Goal: Task Accomplishment & Management: Use online tool/utility

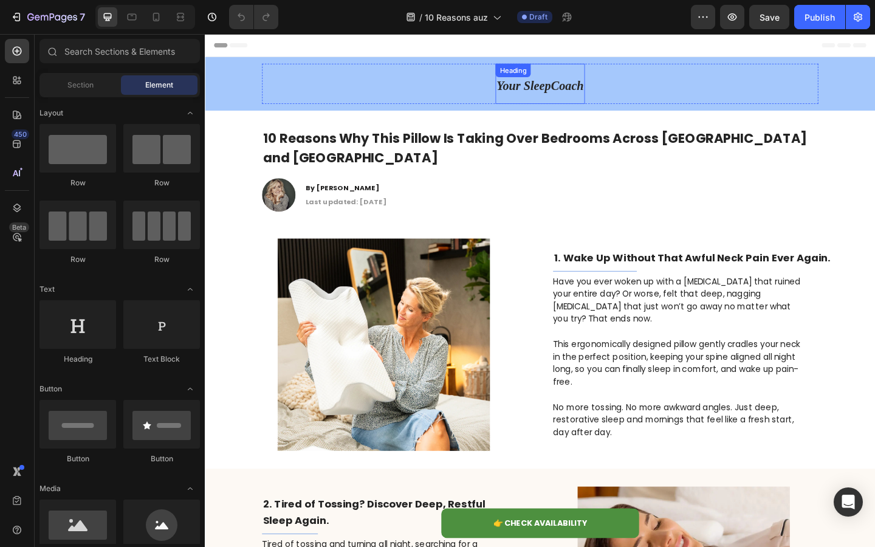
click at [552, 99] on span "Your SleepCoach" at bounding box center [569, 90] width 95 height 19
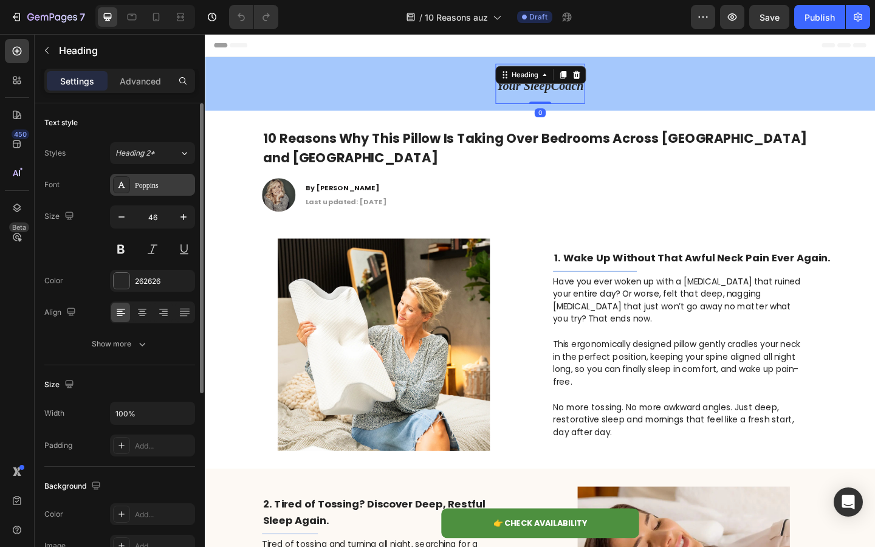
click at [154, 192] on div "Poppins" at bounding box center [152, 185] width 85 height 22
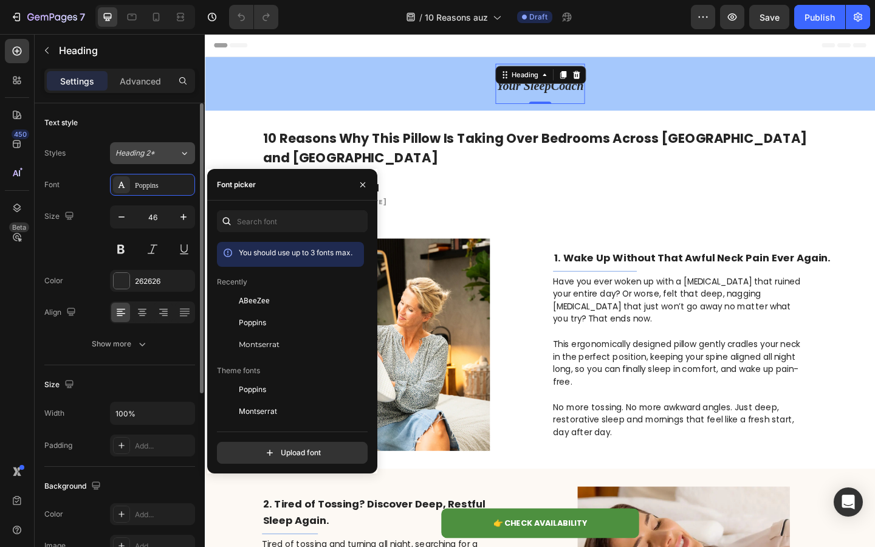
click at [157, 157] on div "Heading 2*" at bounding box center [139, 153] width 49 height 11
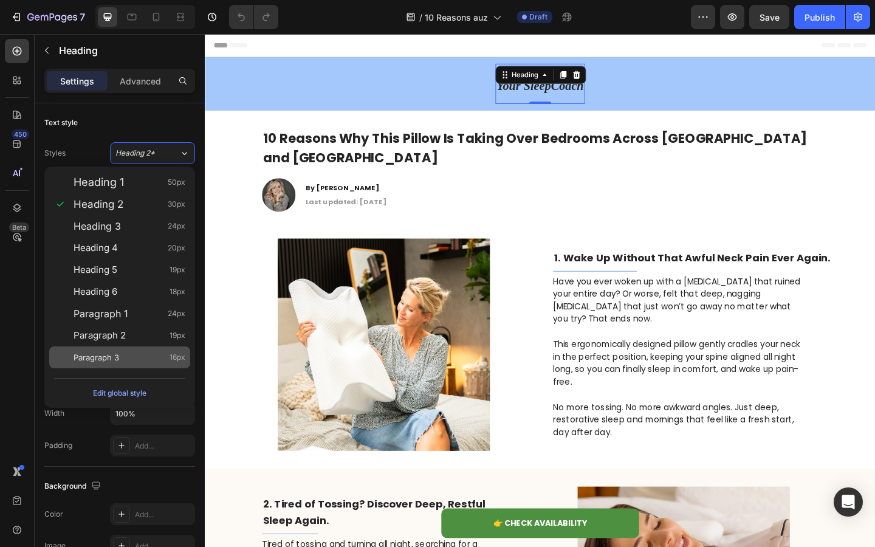
click at [117, 363] on span "Paragraph 3" at bounding box center [97, 357] width 46 height 12
type input "16"
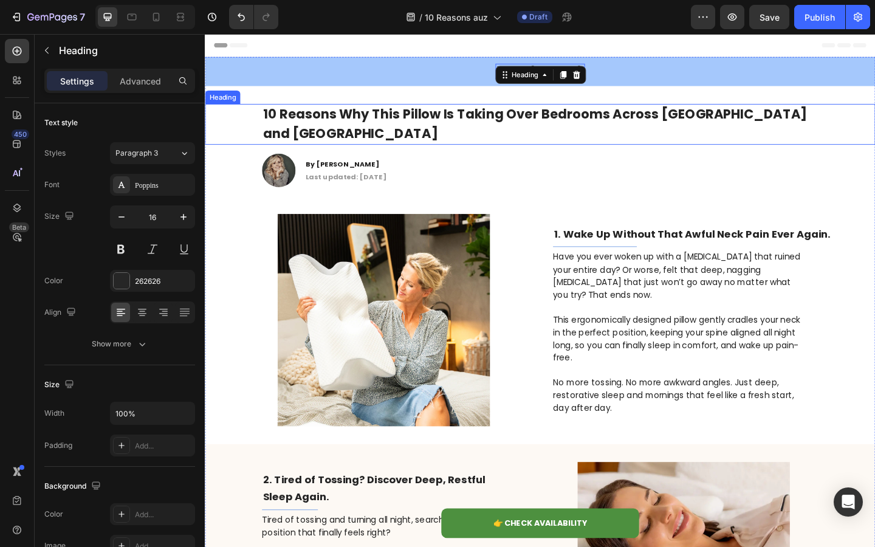
click at [247, 129] on div "10 Reasons Why This Pillow Is Taking Over Bedrooms Across [GEOGRAPHIC_DATA] and…" at bounding box center [569, 132] width 705 height 44
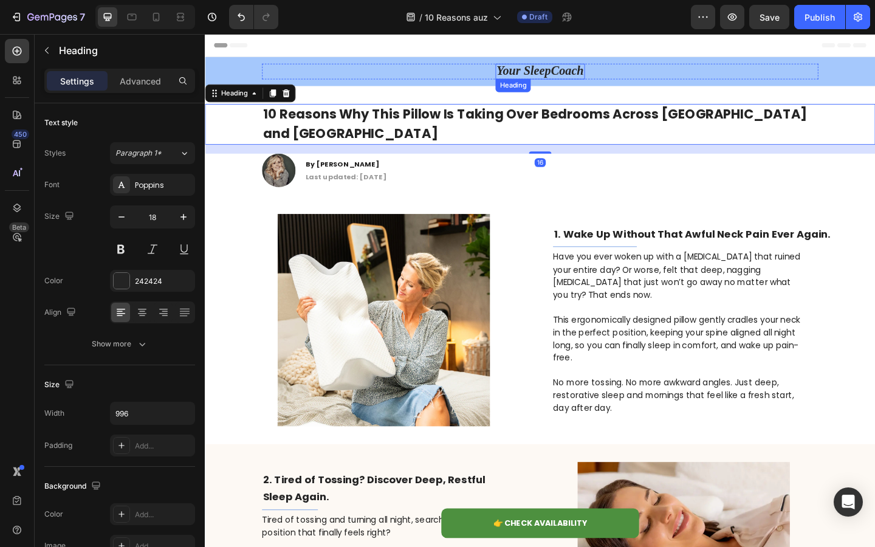
click at [575, 70] on strong "Your SleepCoach" at bounding box center [569, 73] width 95 height 15
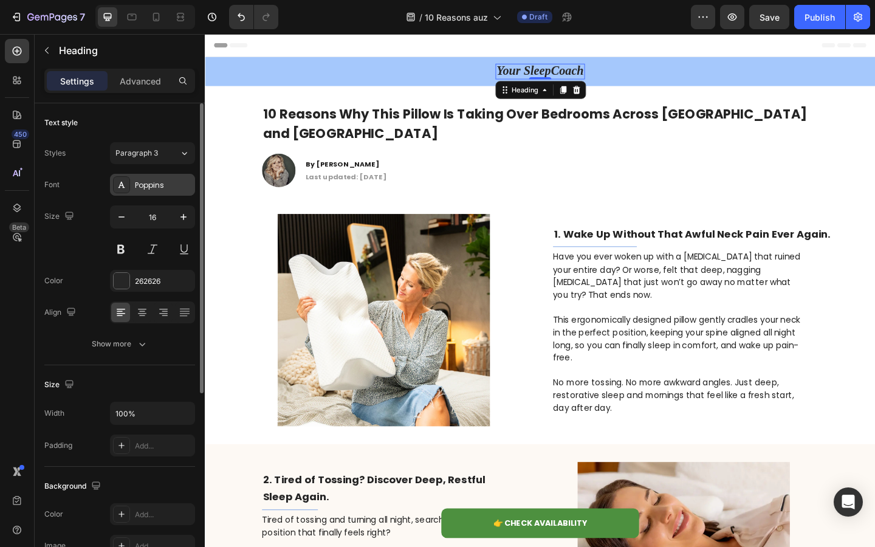
click at [153, 181] on div "Poppins" at bounding box center [163, 185] width 57 height 11
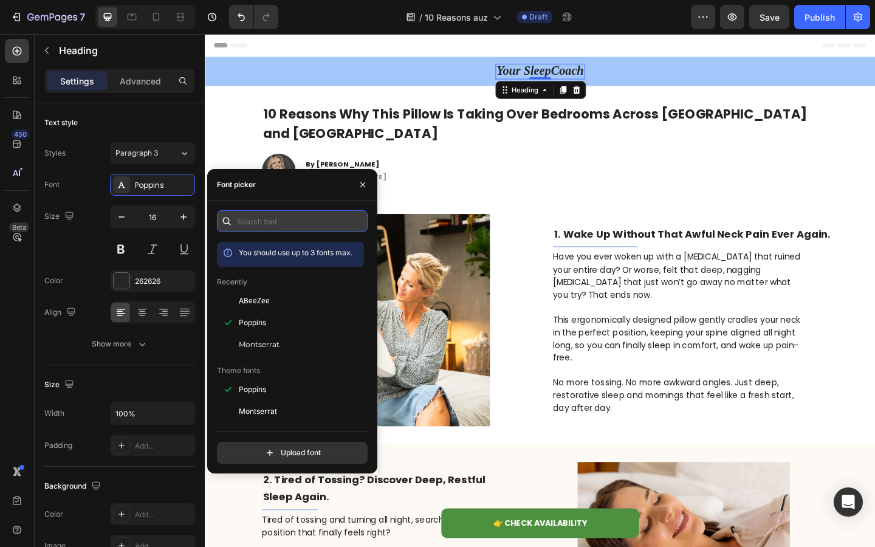
click at [295, 216] on input "text" at bounding box center [292, 221] width 151 height 22
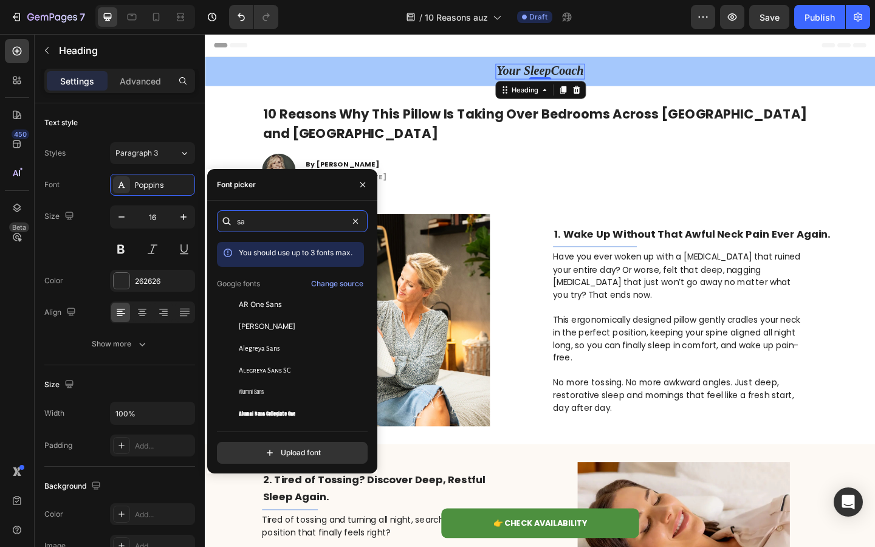
type input "s"
type input "sans"
click at [326, 283] on div "Change source" at bounding box center [337, 283] width 52 height 11
click at [263, 224] on input "sans" at bounding box center [292, 221] width 151 height 22
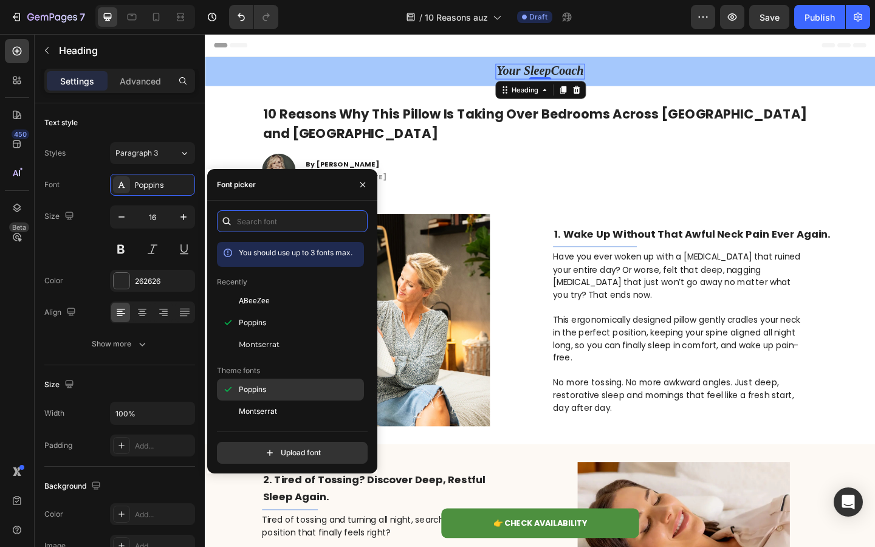
scroll to position [86, 0]
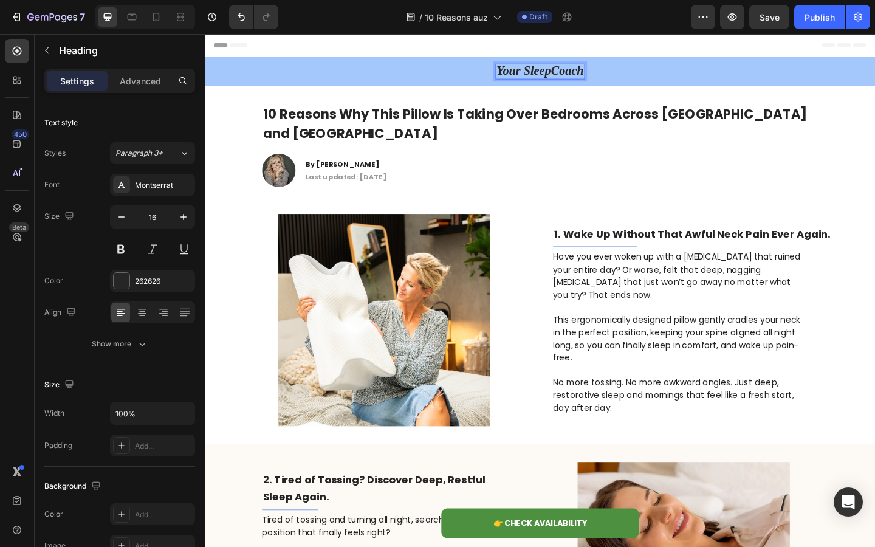
click at [579, 77] on strong "Your SleepCoach" at bounding box center [569, 73] width 95 height 15
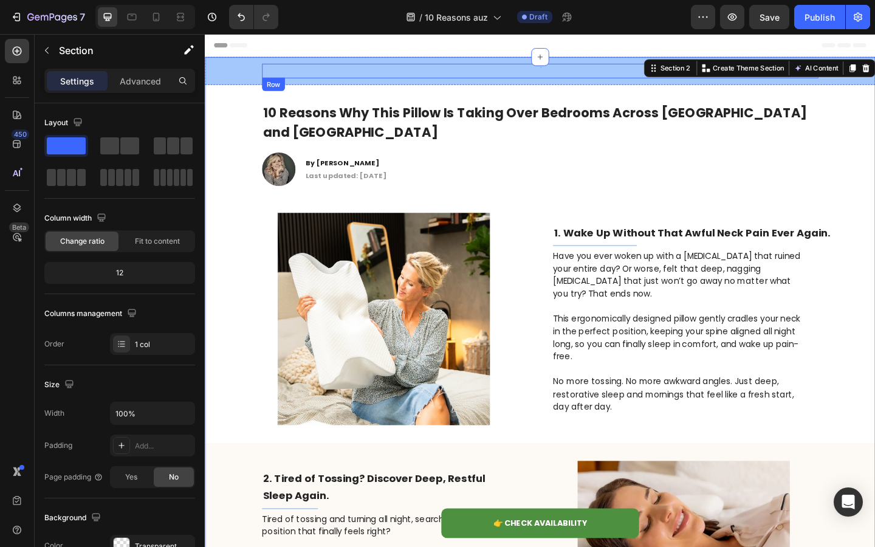
click at [415, 74] on div "Heading Row" at bounding box center [569, 74] width 605 height 16
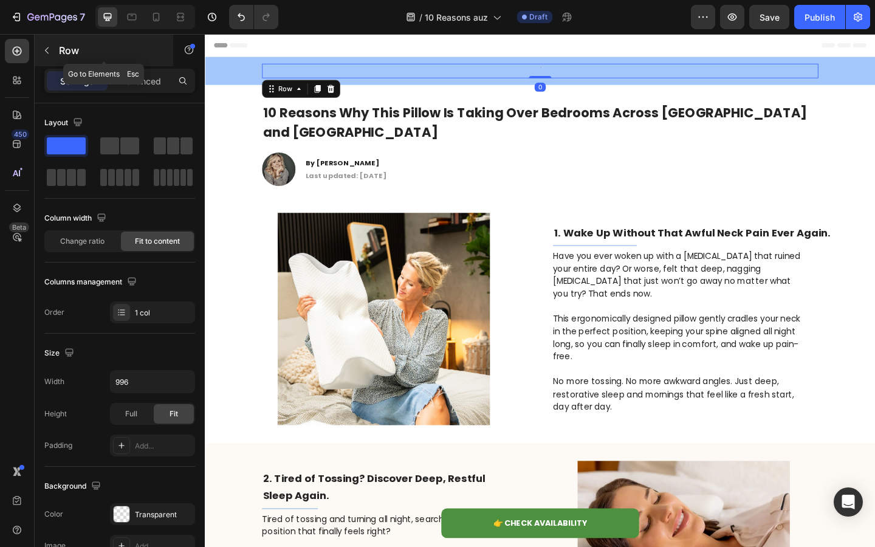
click at [47, 55] on button "button" at bounding box center [46, 50] width 19 height 19
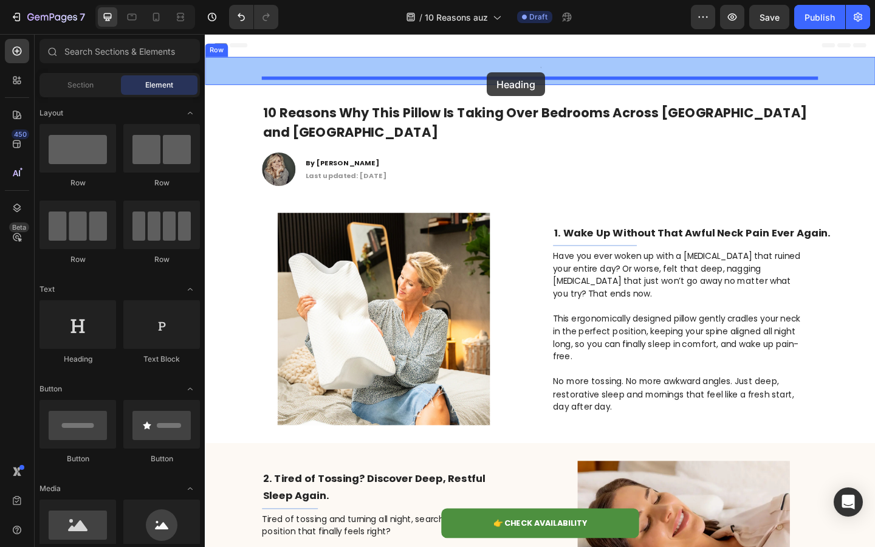
drag, startPoint x: 278, startPoint y: 371, endPoint x: 512, endPoint y: 76, distance: 376.4
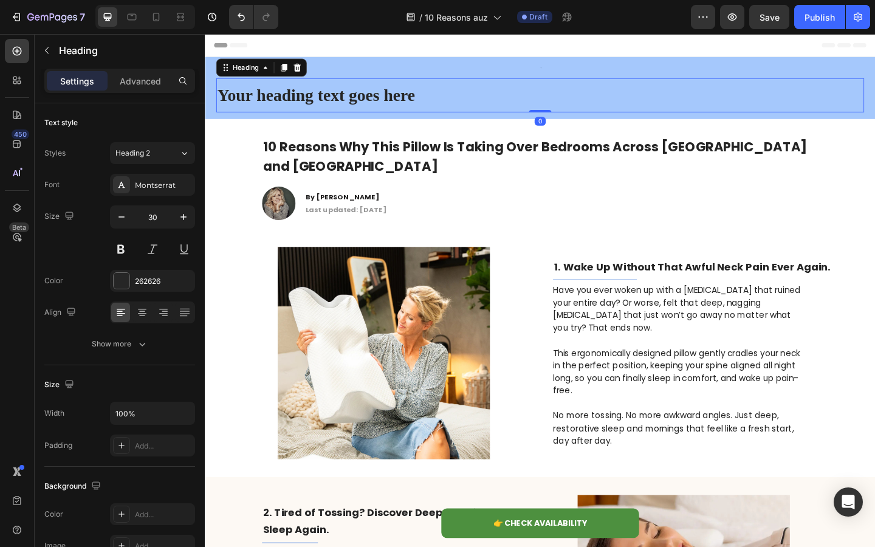
click at [393, 105] on h2 "Your heading text goes here" at bounding box center [569, 100] width 705 height 37
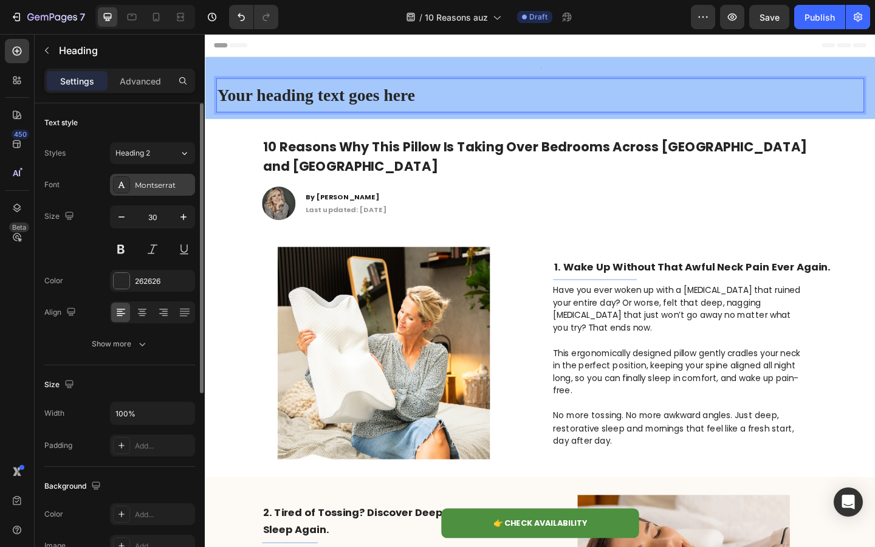
click at [151, 187] on div "Montserrat" at bounding box center [163, 185] width 57 height 11
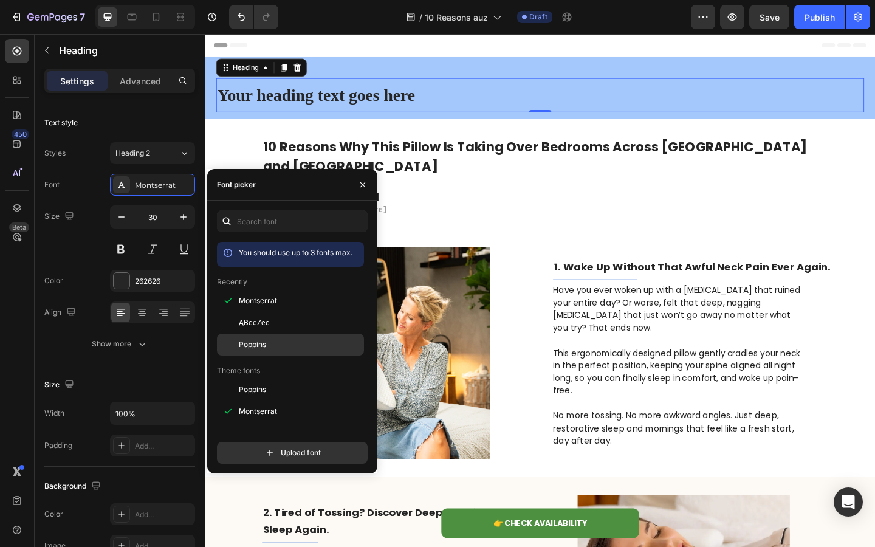
click at [265, 348] on span "Poppins" at bounding box center [252, 344] width 27 height 11
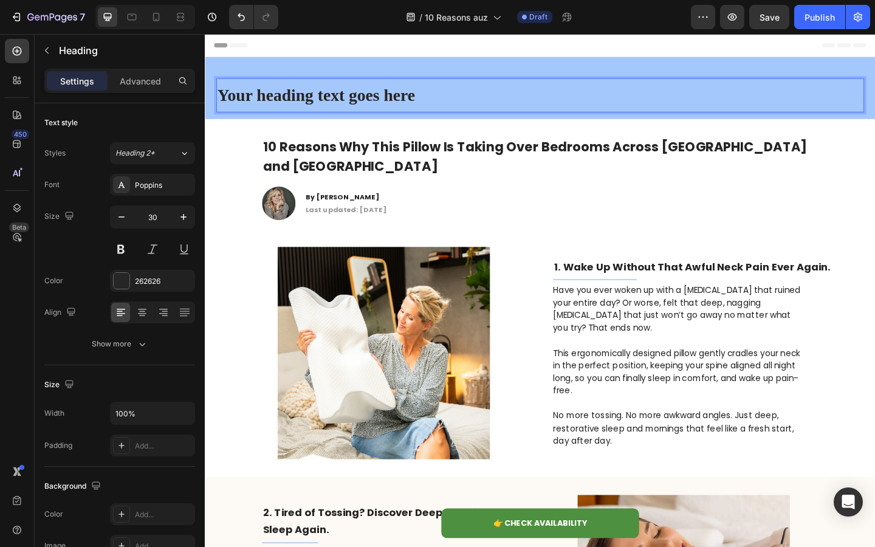
click at [385, 95] on p "Your heading text goes here" at bounding box center [569, 100] width 702 height 35
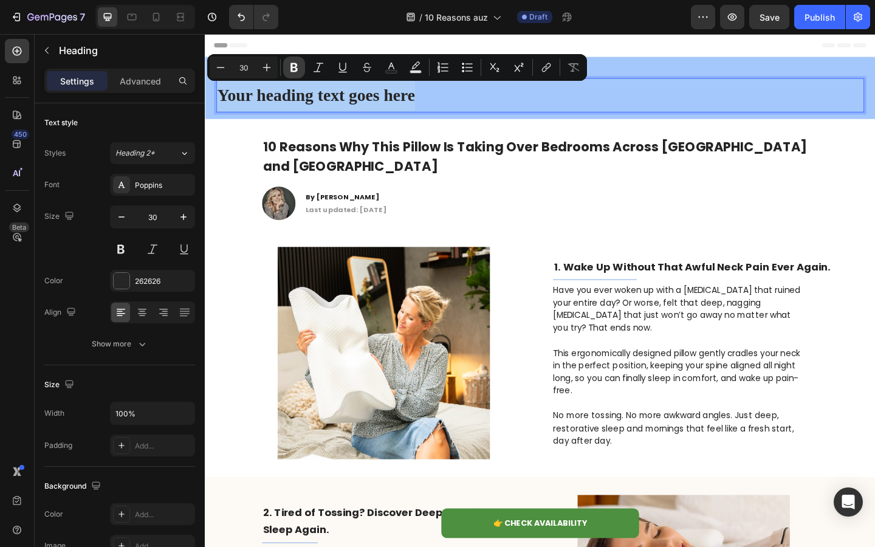
click at [286, 66] on button "Bold" at bounding box center [294, 68] width 22 height 22
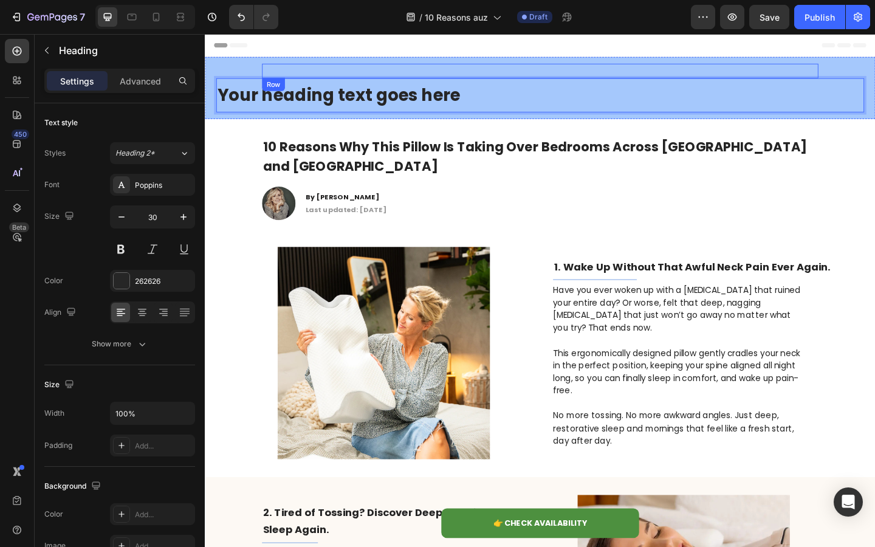
click at [306, 99] on strong "Your heading text goes here" at bounding box center [350, 100] width 264 height 26
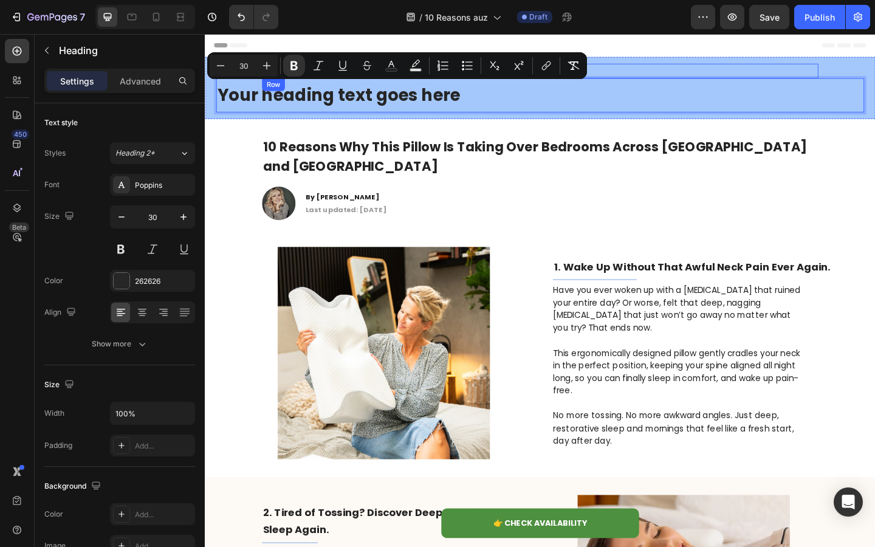
click at [656, 74] on div "Heading Row" at bounding box center [569, 74] width 605 height 16
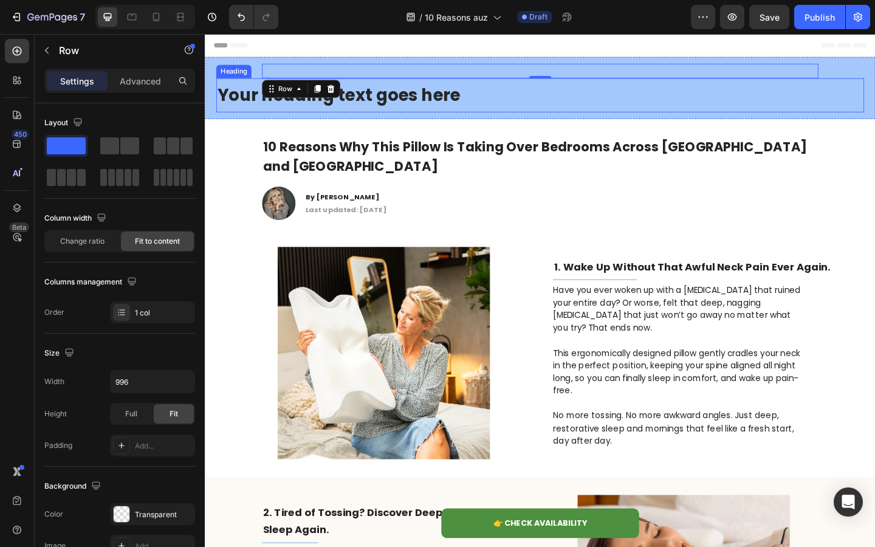
click at [410, 101] on strong "Your heading text goes here" at bounding box center [350, 100] width 264 height 26
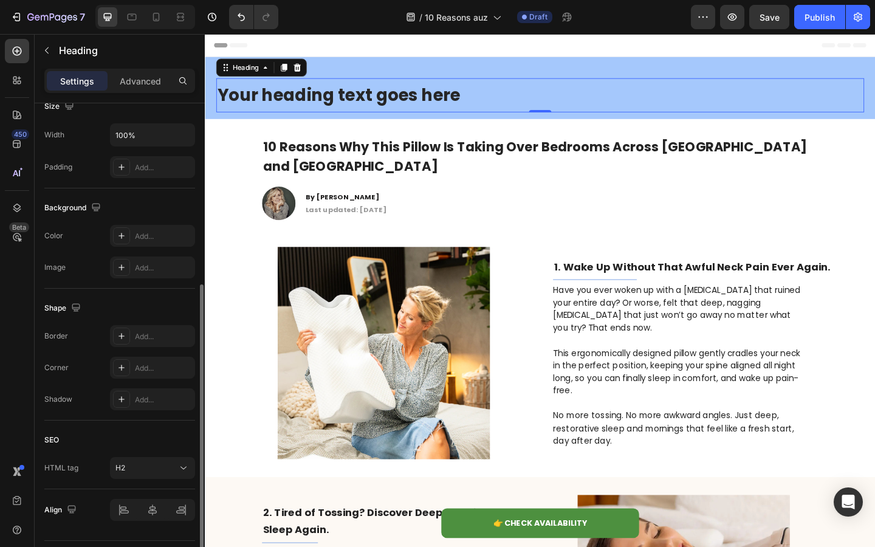
scroll to position [310, 0]
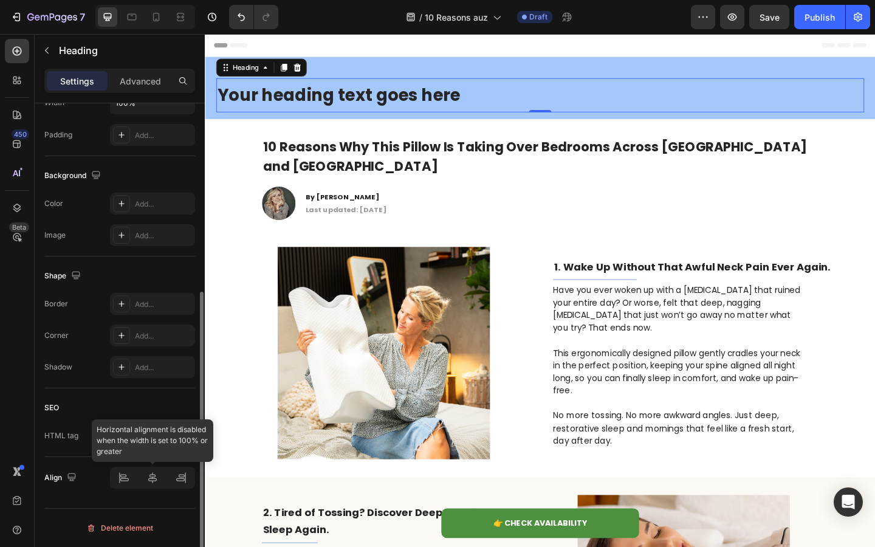
click at [150, 473] on div at bounding box center [152, 478] width 85 height 22
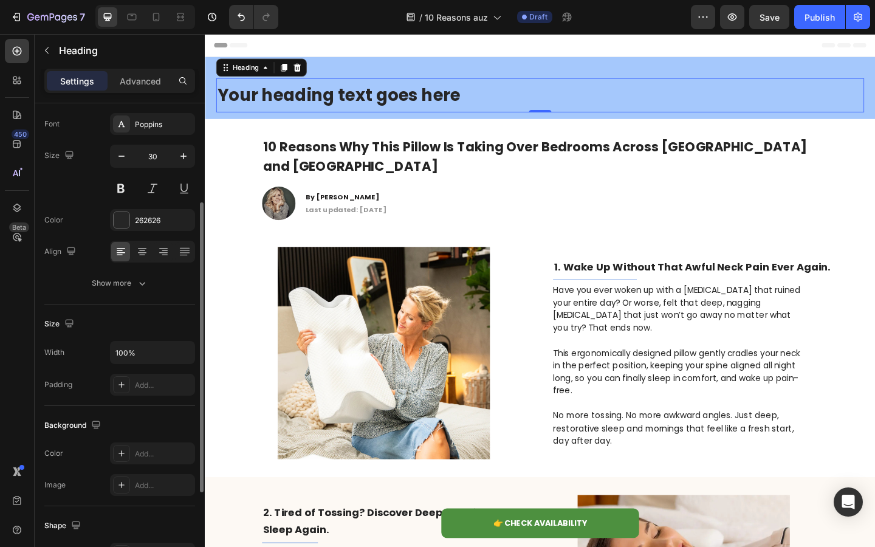
scroll to position [21, 0]
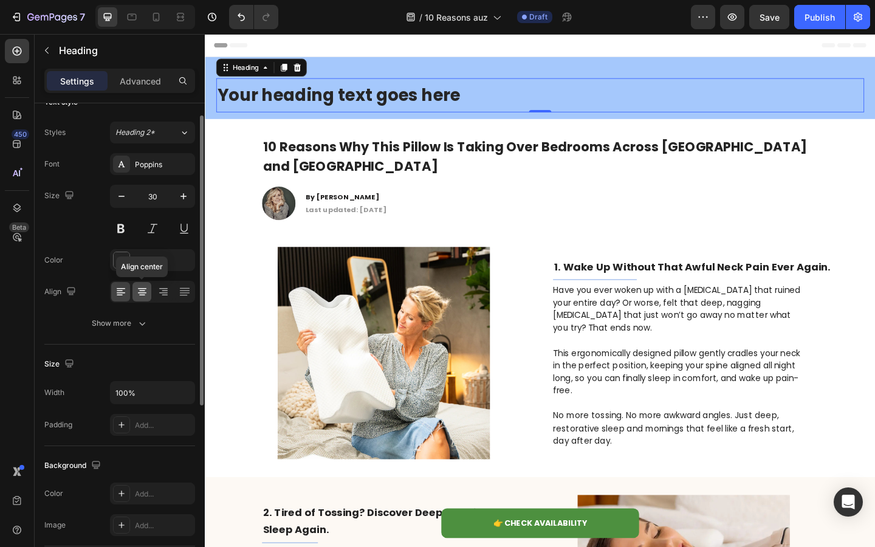
click at [142, 286] on icon at bounding box center [142, 292] width 12 height 12
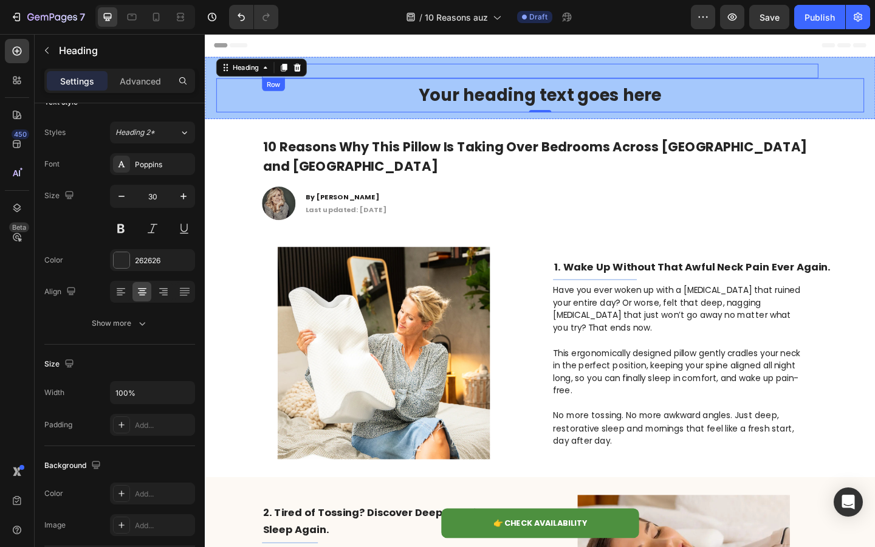
click at [509, 79] on div "Heading Row" at bounding box center [569, 74] width 605 height 16
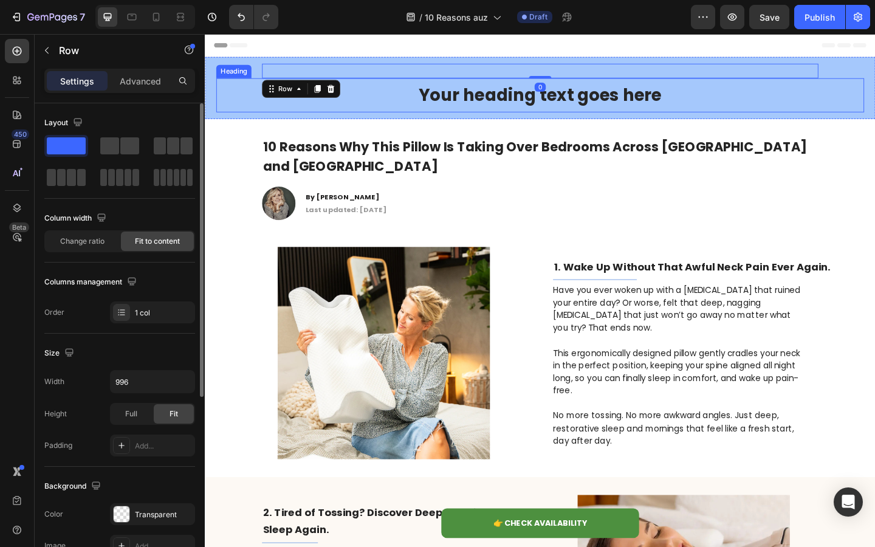
click at [504, 94] on strong "Your heading text goes here" at bounding box center [569, 100] width 264 height 26
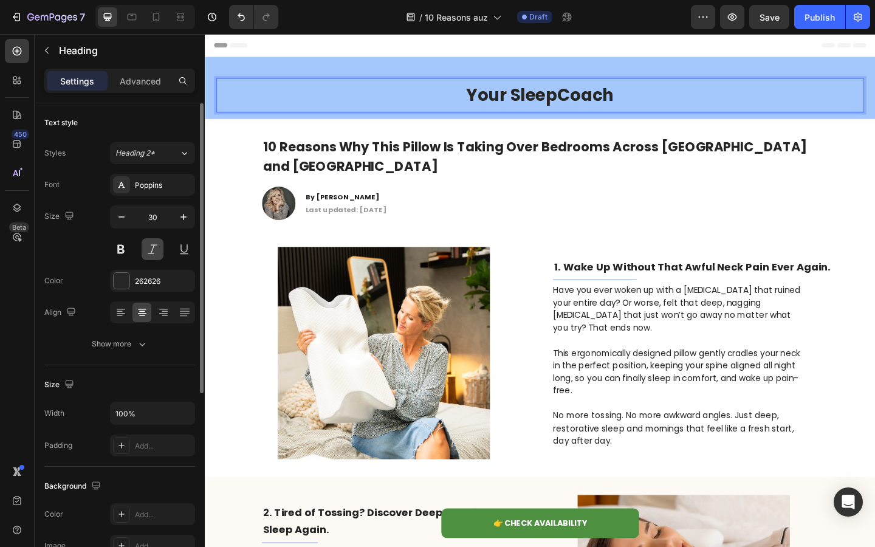
click at [154, 240] on button at bounding box center [153, 249] width 22 height 22
click at [150, 250] on button at bounding box center [153, 249] width 22 height 22
click at [181, 246] on button at bounding box center [184, 249] width 22 height 22
click at [162, 246] on button at bounding box center [153, 249] width 22 height 22
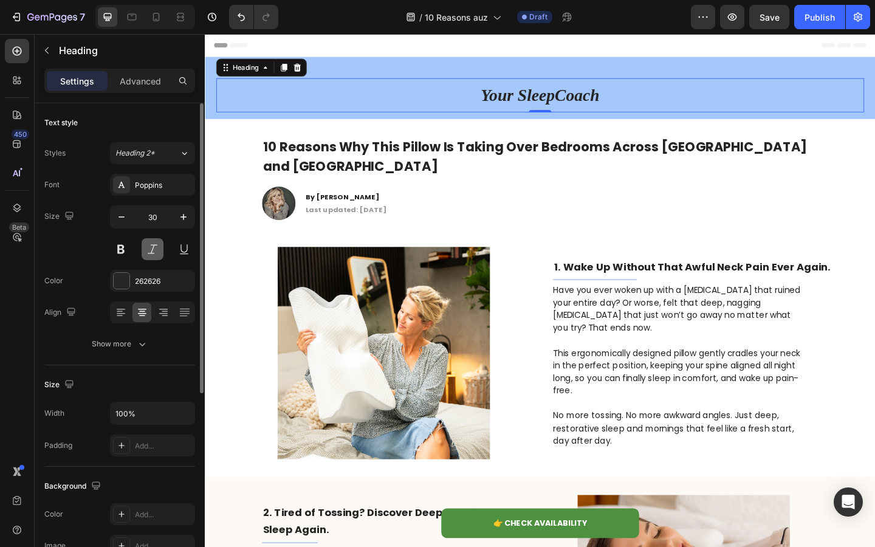
click at [162, 246] on button at bounding box center [153, 249] width 22 height 22
click at [174, 182] on div "Poppins" at bounding box center [163, 185] width 57 height 11
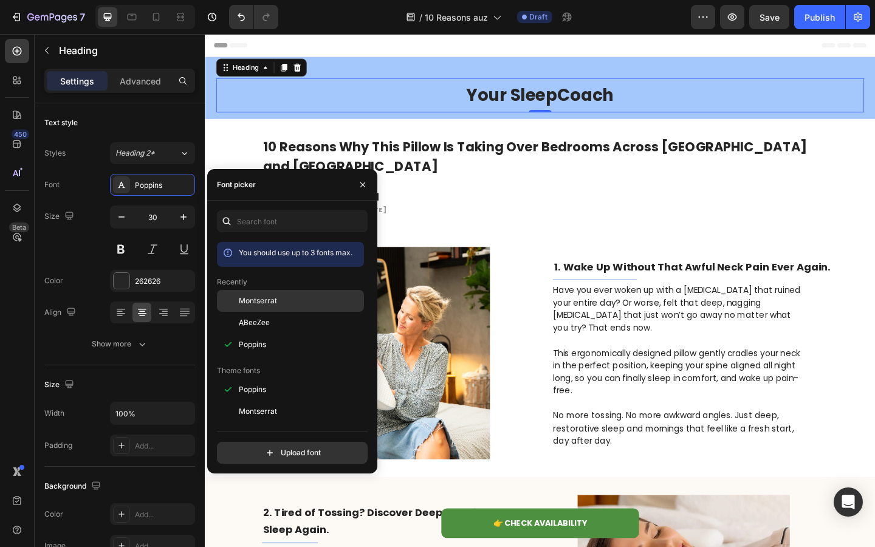
click at [259, 302] on span "Montserrat" at bounding box center [258, 300] width 38 height 11
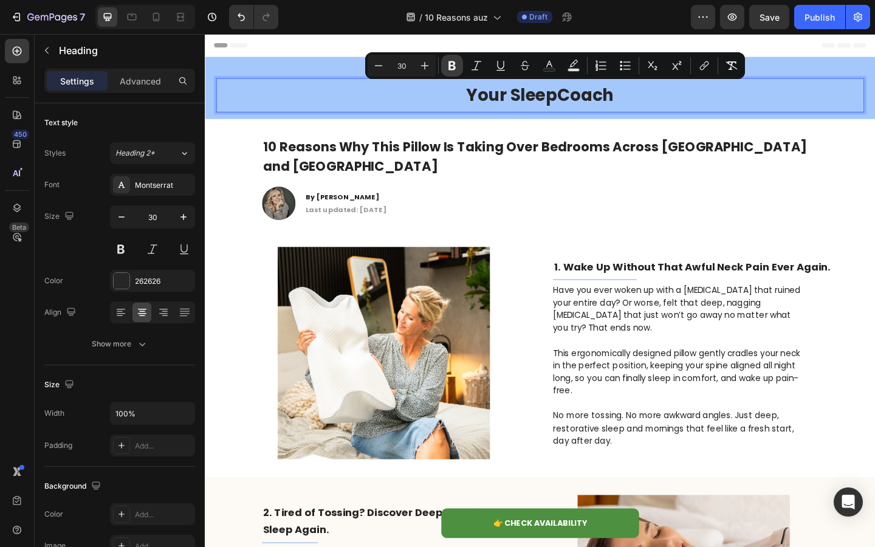
click at [447, 70] on icon "Editor contextual toolbar" at bounding box center [452, 66] width 12 height 12
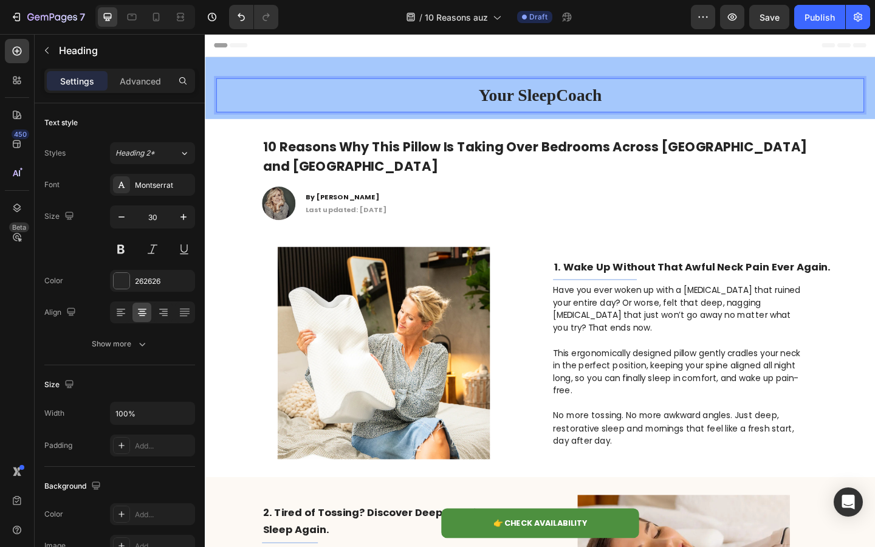
click at [468, 73] on div "Heading Row" at bounding box center [569, 74] width 605 height 16
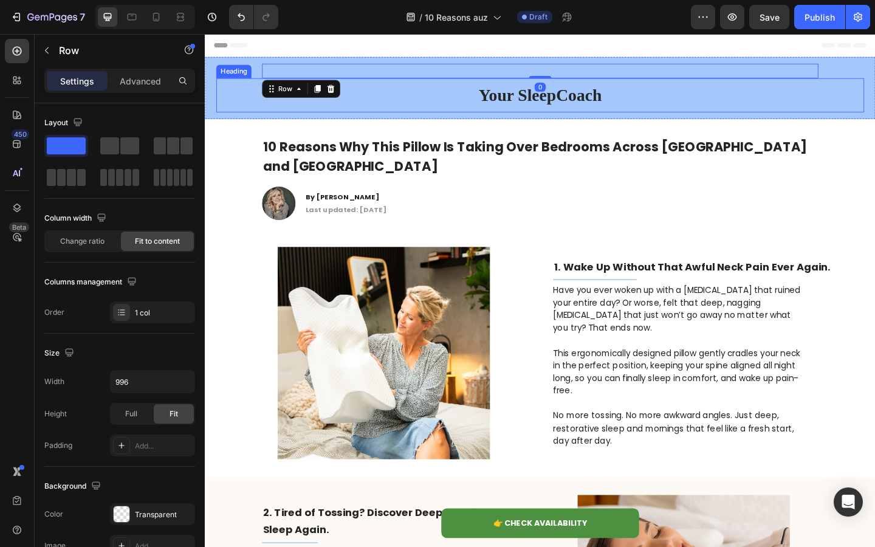
click at [524, 112] on p "Your SleepCoach" at bounding box center [569, 100] width 702 height 35
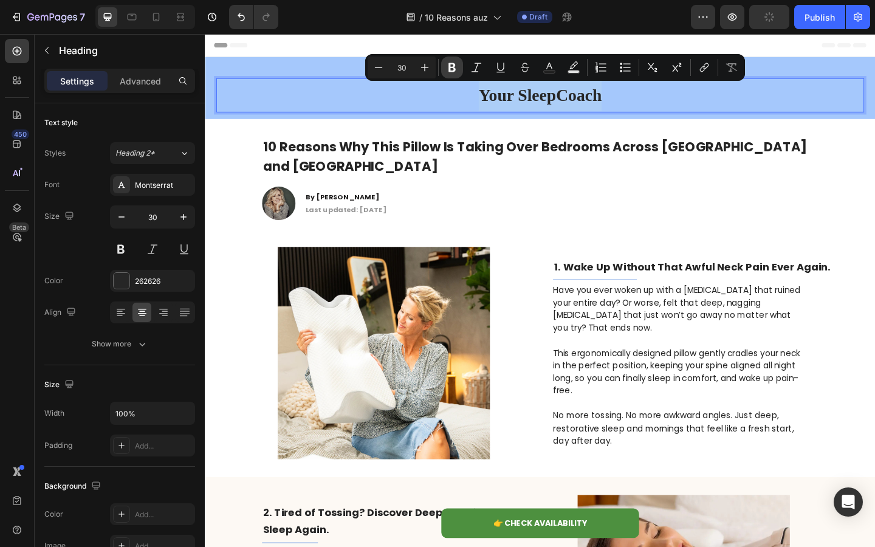
click at [455, 61] on icon "Editor contextual toolbar" at bounding box center [452, 67] width 12 height 12
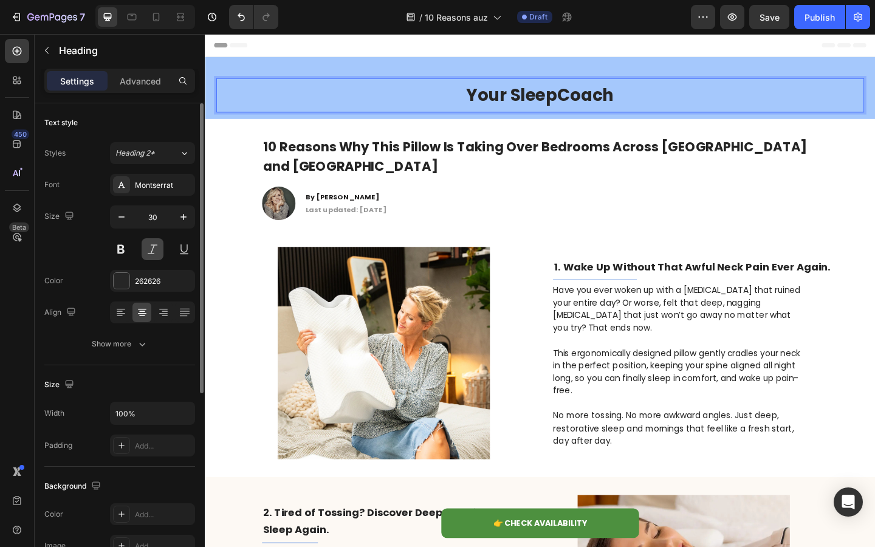
click at [151, 250] on button at bounding box center [153, 249] width 22 height 22
click at [159, 180] on div "Montserrat" at bounding box center [163, 185] width 57 height 11
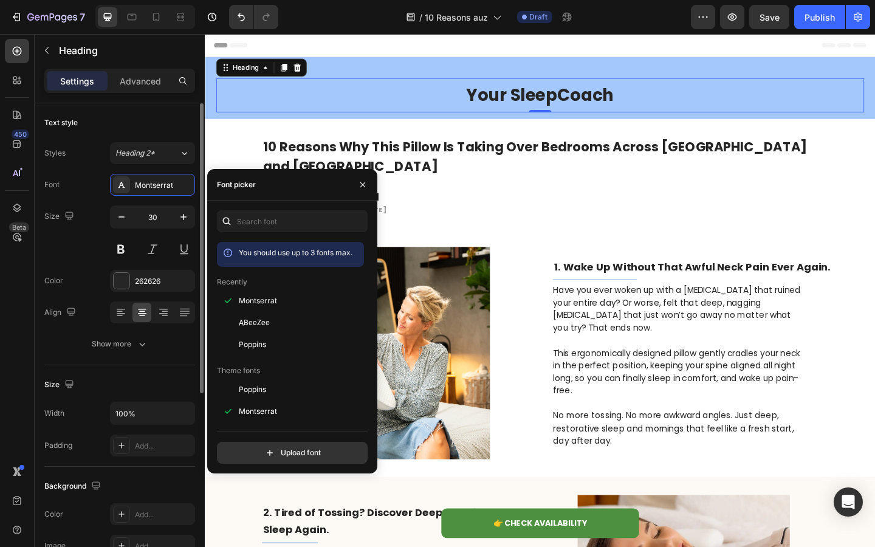
click at [169, 142] on div "Styles Heading 2* Font Montserrat Size 30 Color 262626 Align Show more" at bounding box center [119, 247] width 151 height 215
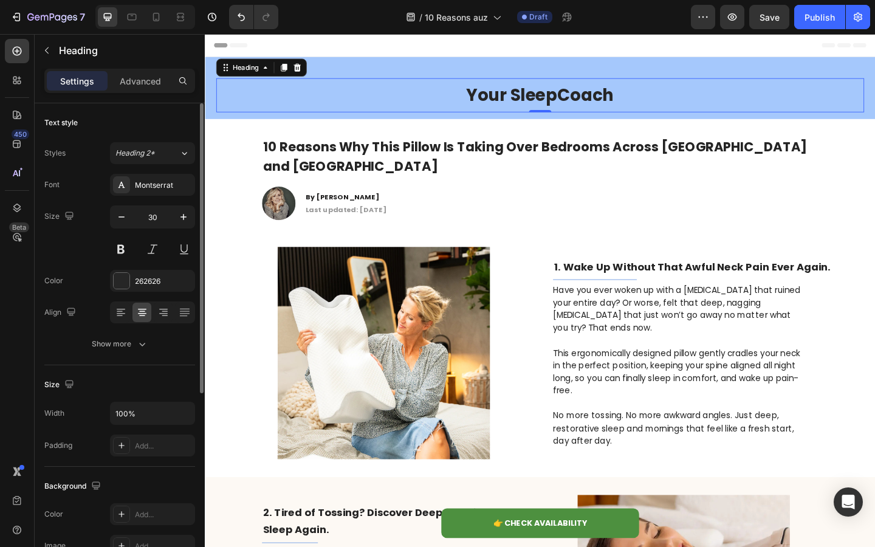
click at [166, 168] on div "Styles Heading 2* Font Montserrat Size 30 Color 262626 Align Show more" at bounding box center [119, 248] width 151 height 213
click at [167, 162] on button "Heading 2*" at bounding box center [152, 153] width 85 height 22
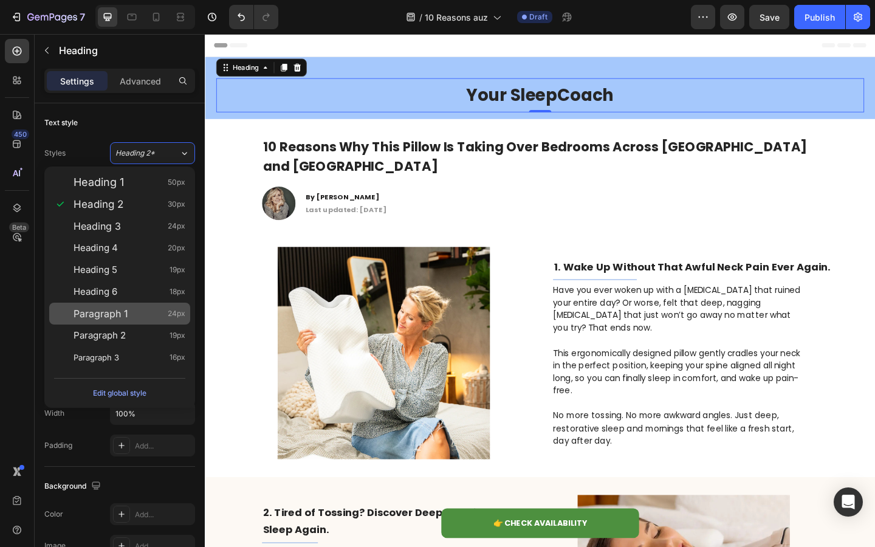
click at [118, 316] on span "Paragraph 1" at bounding box center [101, 313] width 55 height 12
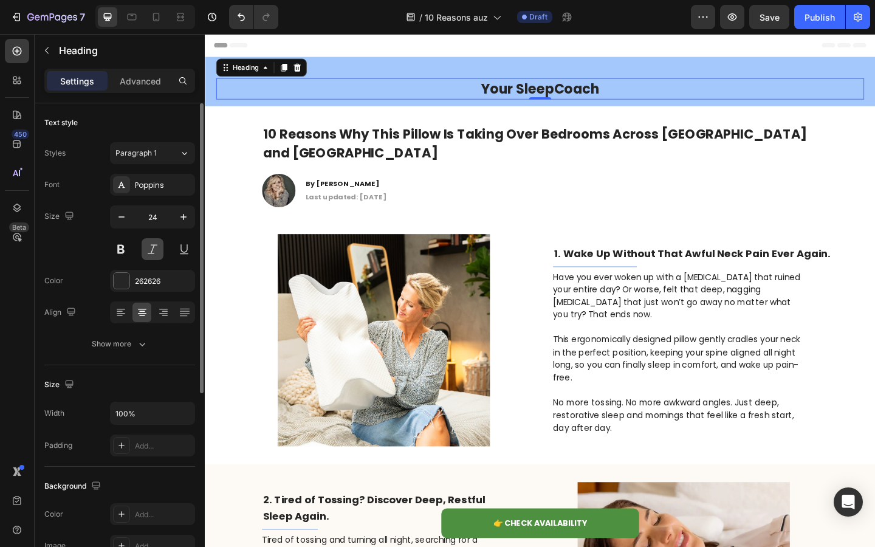
click at [151, 253] on button at bounding box center [153, 249] width 22 height 22
click at [632, 92] on strong "Your SleepCoach" at bounding box center [569, 93] width 129 height 20
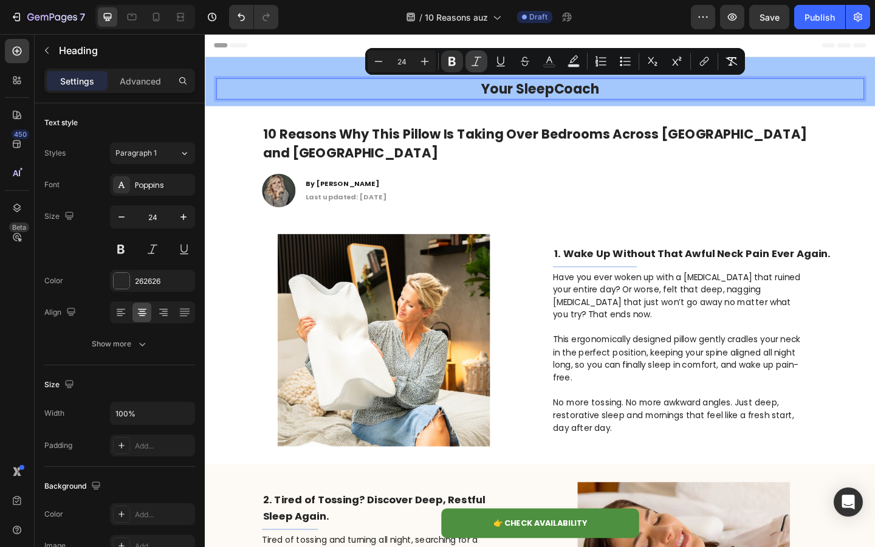
click at [481, 65] on icon "Editor contextual toolbar" at bounding box center [476, 61] width 12 height 12
click at [442, 64] on button "Bold" at bounding box center [452, 61] width 22 height 22
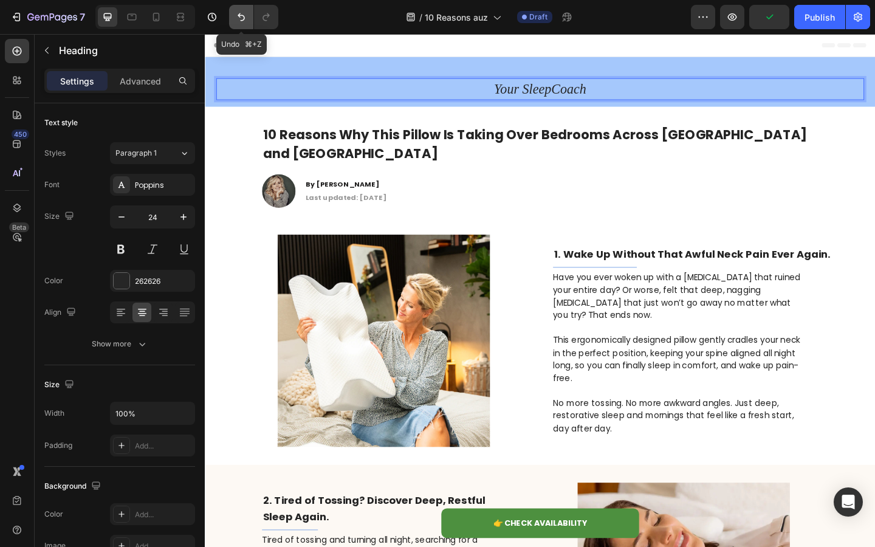
click at [238, 26] on button "Undo/Redo" at bounding box center [241, 17] width 24 height 24
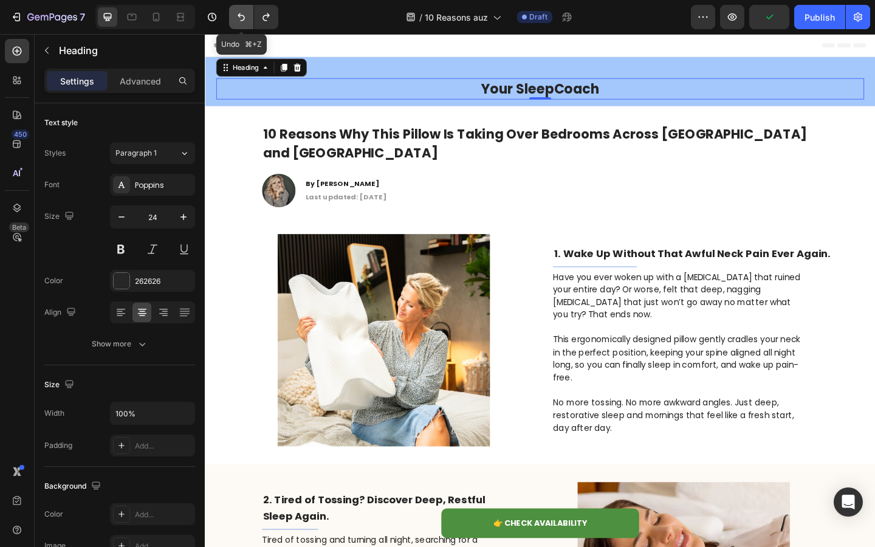
click at [238, 26] on button "Undo/Redo" at bounding box center [241, 17] width 24 height 24
type input "30"
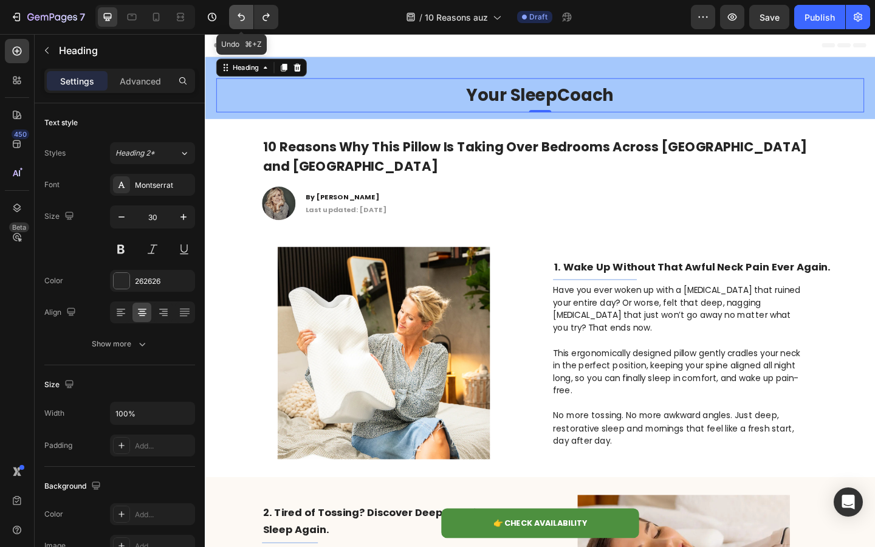
click at [238, 26] on button "Undo/Redo" at bounding box center [241, 17] width 24 height 24
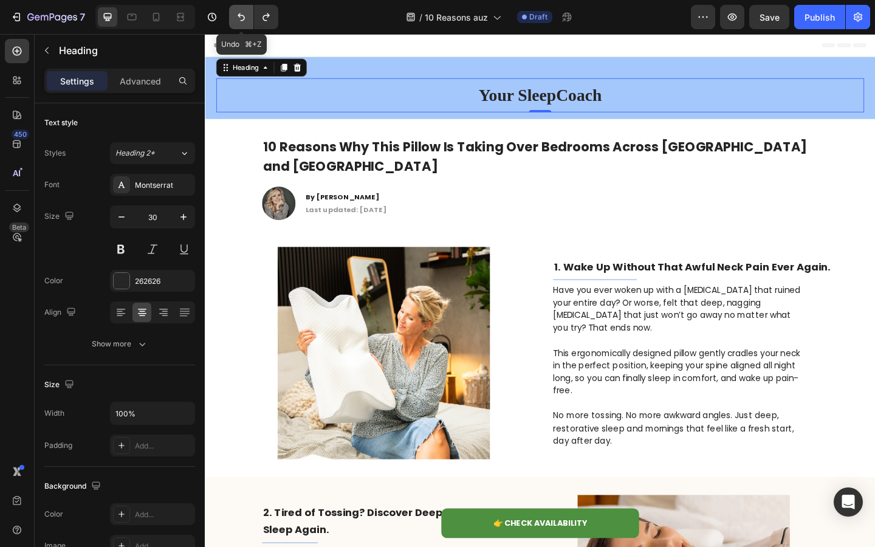
click at [238, 26] on button "Undo/Redo" at bounding box center [241, 17] width 24 height 24
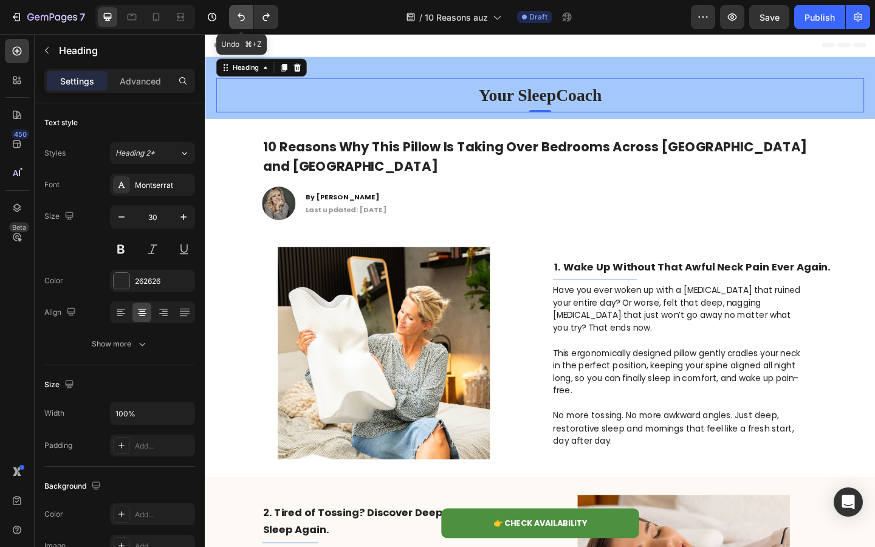
click at [238, 26] on button "Undo/Redo" at bounding box center [241, 17] width 24 height 24
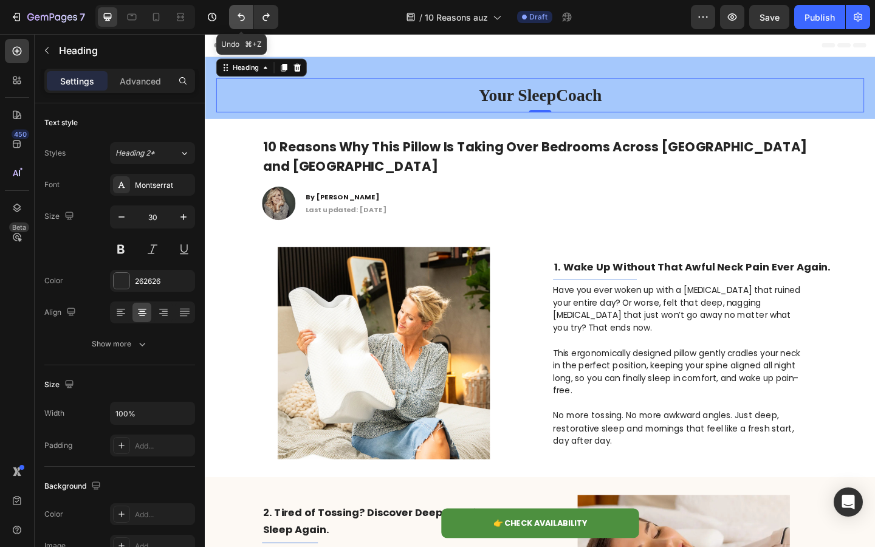
click at [238, 26] on button "Undo/Redo" at bounding box center [241, 17] width 24 height 24
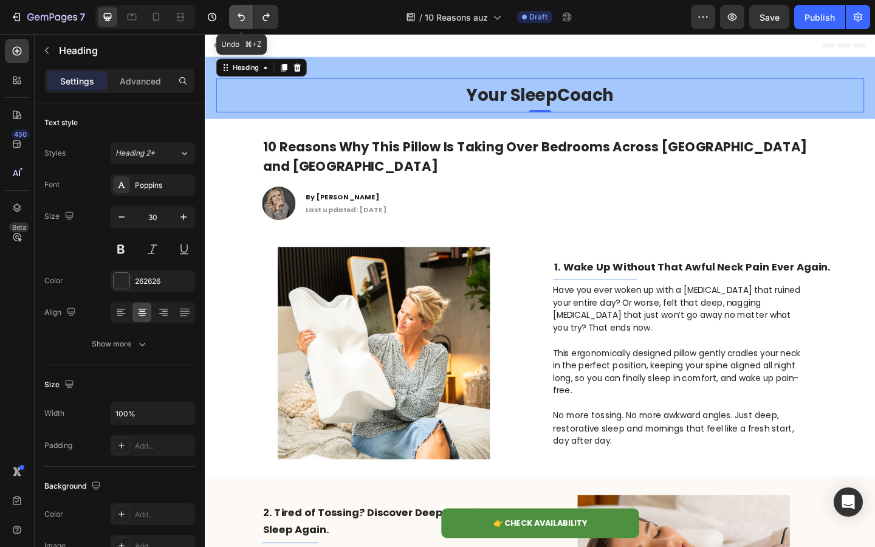
click at [238, 26] on button "Undo/Redo" at bounding box center [241, 17] width 24 height 24
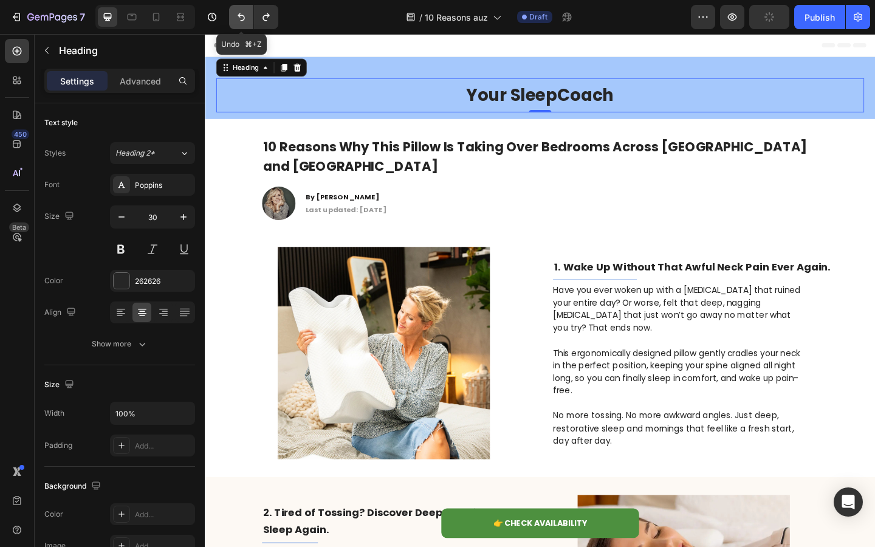
click at [238, 26] on button "Undo/Redo" at bounding box center [241, 17] width 24 height 24
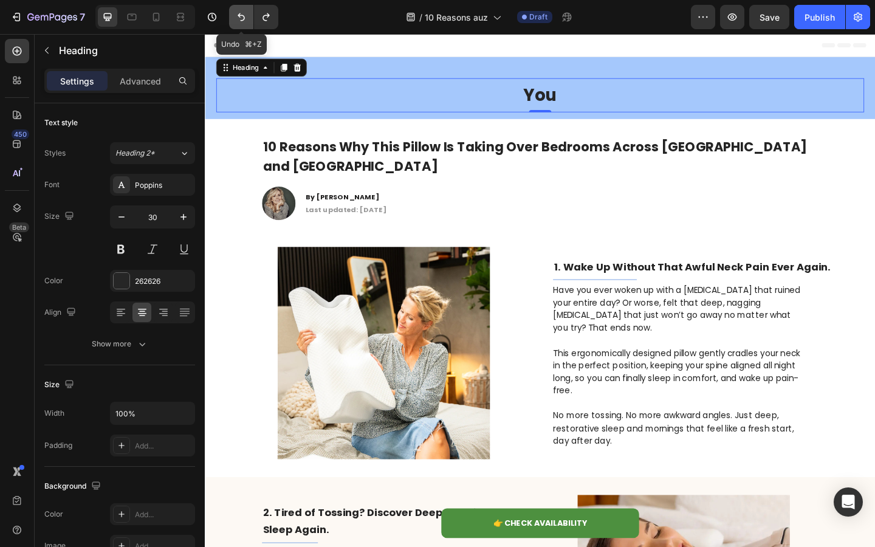
click at [238, 26] on button "Undo/Redo" at bounding box center [241, 17] width 24 height 24
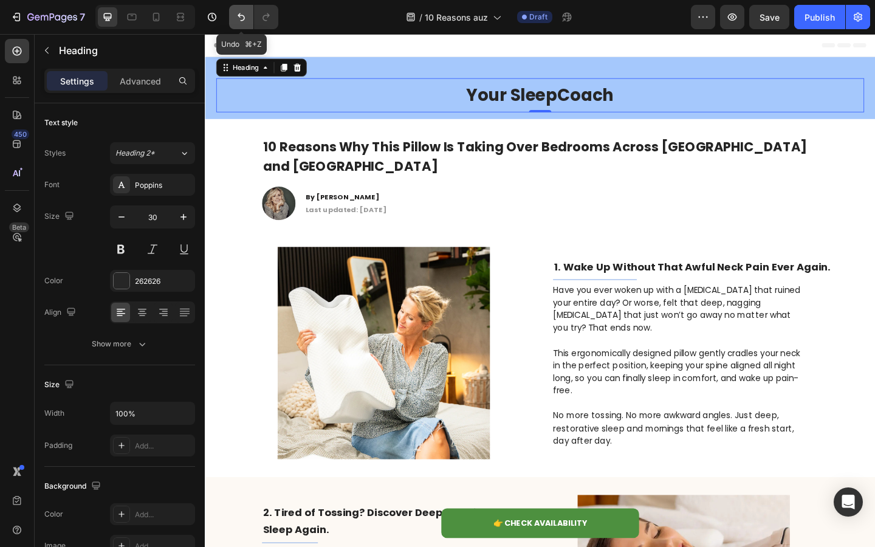
click at [238, 26] on button "Undo/Redo" at bounding box center [241, 17] width 24 height 24
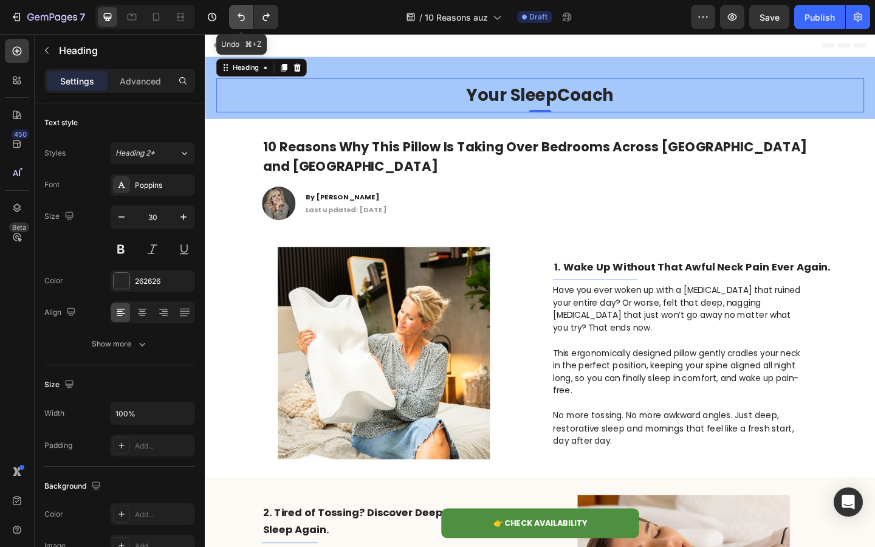
click at [238, 26] on button "Undo/Redo" at bounding box center [241, 17] width 24 height 24
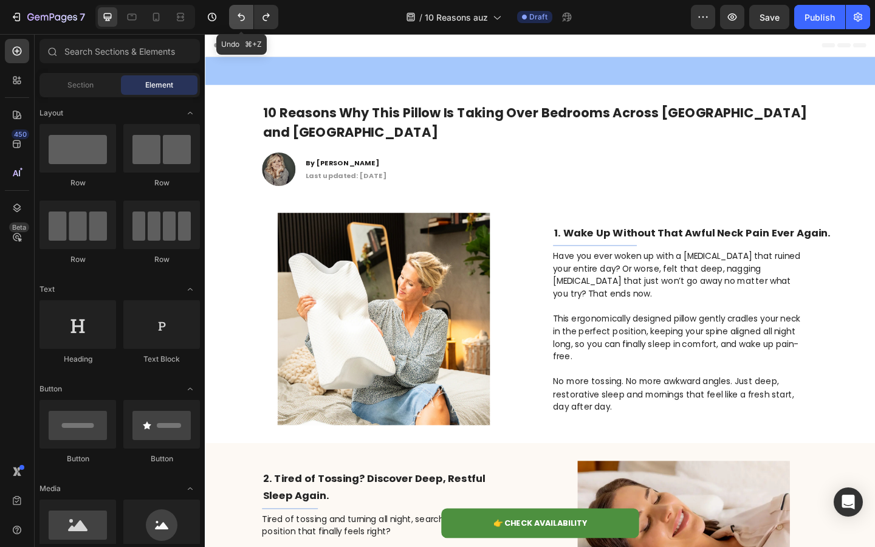
click at [238, 26] on button "Undo/Redo" at bounding box center [241, 17] width 24 height 24
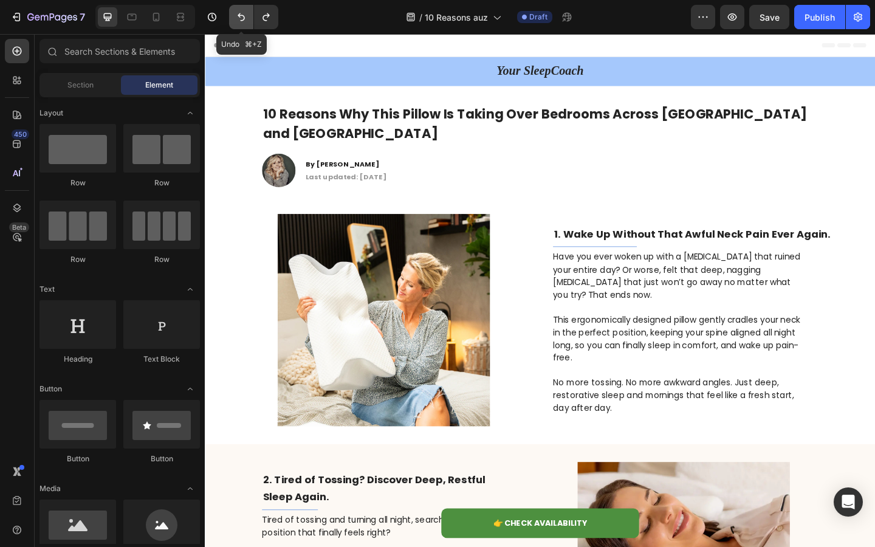
click at [238, 26] on button "Undo/Redo" at bounding box center [241, 17] width 24 height 24
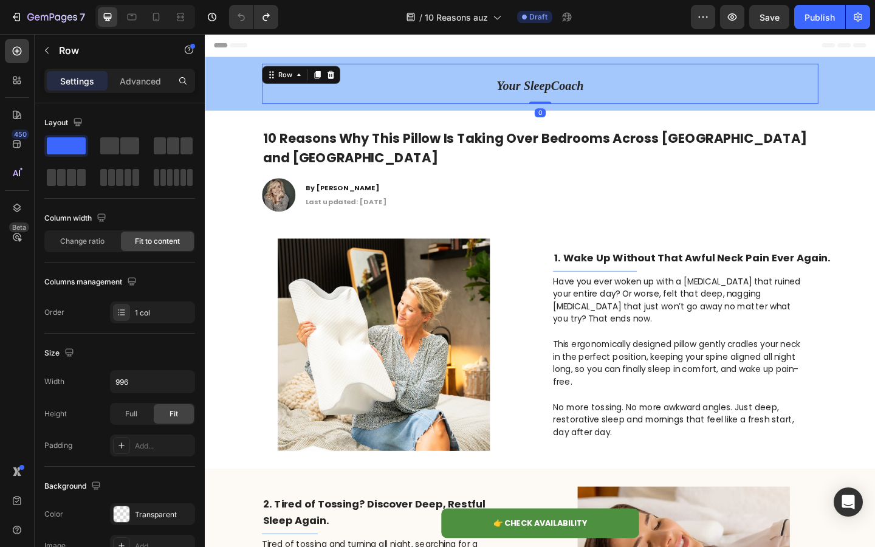
click at [517, 87] on div "Your SleepCoach Heading Row 0" at bounding box center [569, 88] width 605 height 44
click at [566, 101] on h2 "Your SleepCoach" at bounding box center [569, 88] width 97 height 44
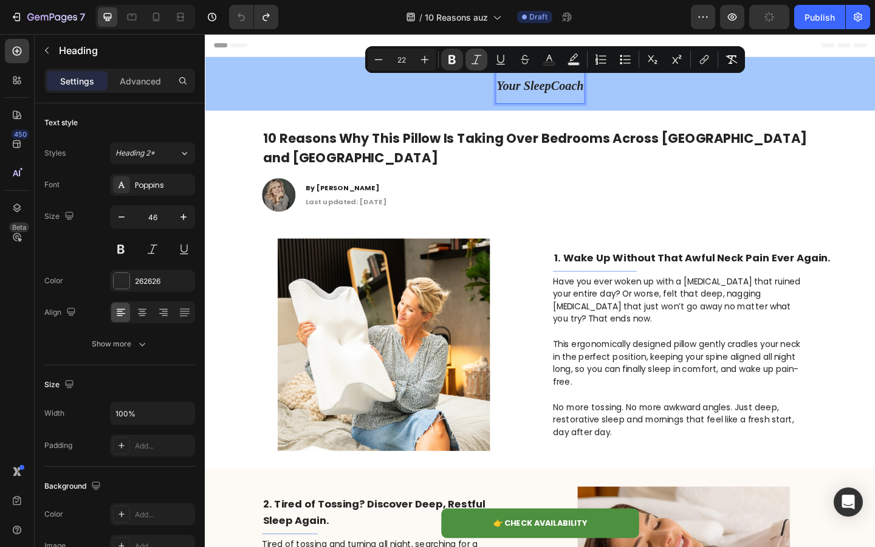
click at [475, 58] on icon "Editor contextual toolbar" at bounding box center [476, 59] width 12 height 12
click at [425, 61] on icon "Editor contextual toolbar" at bounding box center [425, 59] width 12 height 12
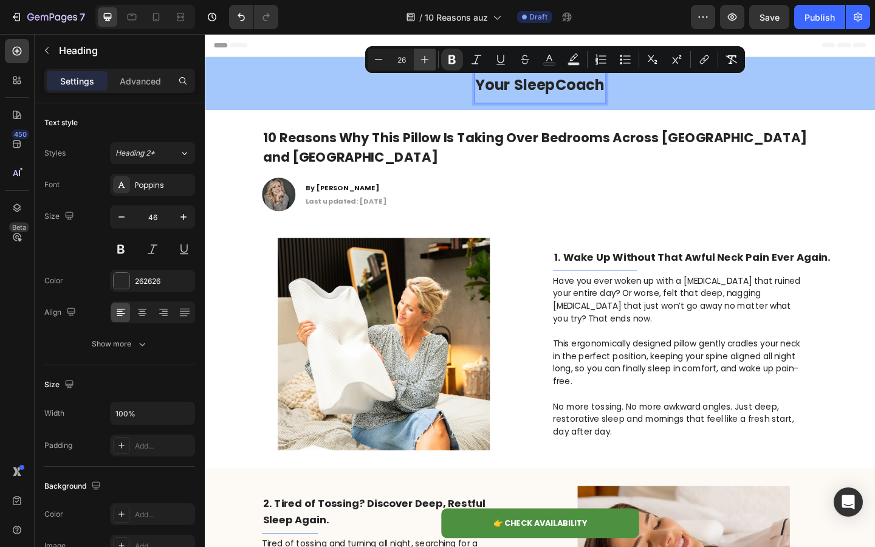
click at [425, 61] on icon "Editor contextual toolbar" at bounding box center [425, 59] width 12 height 12
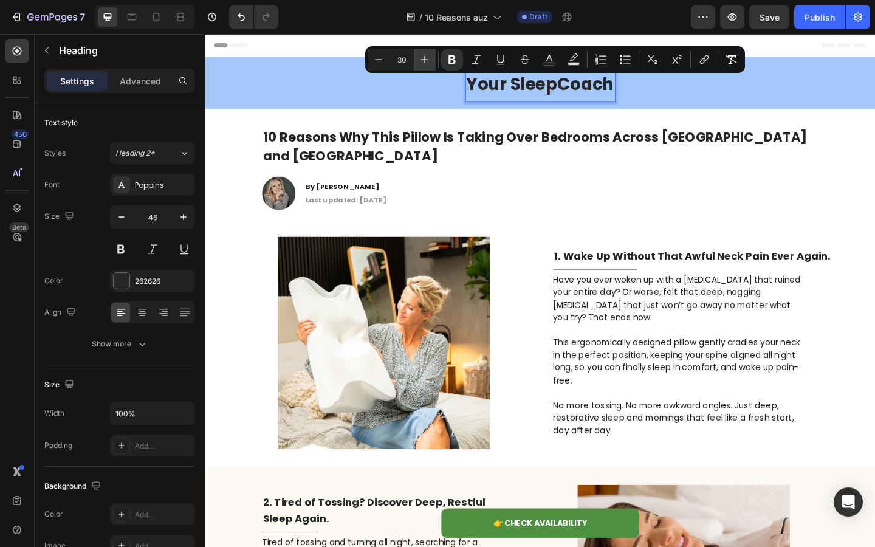
click at [425, 61] on icon "Editor contextual toolbar" at bounding box center [425, 59] width 12 height 12
type input "32"
click at [154, 24] on div at bounding box center [155, 16] width 19 height 19
type input "29"
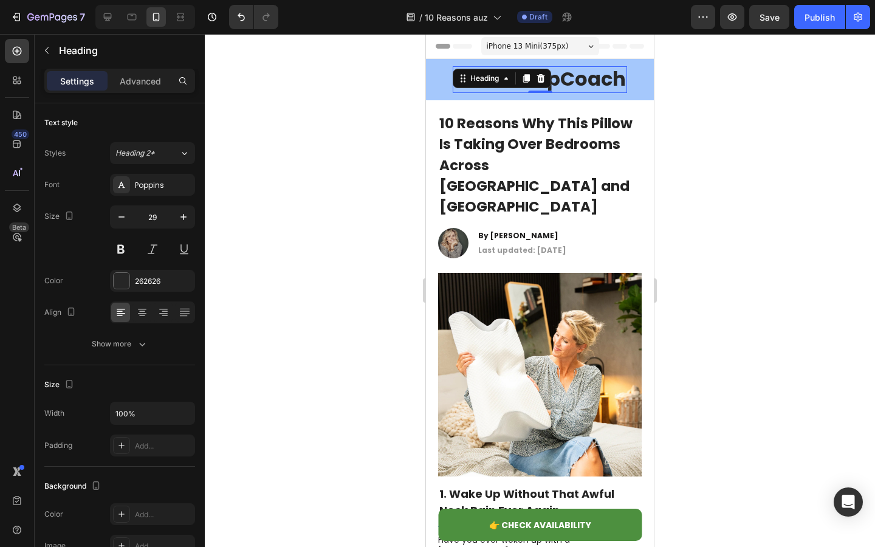
click at [355, 128] on div at bounding box center [540, 290] width 670 height 513
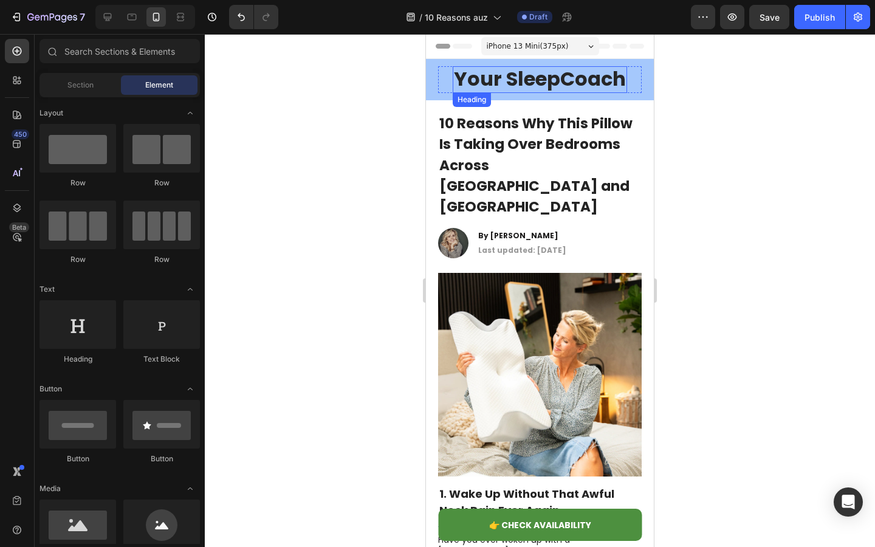
click at [504, 81] on strong "Your SleepCoach" at bounding box center [540, 78] width 172 height 27
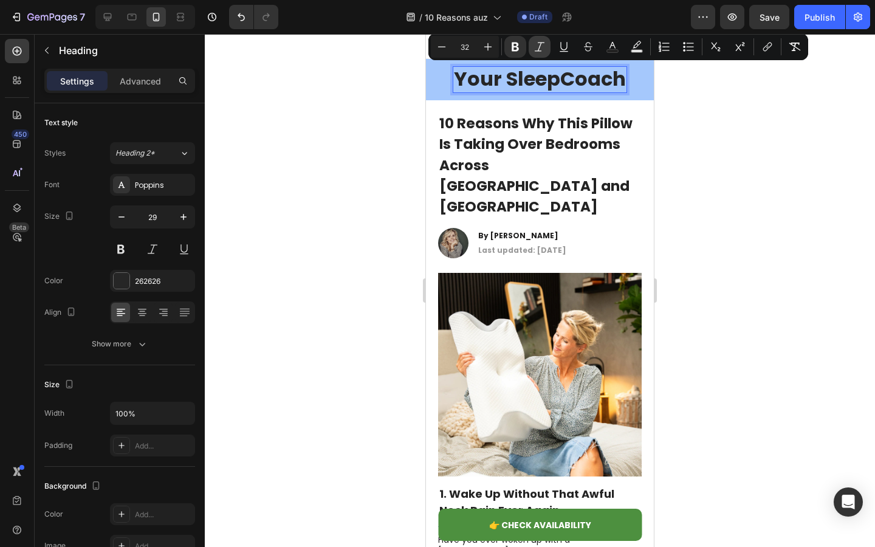
click at [543, 52] on icon "Editor contextual toolbar" at bounding box center [539, 47] width 12 height 12
click at [372, 119] on div at bounding box center [540, 290] width 670 height 513
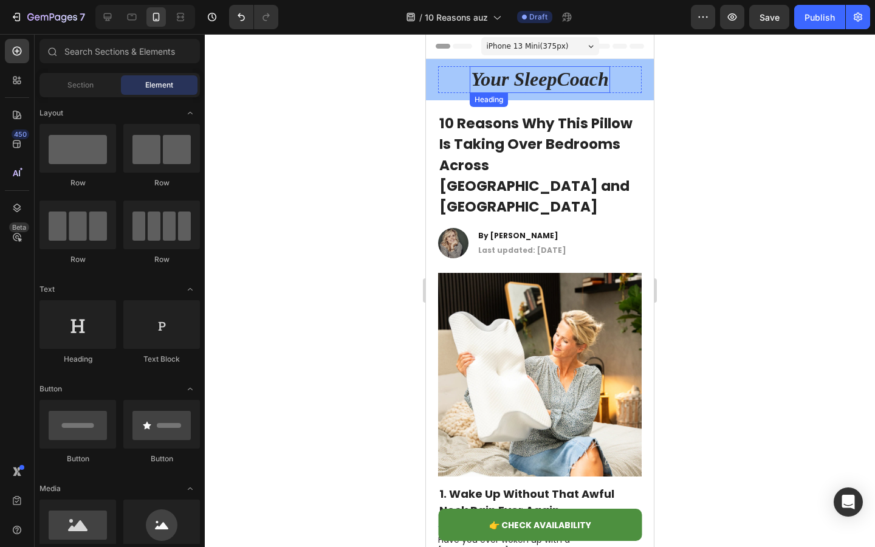
click at [494, 76] on strong "Your SleepCoach" at bounding box center [540, 79] width 138 height 22
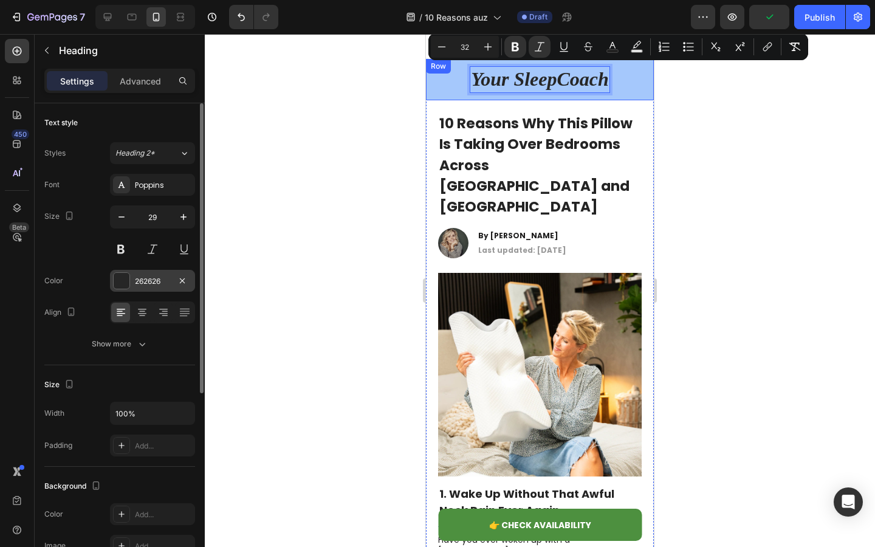
click at [125, 287] on div at bounding box center [122, 281] width 16 height 16
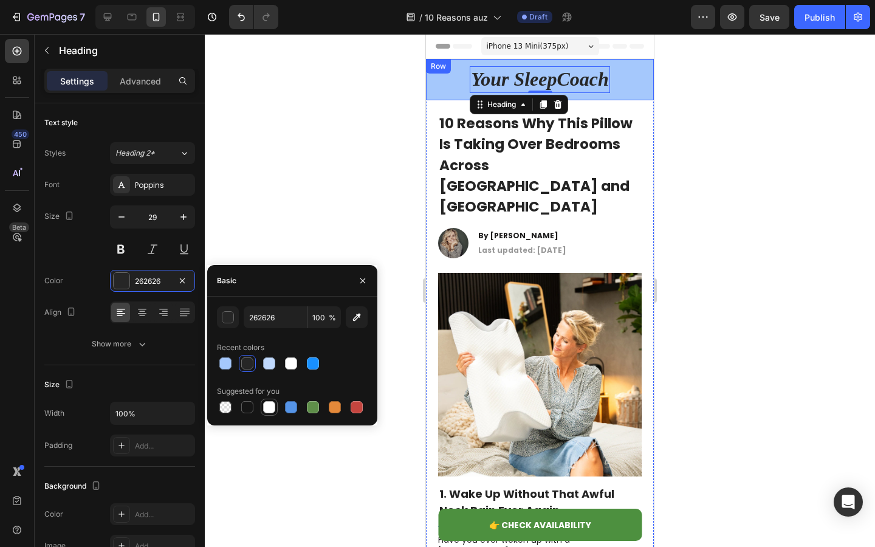
click at [266, 402] on div at bounding box center [269, 407] width 12 height 12
type input "FFFFFF"
click at [293, 244] on div at bounding box center [540, 290] width 670 height 513
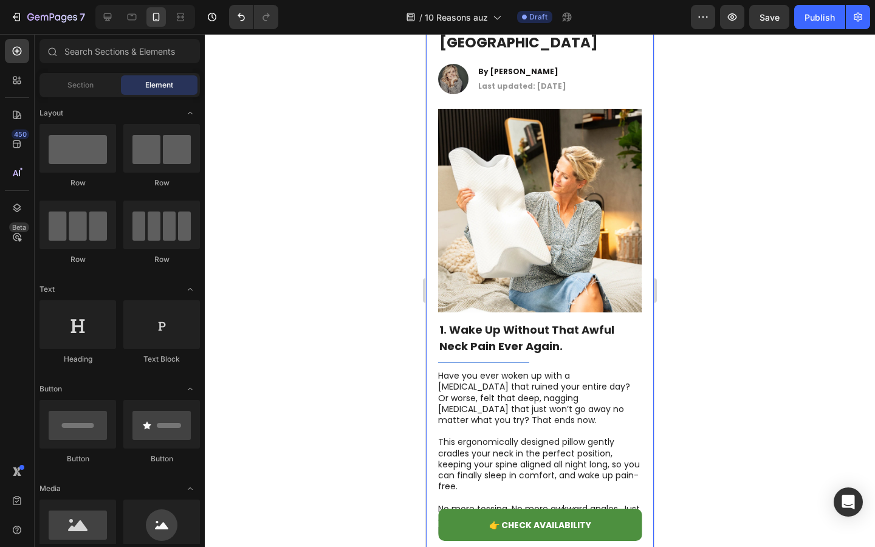
scroll to position [371, 0]
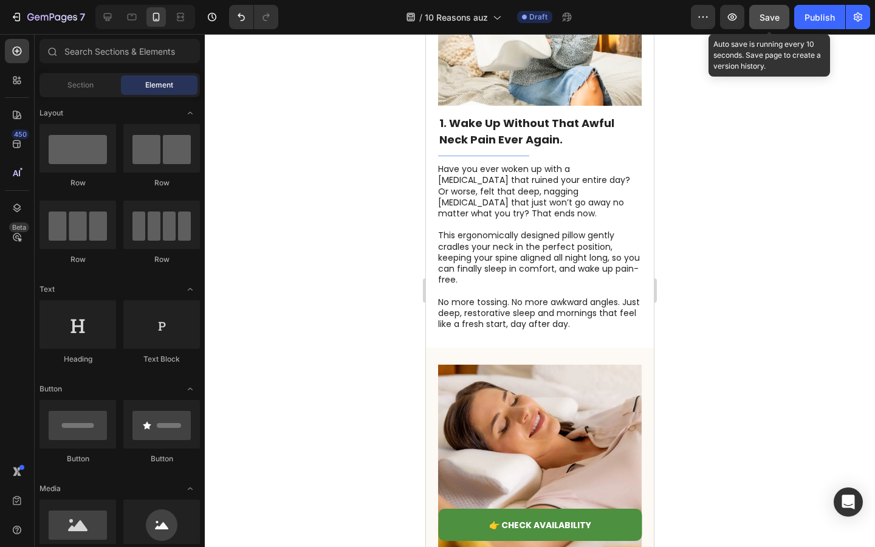
click at [776, 18] on span "Save" at bounding box center [770, 17] width 20 height 10
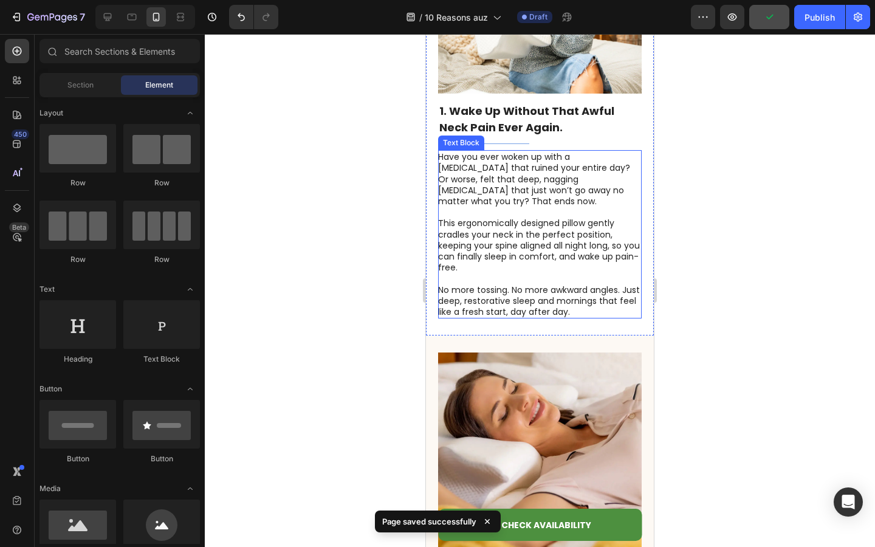
scroll to position [538, 0]
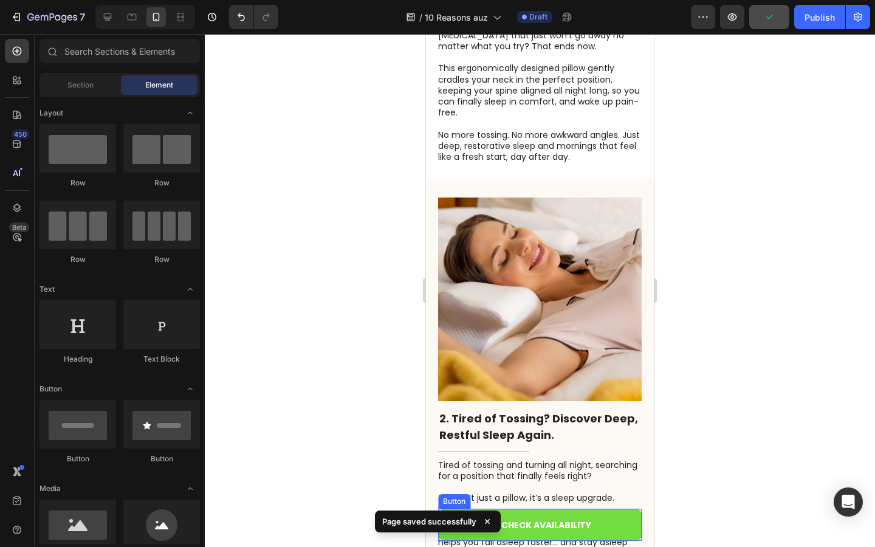
click at [602, 517] on link "👉 CHECK AVAILABILITY" at bounding box center [540, 525] width 204 height 32
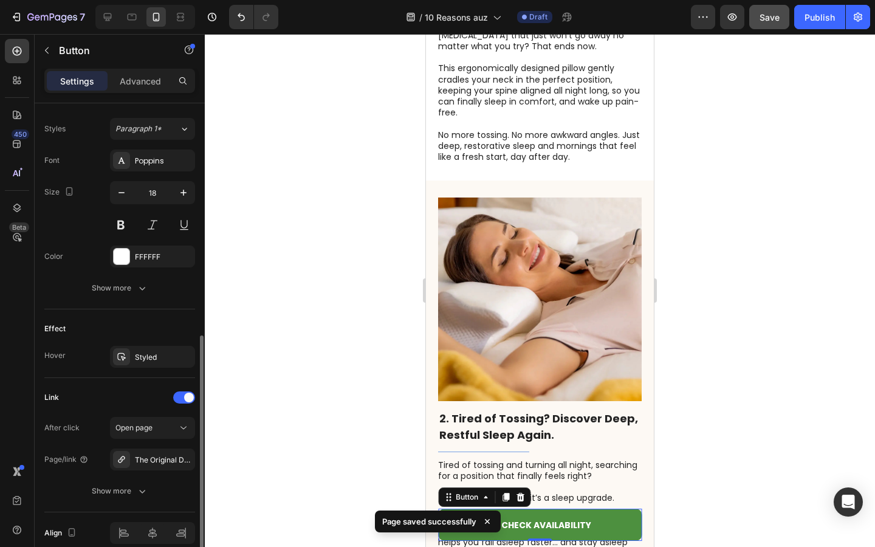
scroll to position [488, 0]
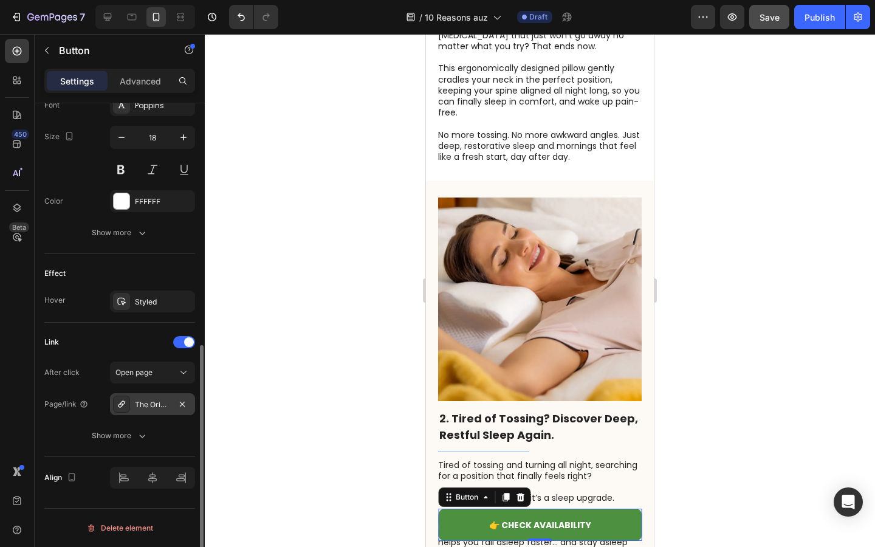
click at [162, 400] on div "The Original DreamSleepz Pillow – Finally Wake Up Pain-Free and Refreshed" at bounding box center [152, 404] width 35 height 11
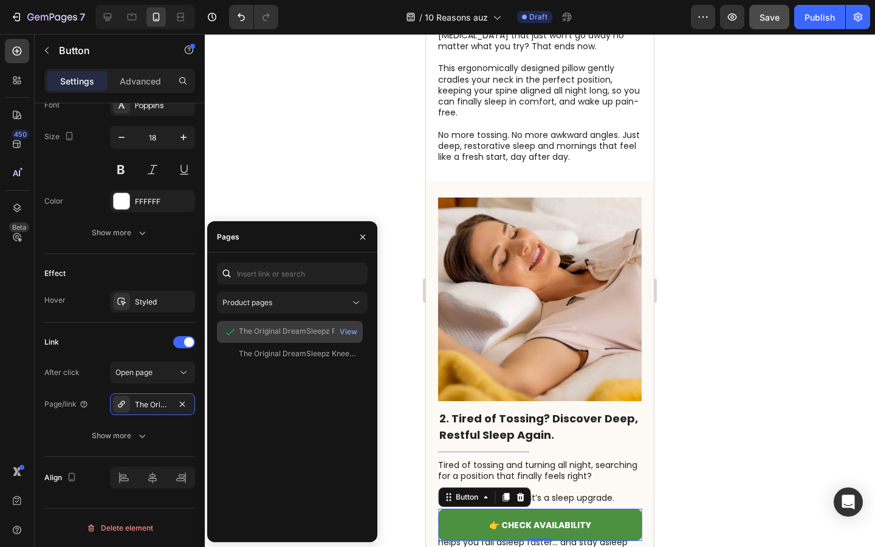
click at [275, 330] on div "The Original DreamSleepz Pillow – Finally Wake Up Pain-Free and Refreshed" at bounding box center [297, 331] width 117 height 11
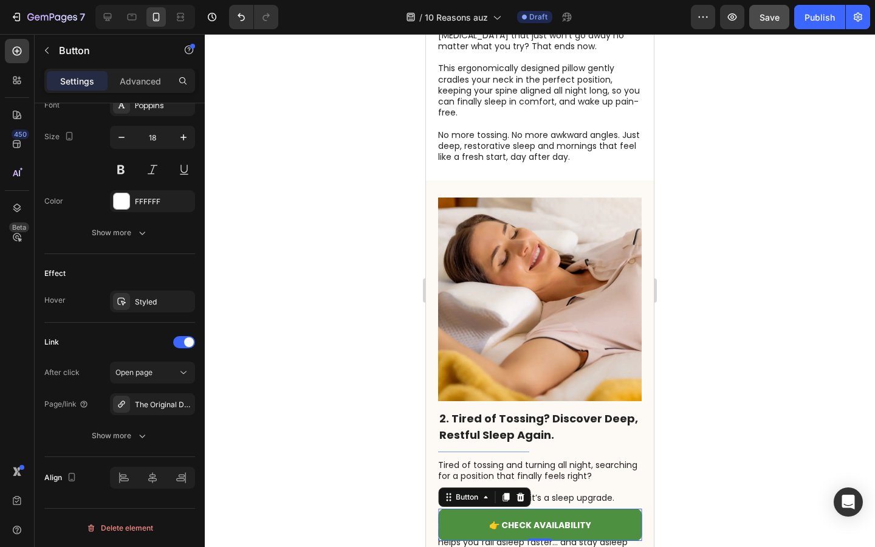
click at [355, 177] on div at bounding box center [540, 290] width 670 height 513
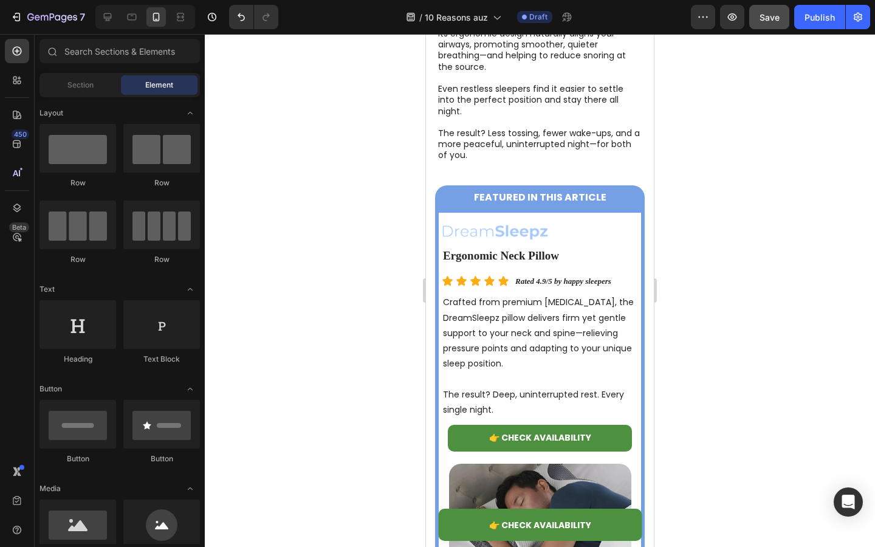
scroll to position [2189, 0]
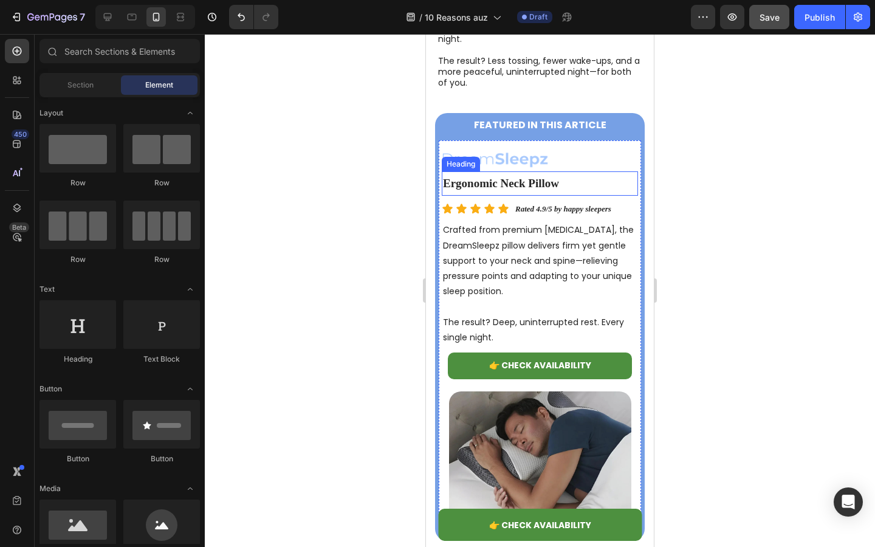
click at [501, 190] on strong "Ergonomic Neck Pillow" at bounding box center [501, 183] width 116 height 13
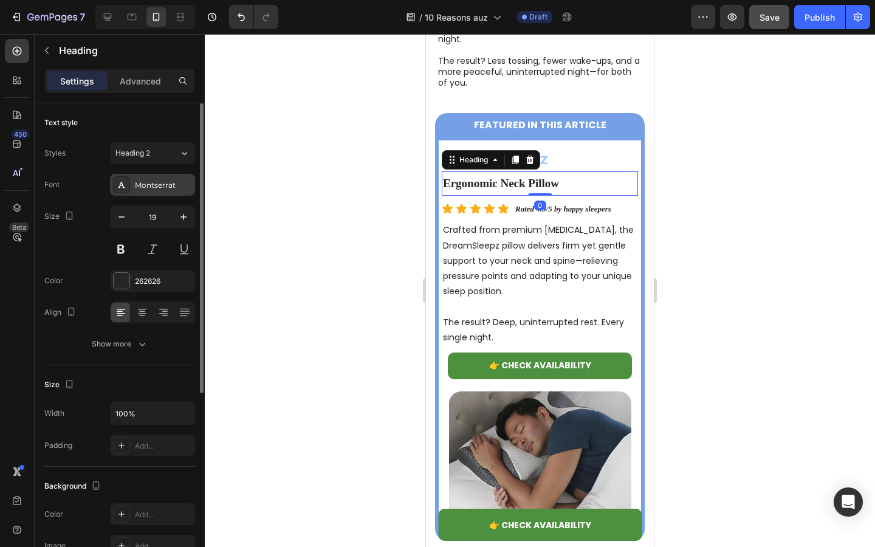
click at [159, 192] on div "Montserrat" at bounding box center [152, 185] width 85 height 22
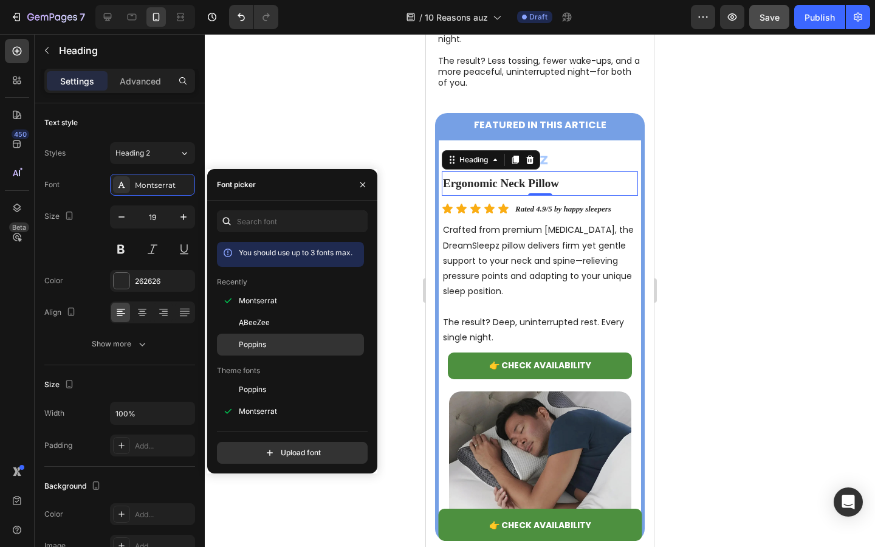
click at [250, 343] on span "Poppins" at bounding box center [252, 344] width 27 height 11
click at [411, 221] on div at bounding box center [540, 290] width 670 height 513
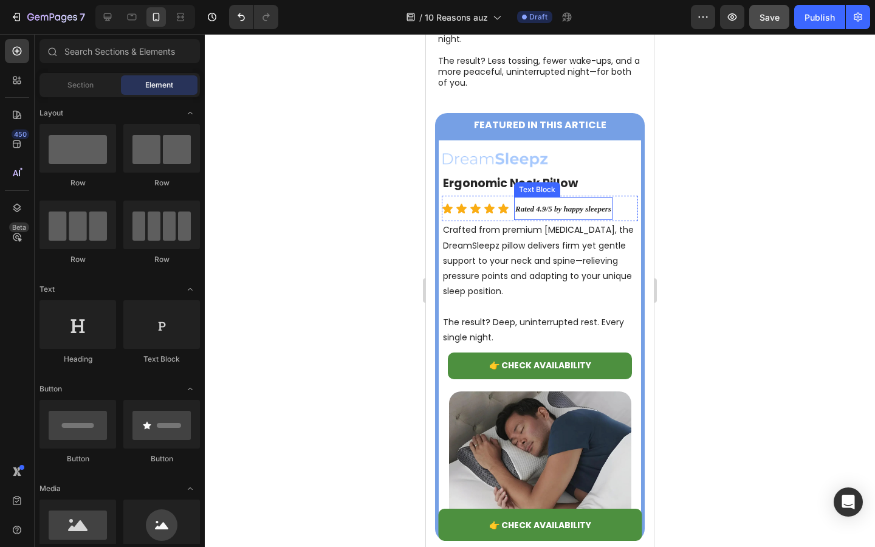
click at [533, 213] on strong "Rated 4.9/5 by happy sleepers" at bounding box center [563, 208] width 96 height 9
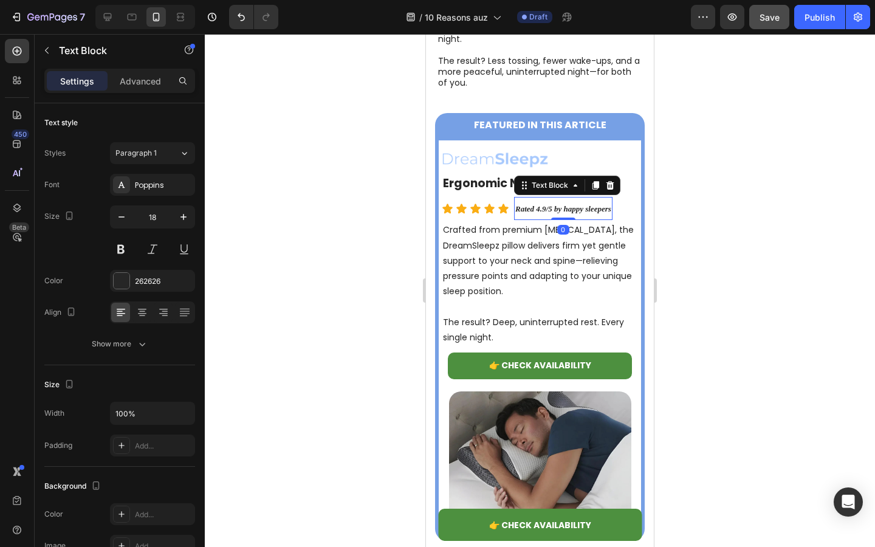
click at [543, 213] on strong "Rated 4.9/5 by happy sleepers" at bounding box center [563, 208] width 96 height 9
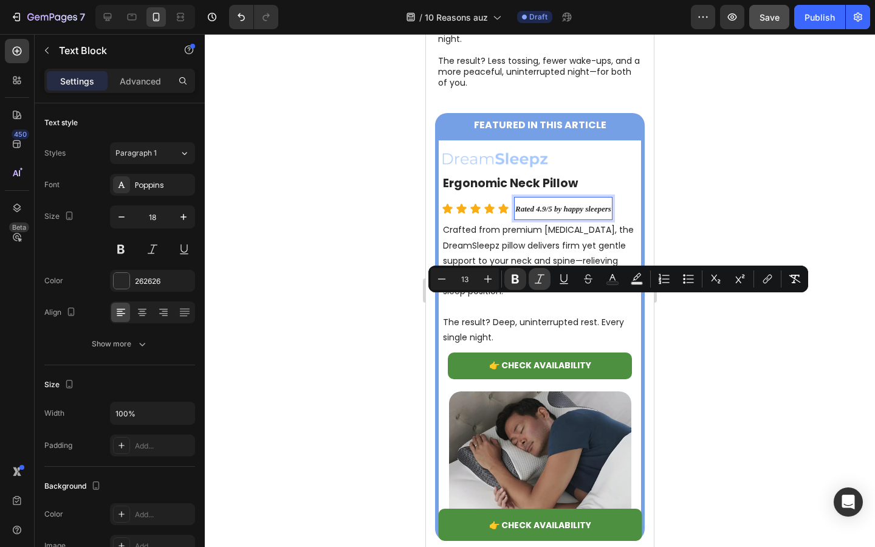
click at [535, 281] on icon "Editor contextual toolbar" at bounding box center [539, 279] width 12 height 12
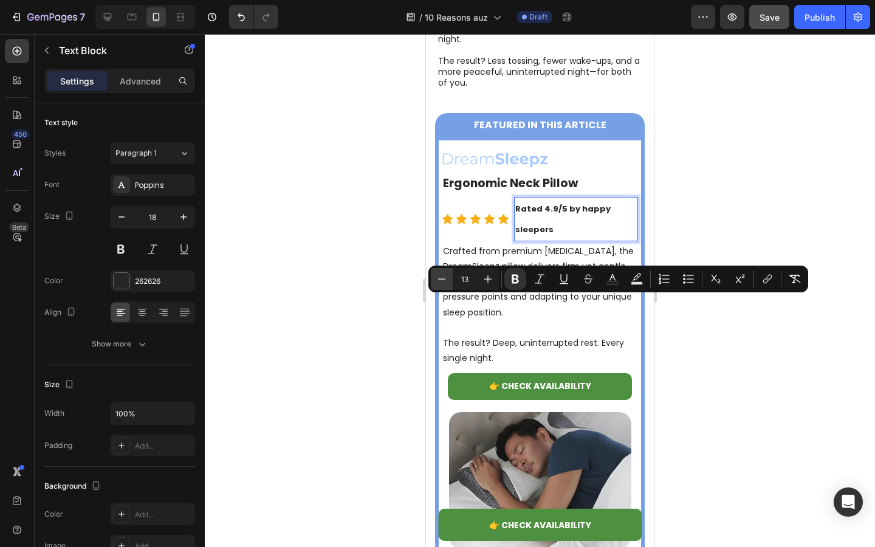
click at [439, 281] on icon "Editor contextual toolbar" at bounding box center [442, 279] width 12 height 12
type input "12"
click at [366, 302] on div at bounding box center [540, 290] width 670 height 513
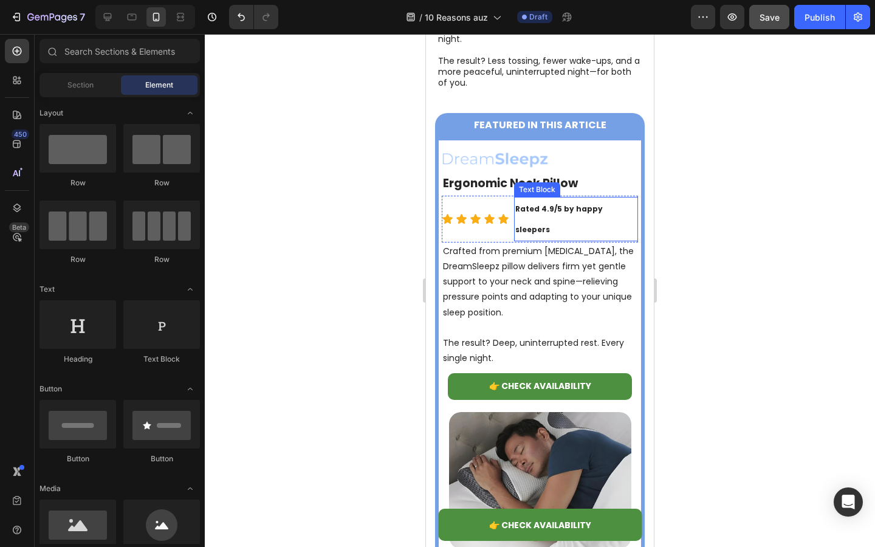
click at [556, 235] on strong "Rated 4.9/5 by happy sleepers" at bounding box center [558, 219] width 87 height 31
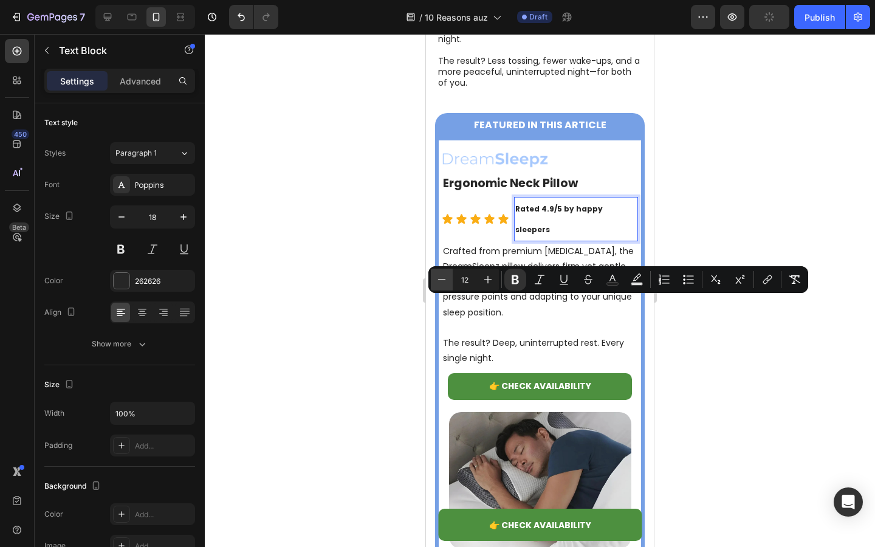
click at [439, 279] on icon "Editor contextual toolbar" at bounding box center [442, 279] width 12 height 12
type input "11"
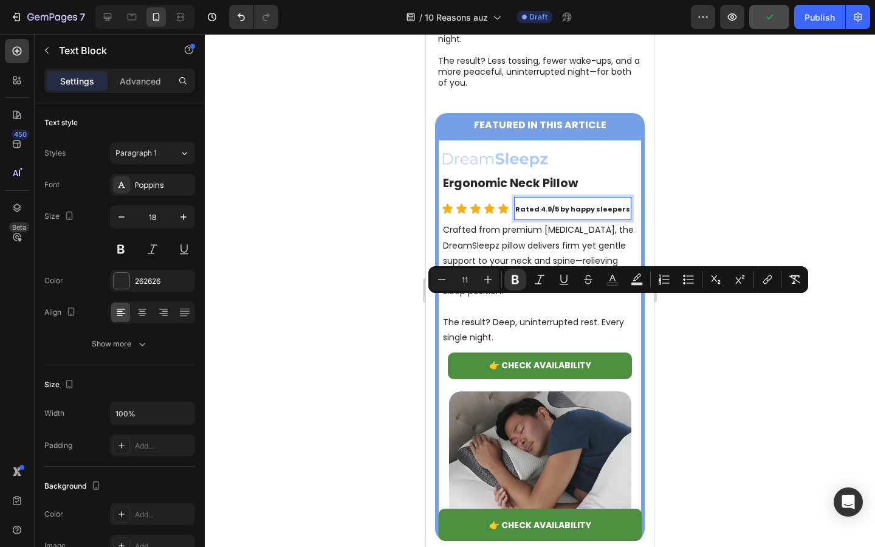
click at [351, 280] on div at bounding box center [540, 290] width 670 height 513
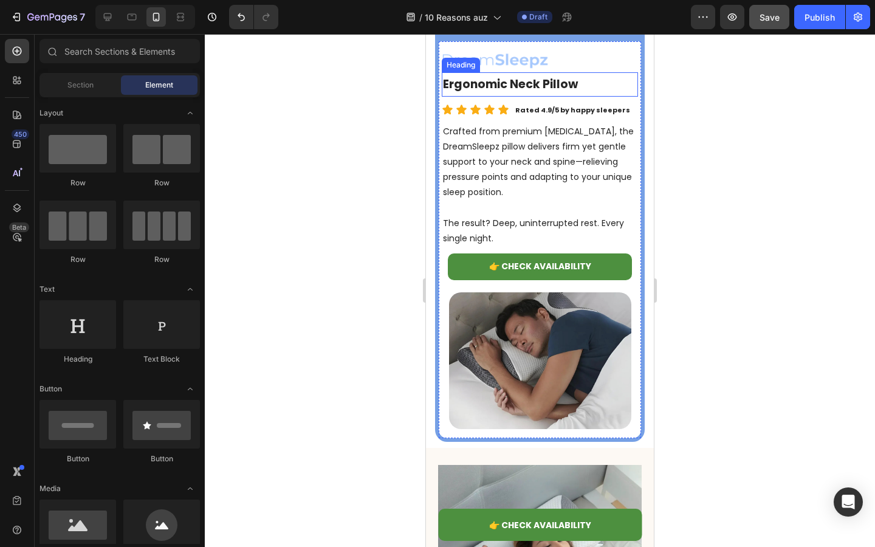
scroll to position [2390, 0]
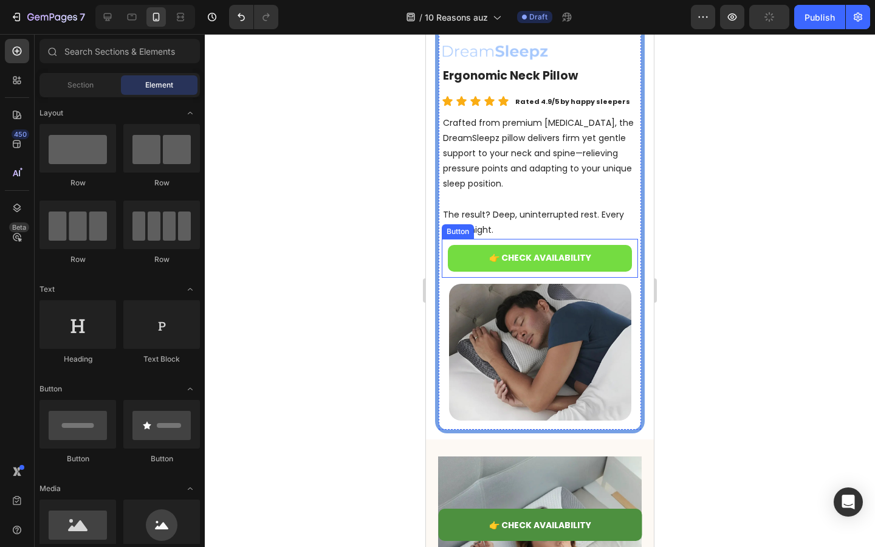
click at [457, 260] on link "👉 CHECK AVAILABILITY" at bounding box center [540, 258] width 184 height 27
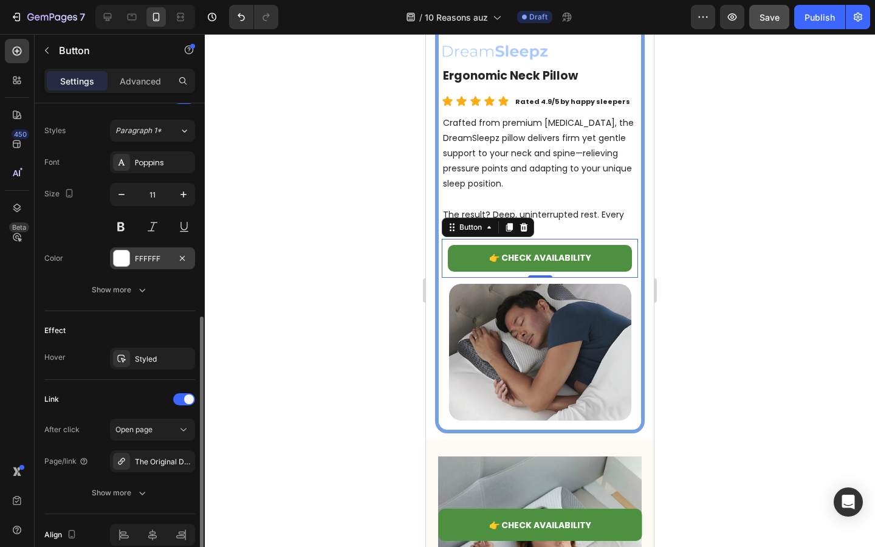
scroll to position [454, 0]
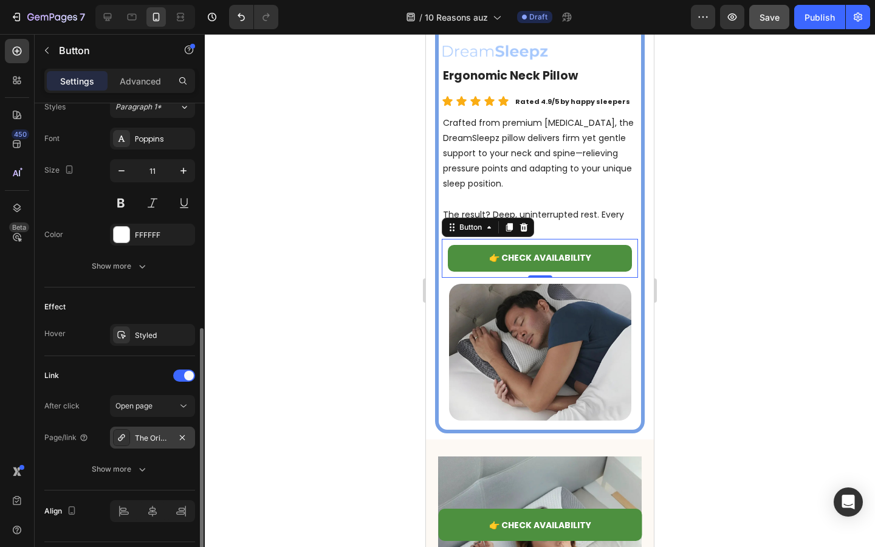
click at [149, 436] on div "The Original DreamSleepz Pillow – Finally Wake Up Pain-Free and Refreshed" at bounding box center [152, 438] width 35 height 11
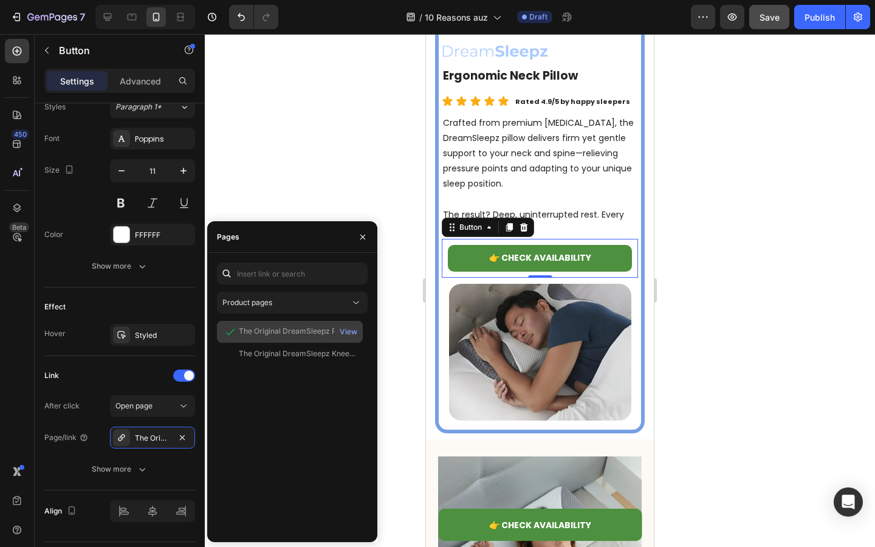
click at [247, 327] on div "The Original DreamSleepz Pillow – Finally Wake Up Pain-Free and Refreshed" at bounding box center [297, 331] width 117 height 11
click at [344, 162] on div at bounding box center [540, 290] width 670 height 513
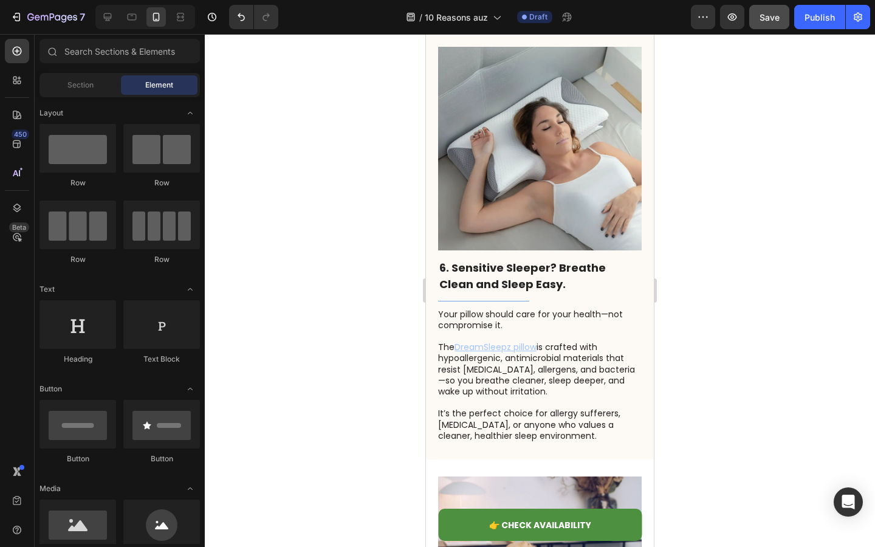
scroll to position [2831, 0]
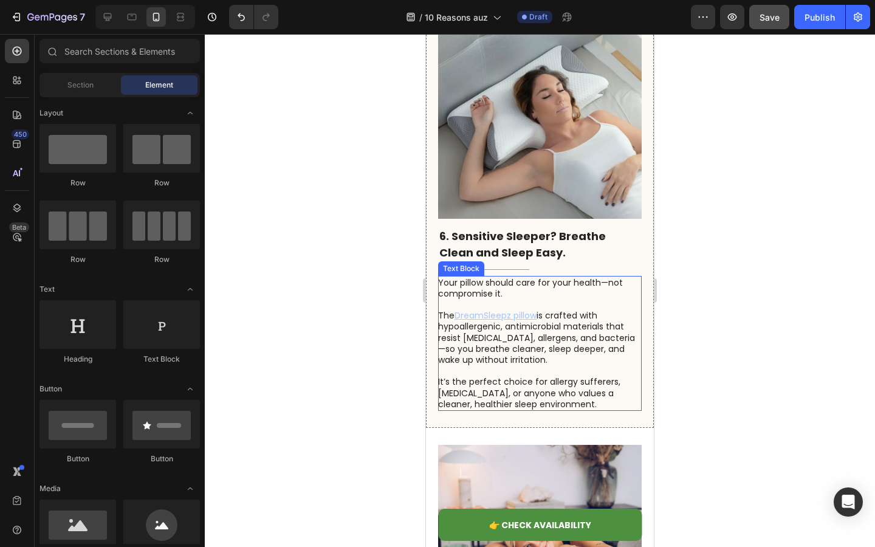
click at [487, 317] on u "DreamSleepz pillow" at bounding box center [495, 315] width 82 height 12
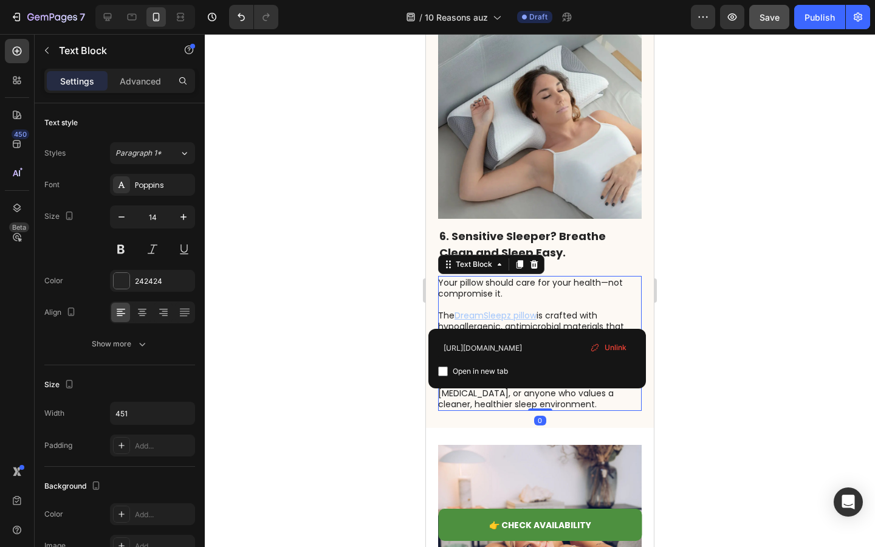
click at [471, 316] on u "DreamSleepz pillow" at bounding box center [495, 315] width 82 height 12
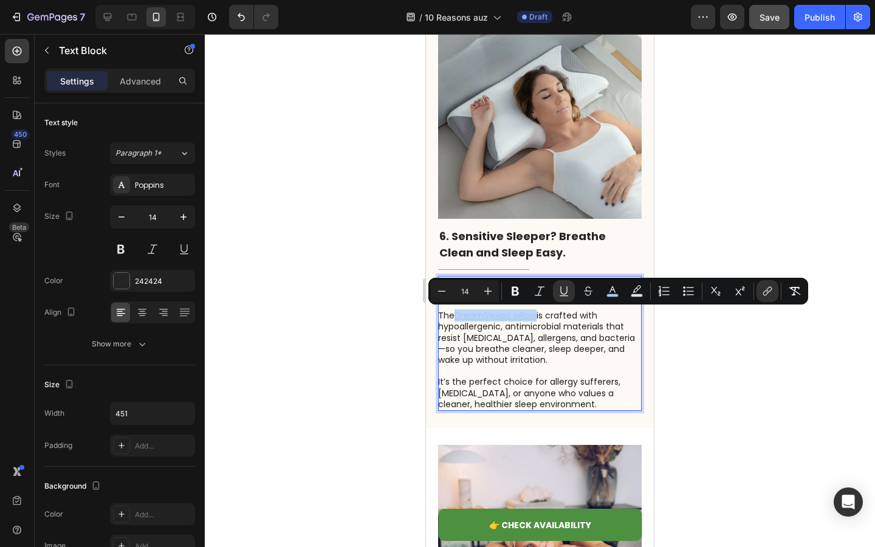
drag, startPoint x: 456, startPoint y: 315, endPoint x: 539, endPoint y: 315, distance: 82.6
click at [539, 315] on p "The DreamSleepz pillow is crafted with hypoallergenic, antimicrobial materials …" at bounding box center [539, 337] width 202 height 55
click at [525, 317] on u "DreamSleepz pillow" at bounding box center [495, 315] width 82 height 12
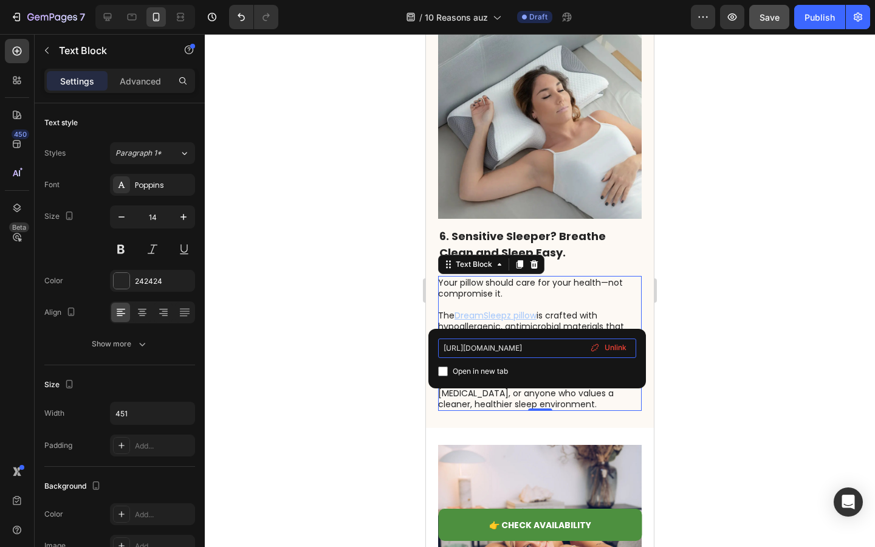
click at [529, 354] on input "[URL][DOMAIN_NAME]" at bounding box center [537, 347] width 198 height 19
click at [548, 344] on input "[URL][DOMAIN_NAME]" at bounding box center [537, 347] width 198 height 19
click at [510, 348] on input "[URL][DOMAIN_NAME]" at bounding box center [537, 347] width 198 height 19
type input "[URL][DOMAIN_NAME]"
click at [555, 305] on p "Rich Text Editor. Editing area: main" at bounding box center [539, 304] width 202 height 11
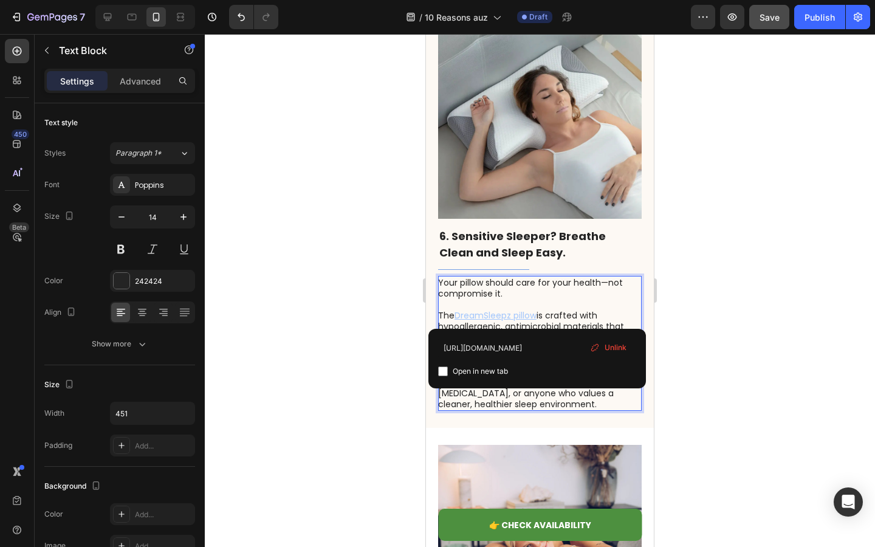
click at [500, 317] on u "DreamSleepz pillow" at bounding box center [495, 315] width 82 height 12
click at [498, 343] on input "[URL][DOMAIN_NAME]" at bounding box center [537, 347] width 198 height 19
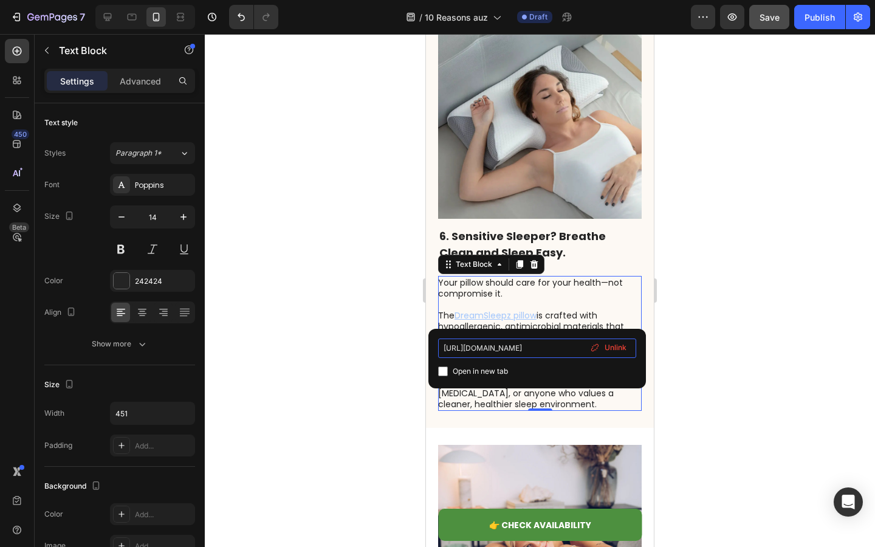
scroll to position [0, 274]
click at [565, 314] on p "The DreamSleepz pillow is crafted with hypoallergenic, antimicrobial materials …" at bounding box center [539, 337] width 202 height 55
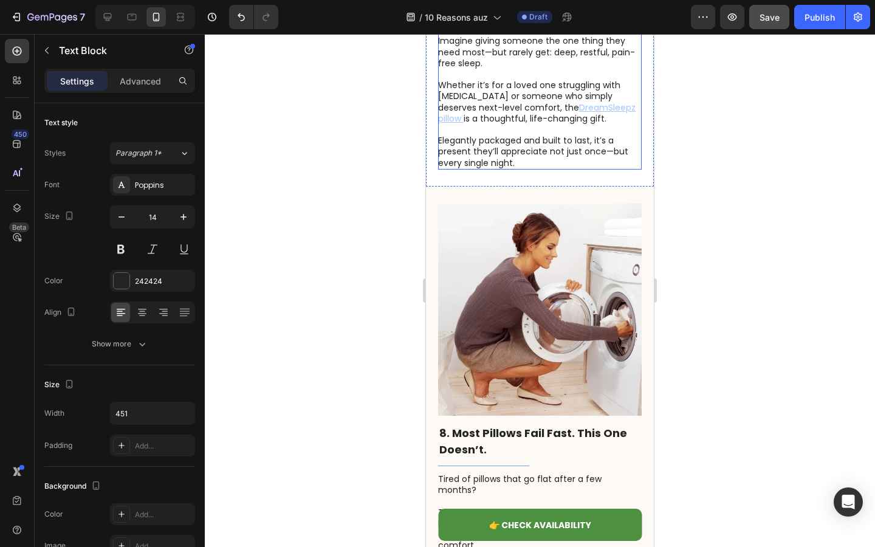
scroll to position [3310, 0]
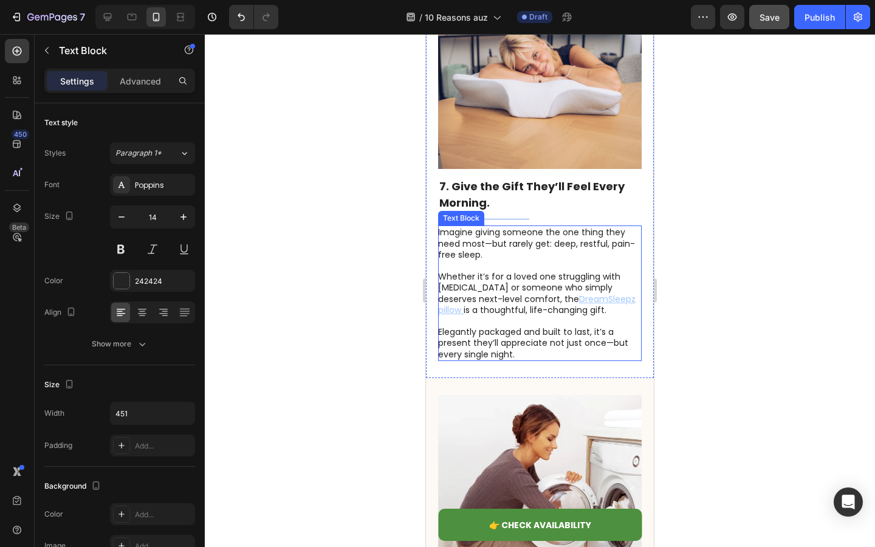
click at [536, 323] on p at bounding box center [539, 320] width 202 height 11
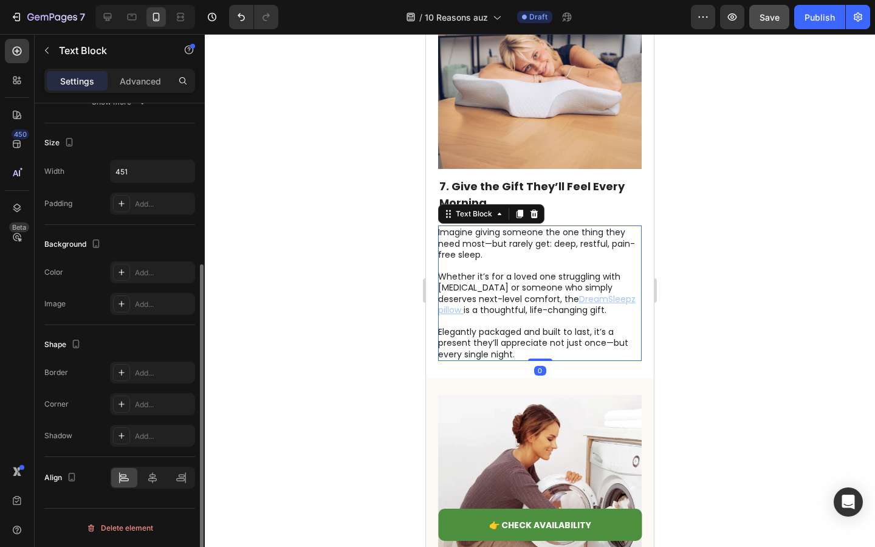
click at [543, 306] on p "Whether it’s for a loved one struggling with [MEDICAL_DATA] or someone who simp…" at bounding box center [539, 293] width 202 height 44
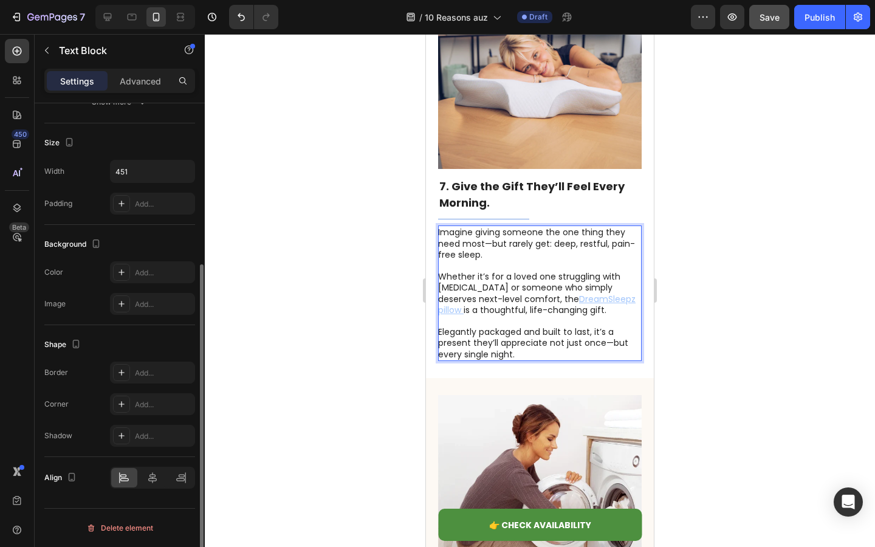
click at [549, 297] on u "DreamSleepz pillow" at bounding box center [536, 304] width 197 height 23
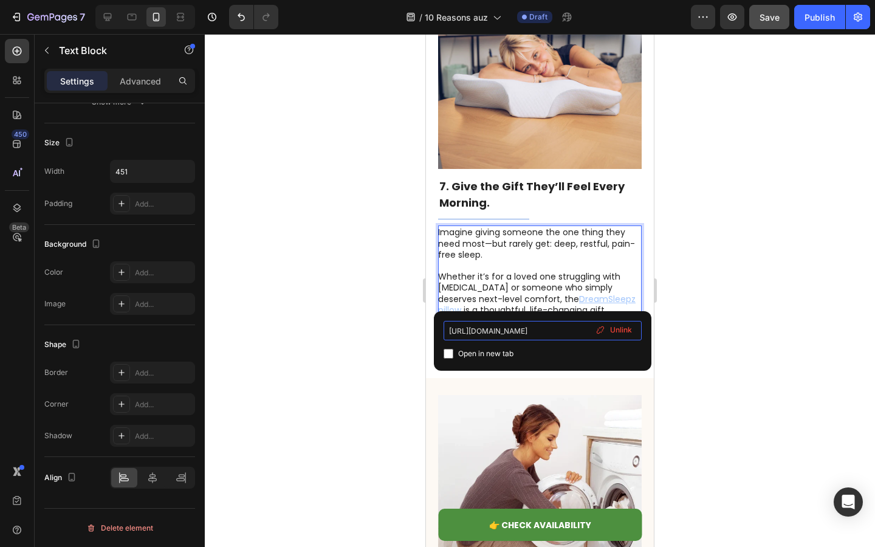
click at [536, 329] on input "[URL][DOMAIN_NAME]" at bounding box center [543, 330] width 198 height 19
type input "[URL][DOMAIN_NAME]"
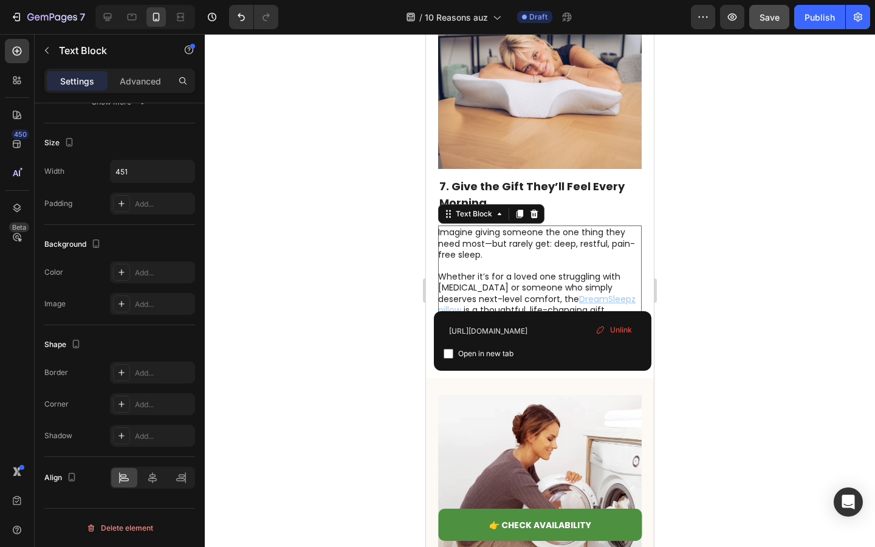
click at [509, 291] on p "Whether it’s for a loved one struggling with [MEDICAL_DATA] or someone who simp…" at bounding box center [539, 293] width 202 height 44
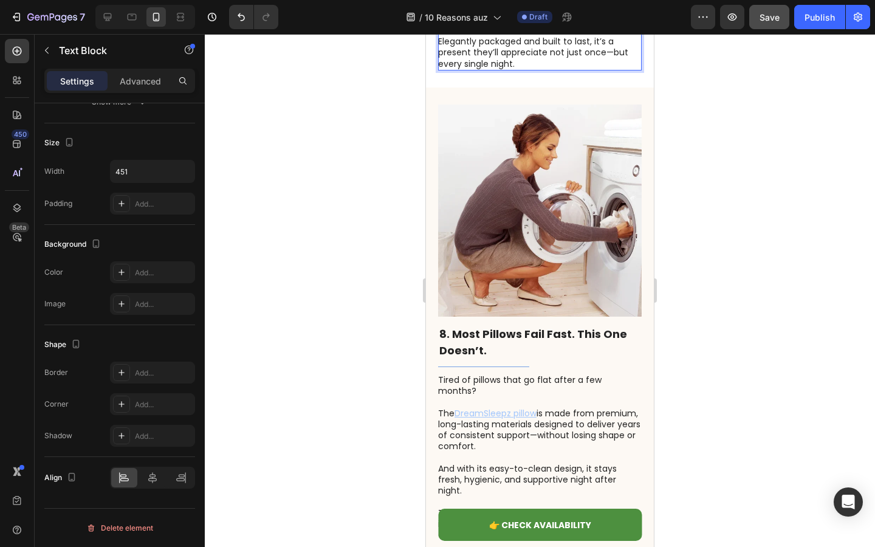
scroll to position [3628, 0]
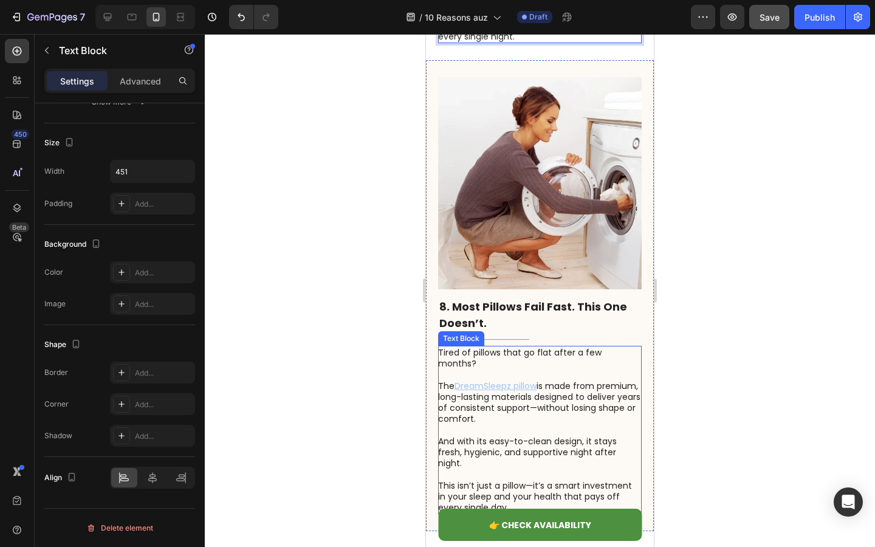
click at [499, 380] on u "DreamSleepz pillow" at bounding box center [495, 386] width 82 height 12
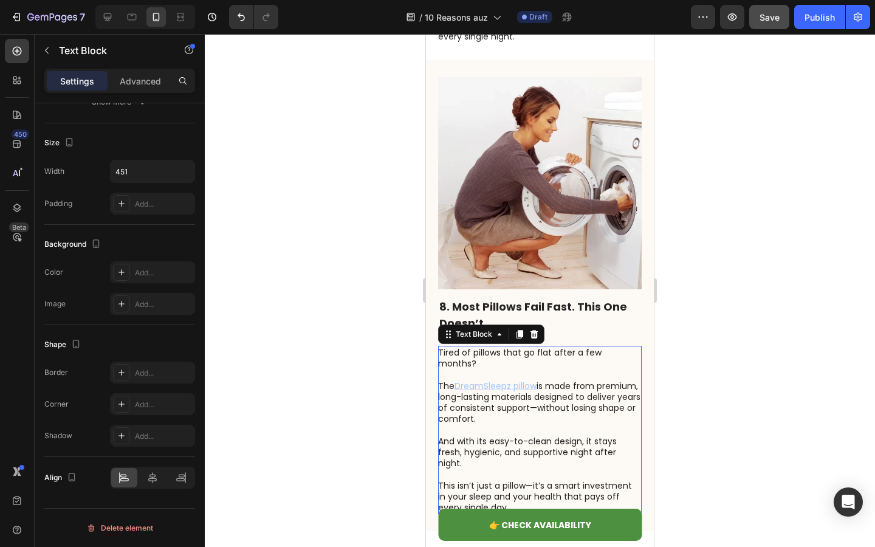
click at [499, 380] on u "DreamSleepz pillow" at bounding box center [495, 386] width 82 height 12
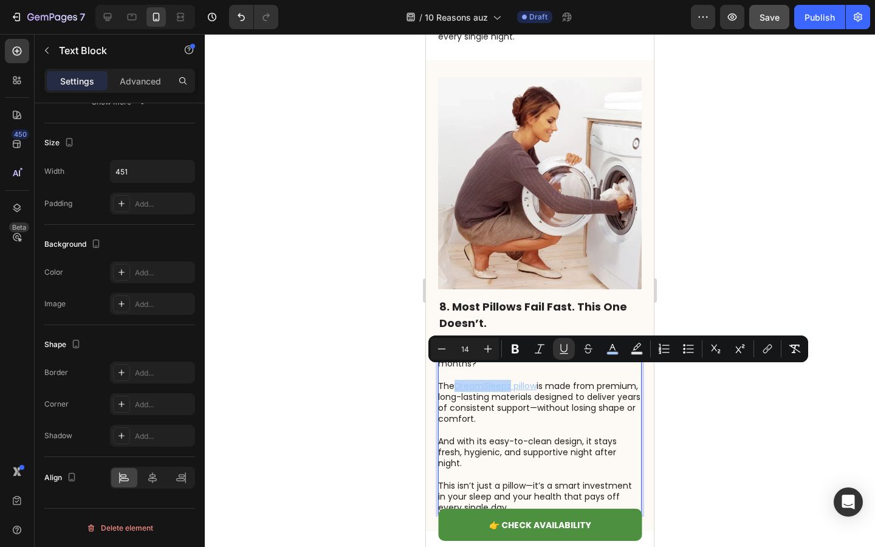
click at [509, 380] on u "DreamSleepz pillow" at bounding box center [495, 386] width 82 height 12
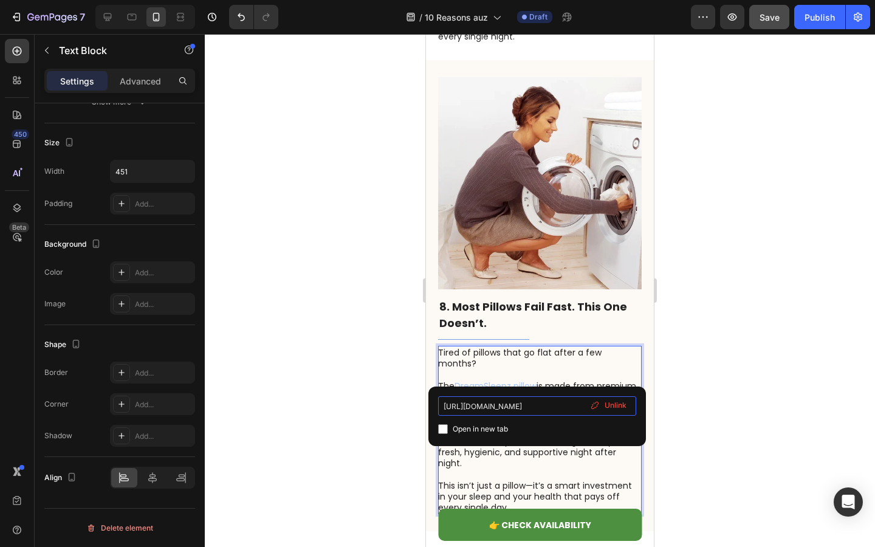
click at [506, 408] on input "[URL][DOMAIN_NAME]" at bounding box center [537, 405] width 198 height 19
type input "[URL][DOMAIN_NAME]"
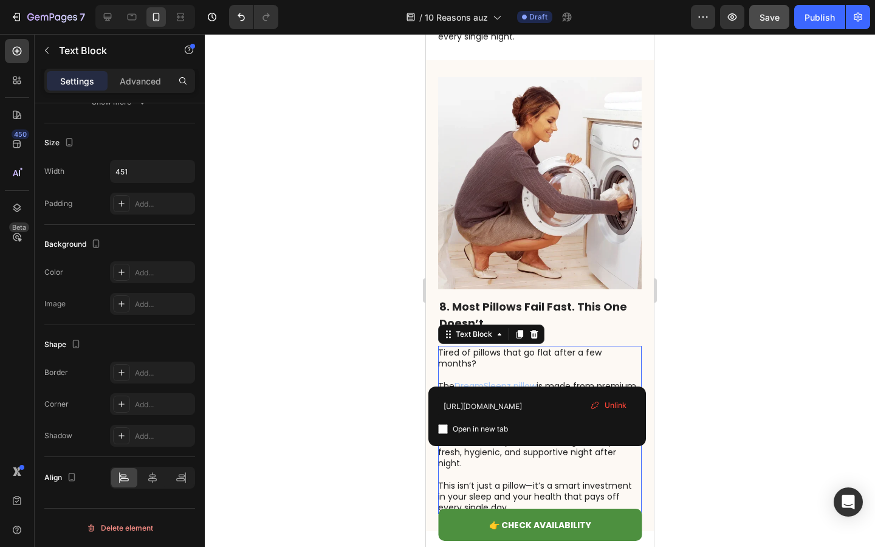
click at [568, 380] on p "The DreamSleepz pillow is made from premium, long-lasting materials designed to…" at bounding box center [539, 402] width 202 height 44
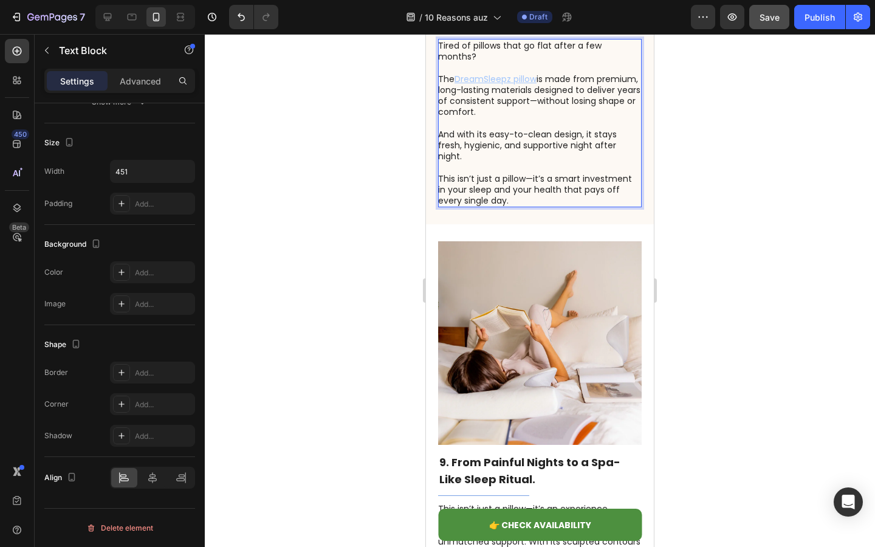
scroll to position [4000, 0]
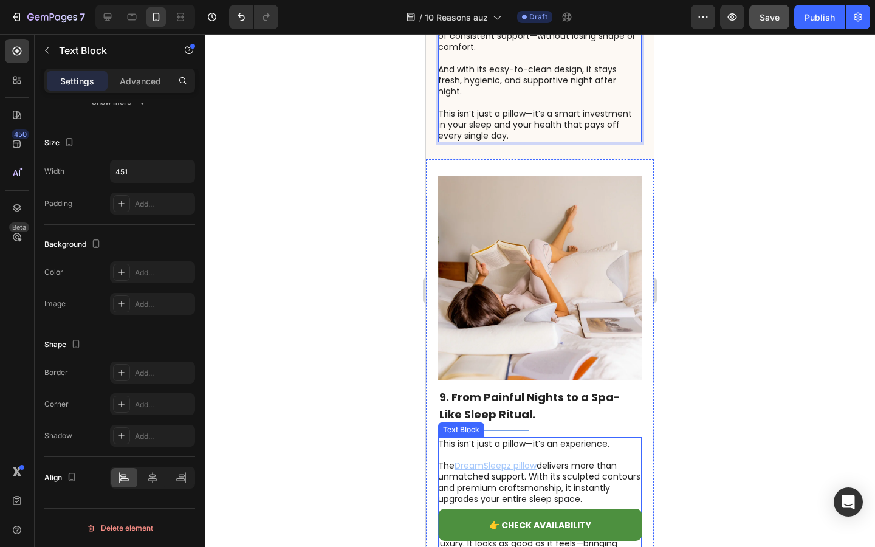
click at [525, 449] on p at bounding box center [539, 454] width 202 height 11
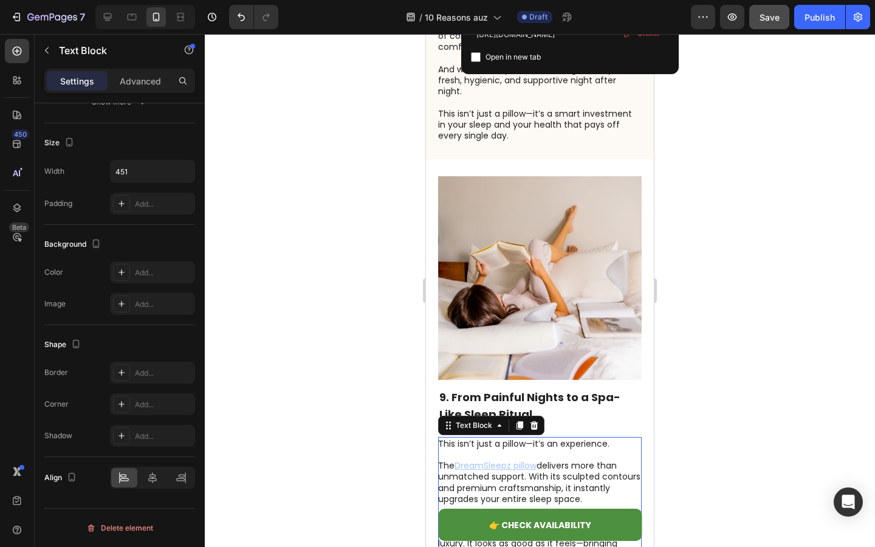
click at [522, 459] on u "DreamSleepz pillow" at bounding box center [495, 465] width 82 height 12
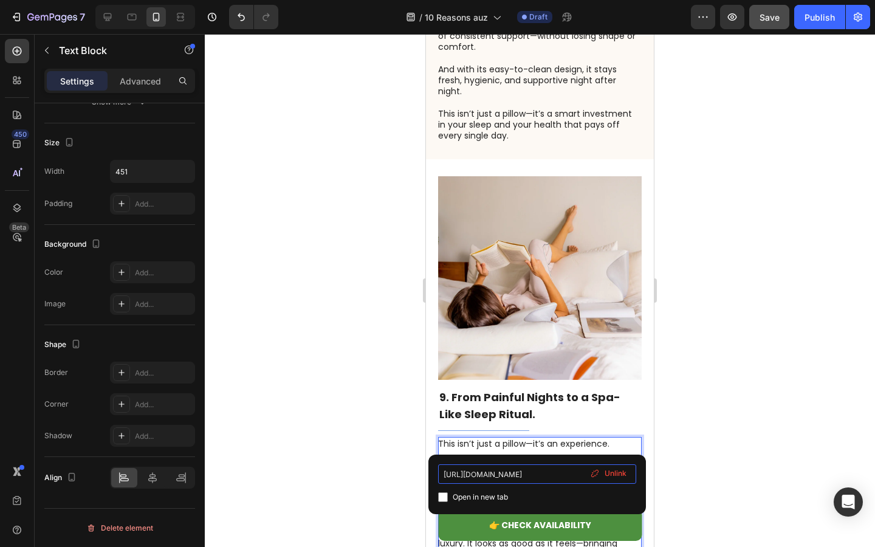
click at [511, 479] on input "[URL][DOMAIN_NAME]" at bounding box center [537, 473] width 198 height 19
type input "[URL][DOMAIN_NAME]"
click at [594, 449] on p "Rich Text Editor. Editing area: main" at bounding box center [539, 454] width 202 height 11
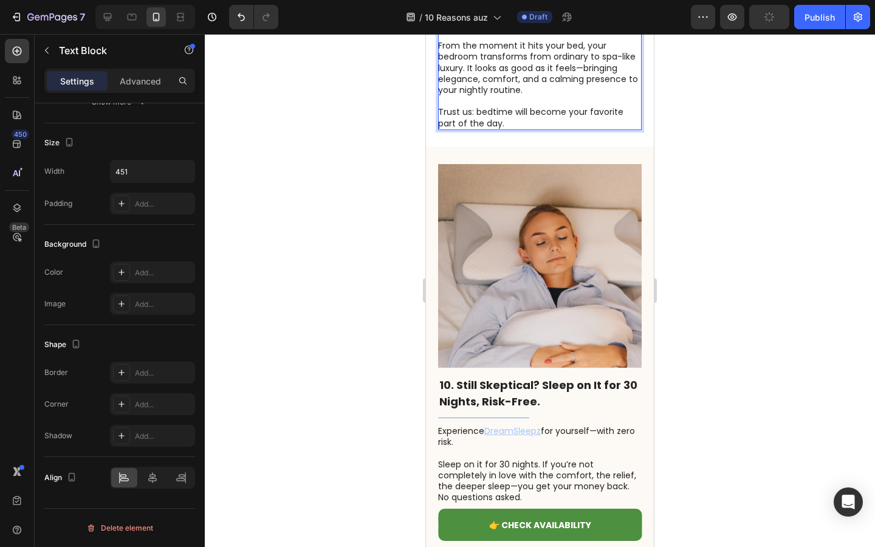
scroll to position [4484, 0]
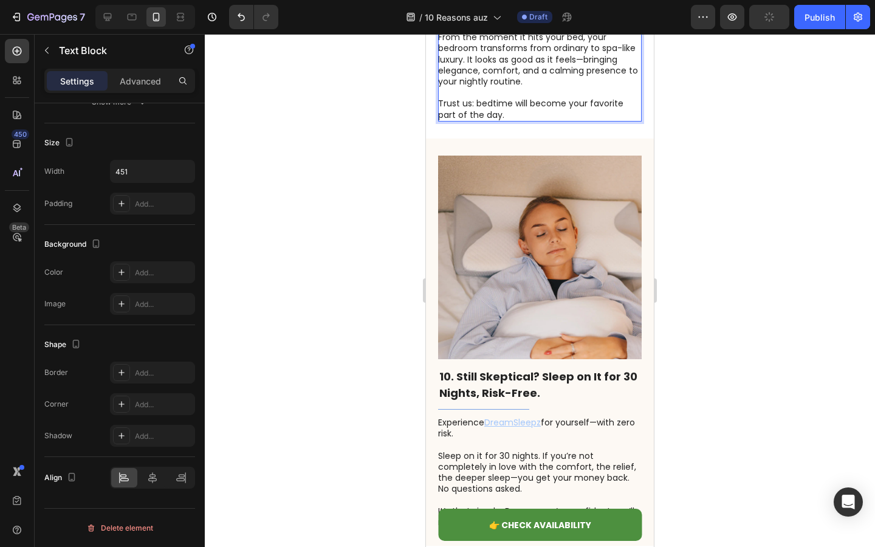
click at [543, 439] on p at bounding box center [539, 444] width 202 height 11
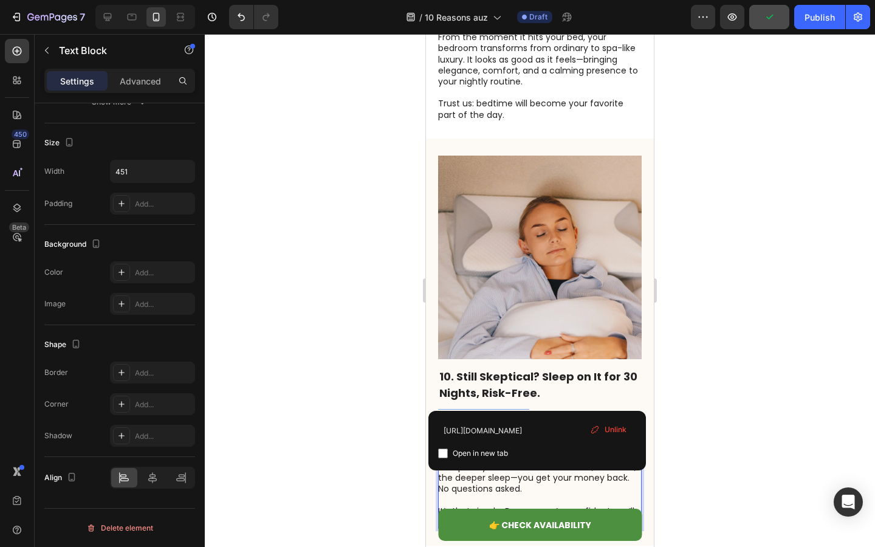
click at [511, 416] on u "DreamSleepz" at bounding box center [512, 422] width 57 height 12
click at [511, 436] on input "[URL][DOMAIN_NAME]" at bounding box center [537, 429] width 198 height 19
type input "[URL][DOMAIN_NAME]"
click at [572, 413] on div "[URL][DOMAIN_NAME] Open in new tab Unlink" at bounding box center [537, 441] width 218 height 60
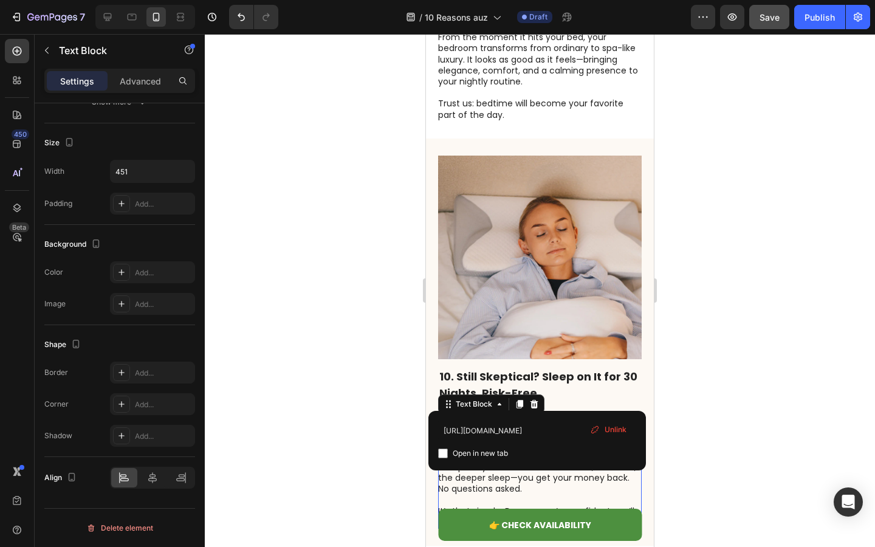
scroll to position [0, 0]
click at [574, 417] on p "Experience DreamSleepz for yourself—with zero risk." at bounding box center [539, 428] width 202 height 22
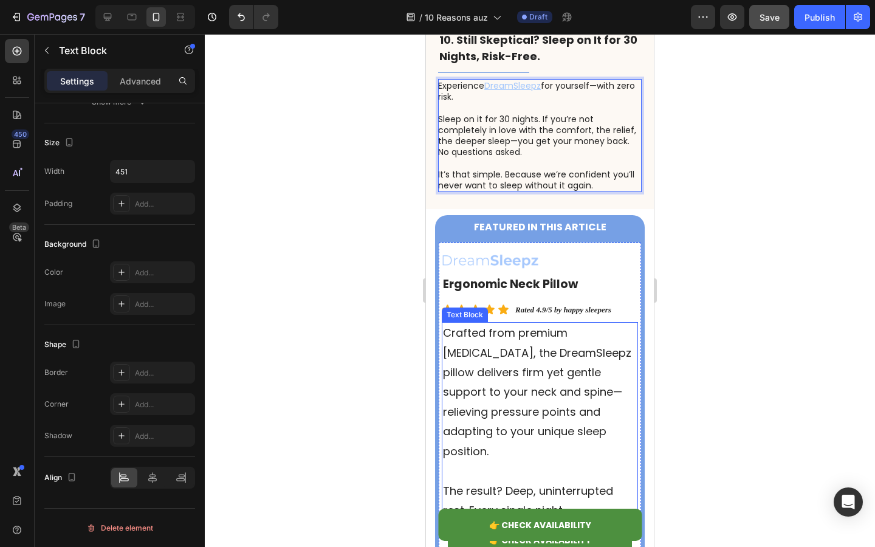
scroll to position [4831, 0]
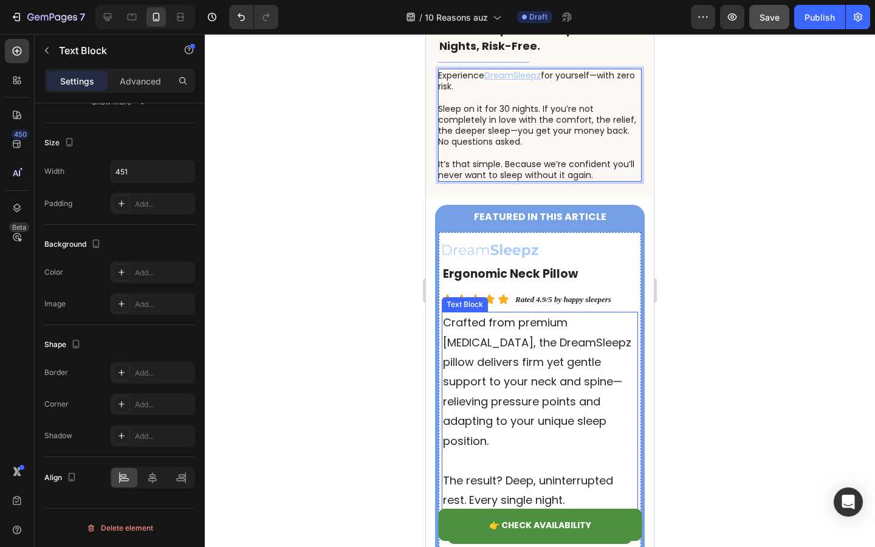
click at [529, 349] on p "Crafted from premium [MEDICAL_DATA], the DreamSleepz pillow delivers firm yet g…" at bounding box center [540, 382] width 194 height 138
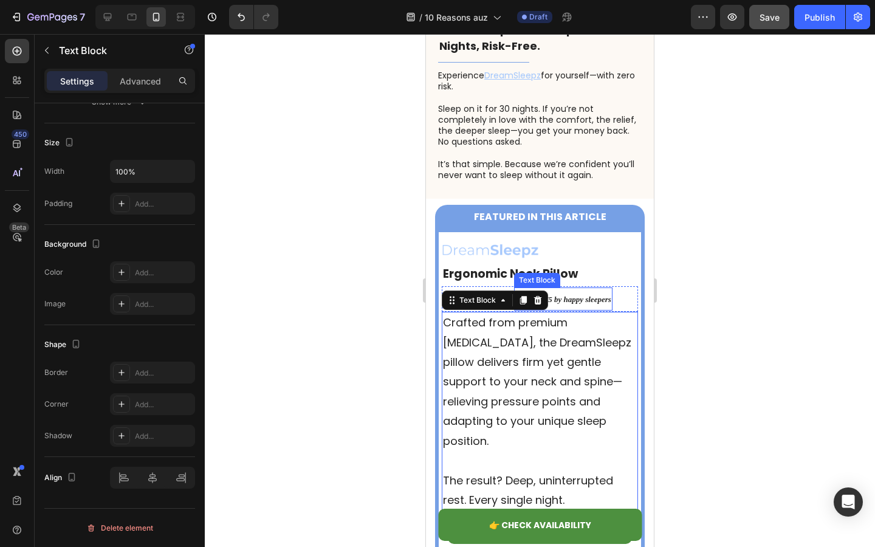
click at [585, 295] on strong "Rated 4.9/5 by happy sleepers" at bounding box center [563, 299] width 96 height 9
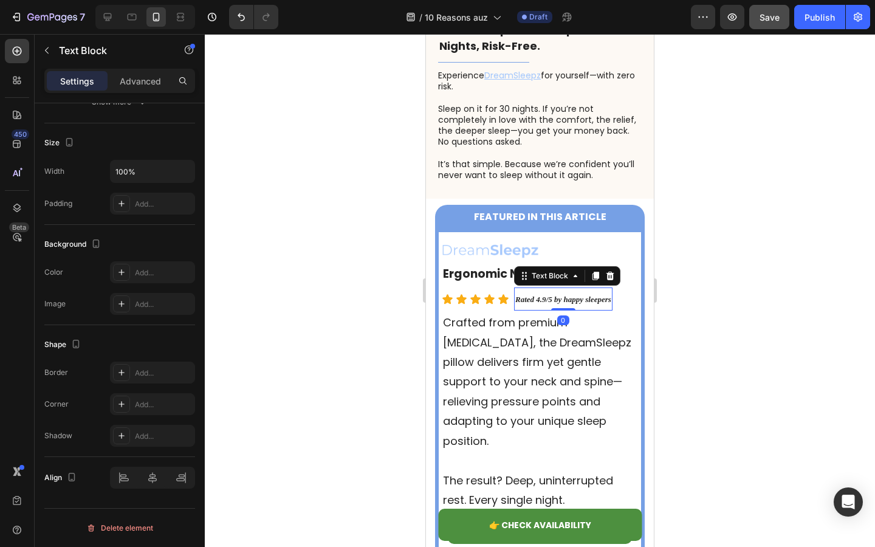
click at [547, 295] on strong "Rated 4.9/5 by happy sleepers" at bounding box center [563, 299] width 96 height 9
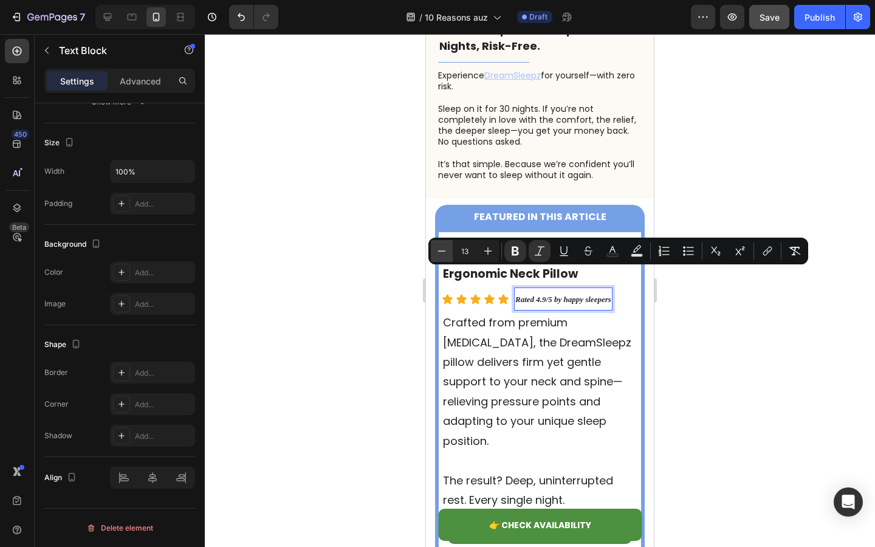
click at [448, 256] on button "Minus" at bounding box center [442, 251] width 22 height 22
type input "11"
click at [535, 253] on icon "Editor contextual toolbar" at bounding box center [539, 251] width 12 height 12
click at [525, 325] on p "Crafted from premium [MEDICAL_DATA], the DreamSleepz pillow delivers firm yet g…" at bounding box center [540, 382] width 194 height 138
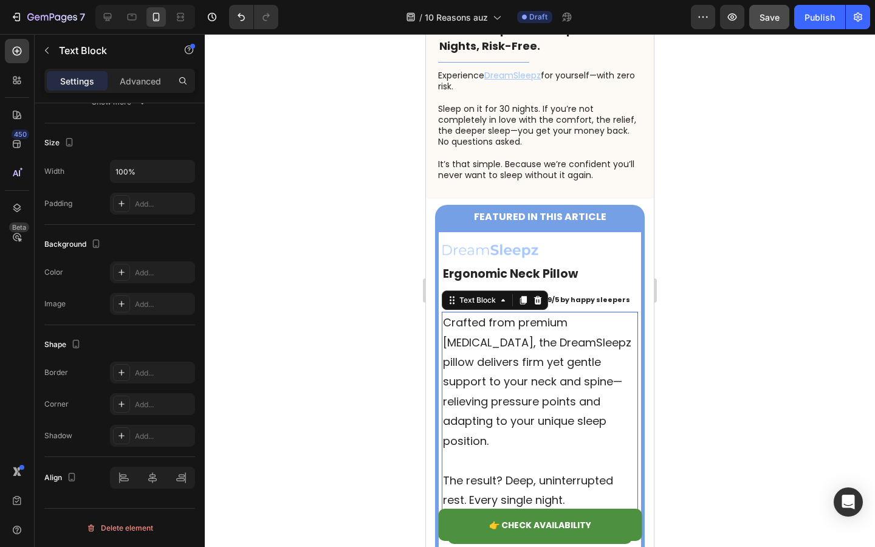
scroll to position [4841, 0]
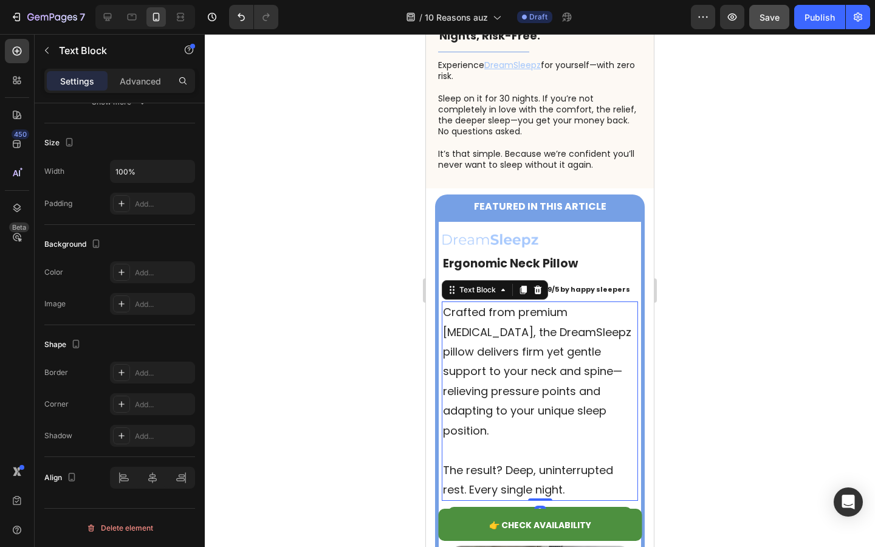
click at [527, 338] on p "Crafted from premium [MEDICAL_DATA], the DreamSleepz pillow delivers firm yet g…" at bounding box center [540, 372] width 194 height 138
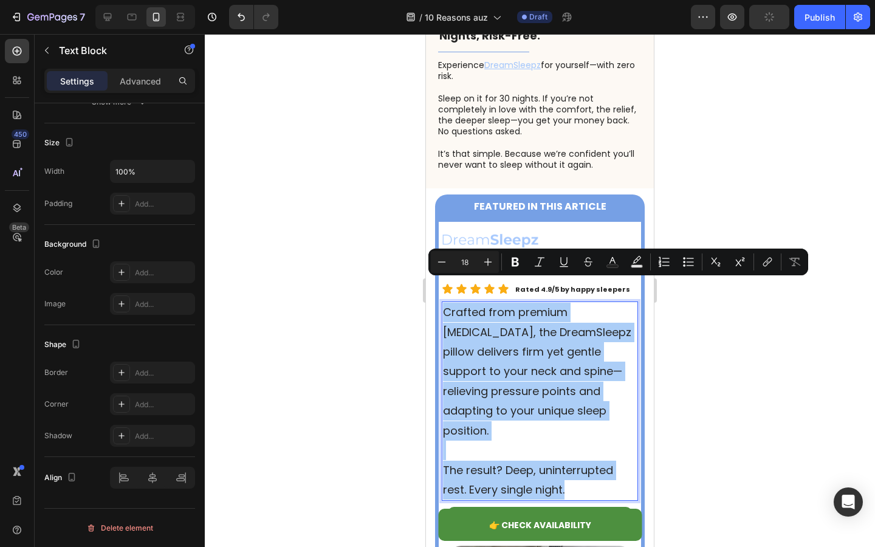
click at [320, 190] on div at bounding box center [540, 290] width 670 height 513
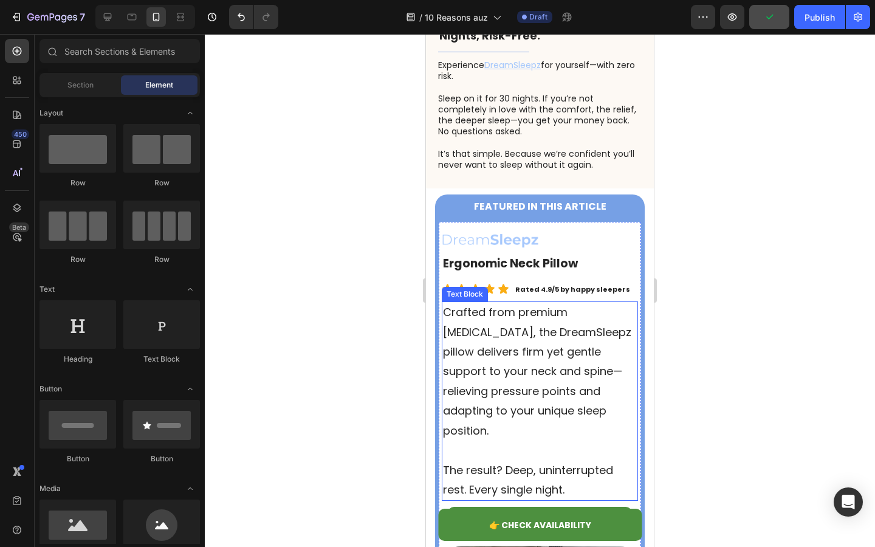
click at [501, 315] on p "Crafted from premium [MEDICAL_DATA], the DreamSleepz pillow delivers firm yet g…" at bounding box center [540, 372] width 194 height 138
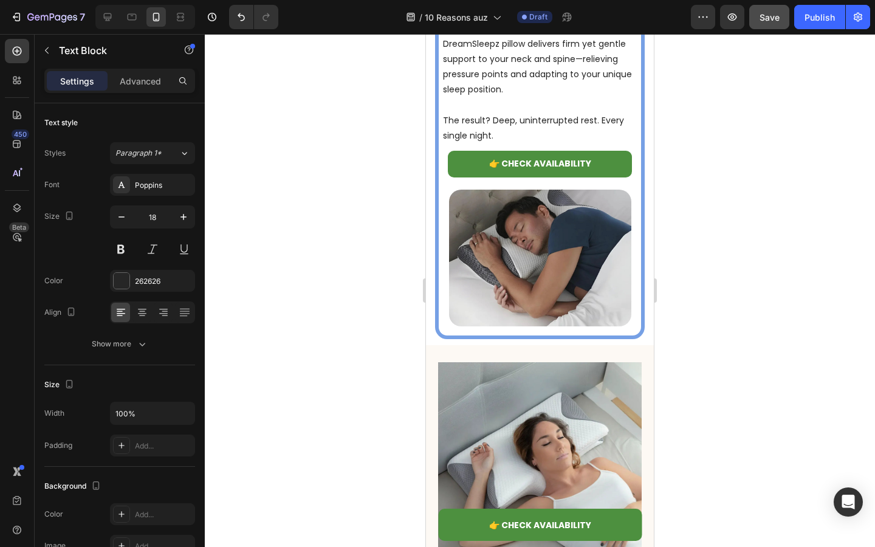
scroll to position [2279, 0]
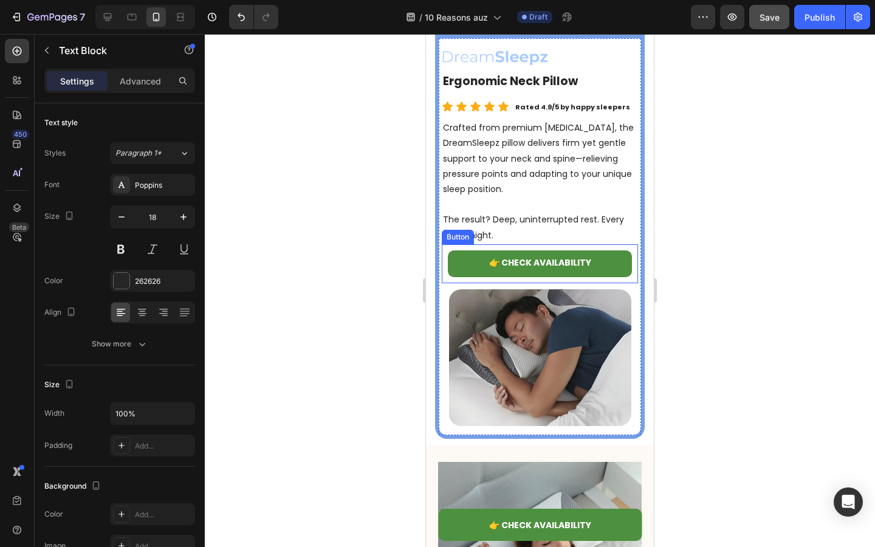
click at [496, 204] on p at bounding box center [540, 204] width 194 height 15
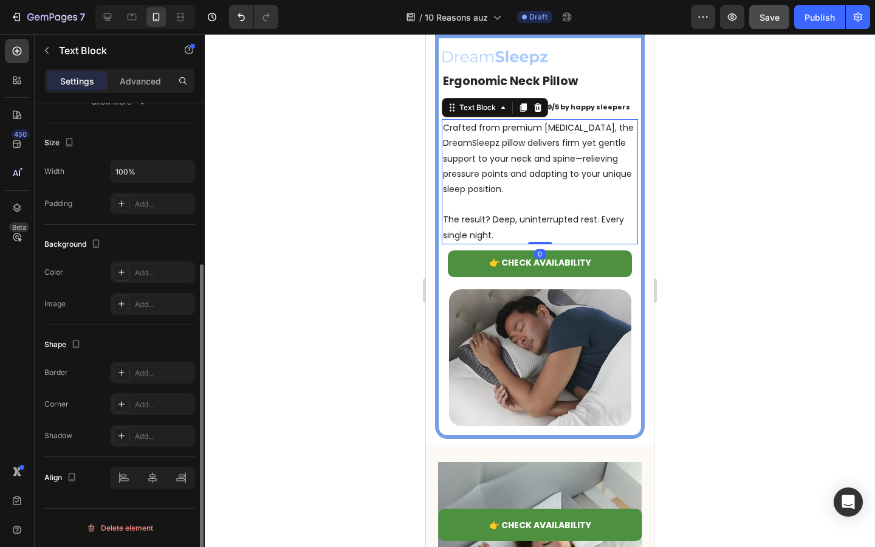
scroll to position [0, 0]
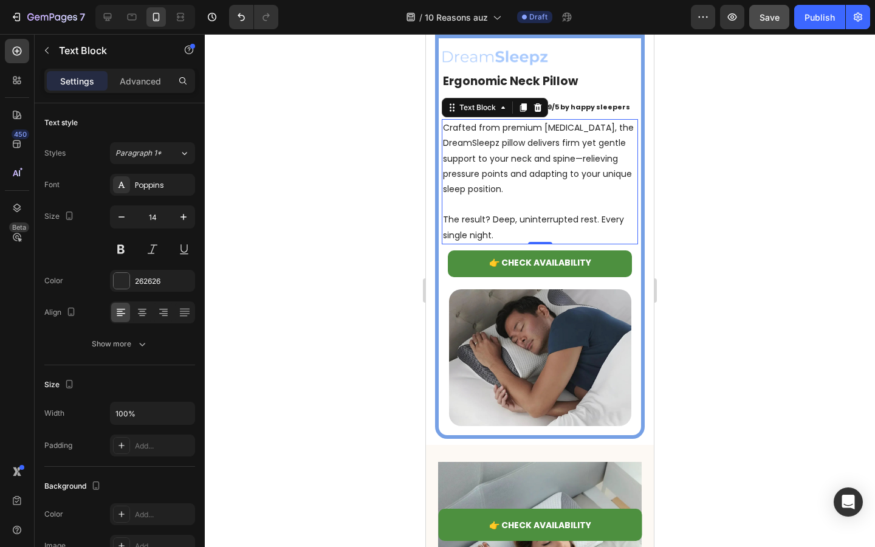
click at [496, 227] on p "The result? Deep, uninterrupted rest. Every single night." at bounding box center [540, 227] width 194 height 30
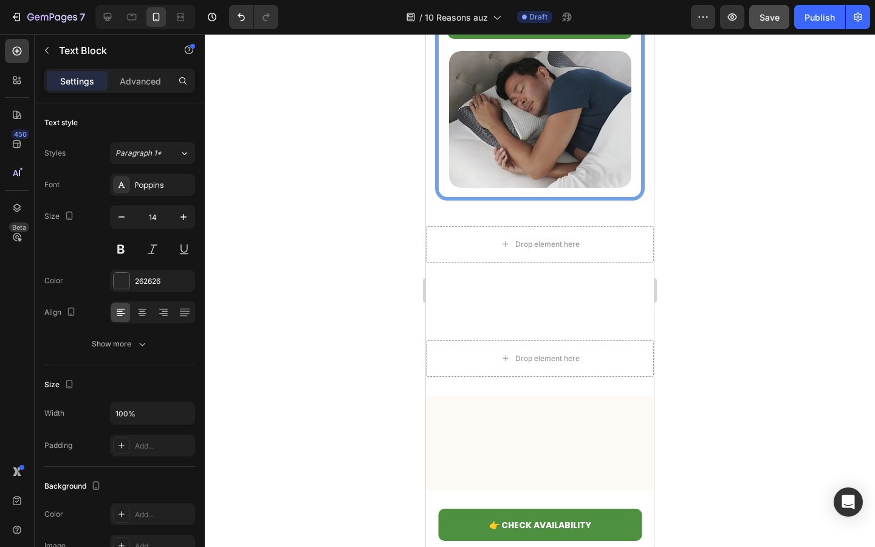
type input "16"
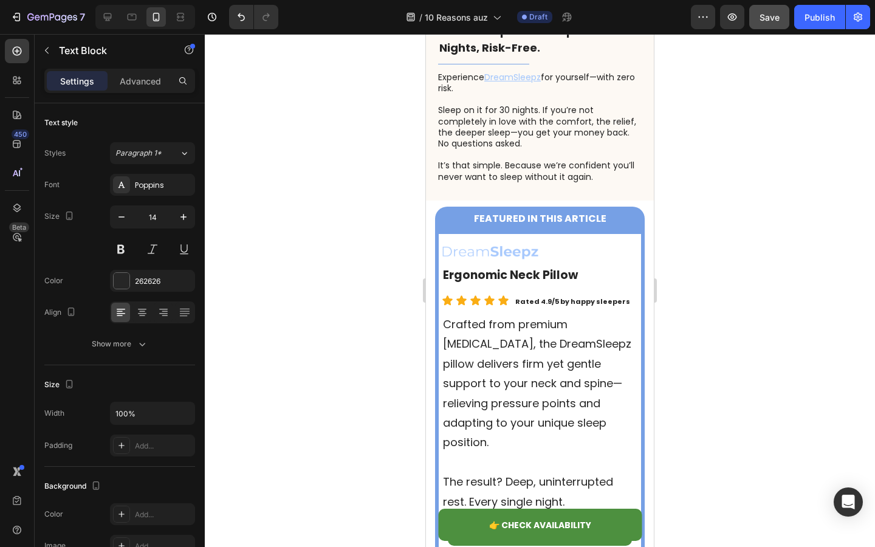
scroll to position [4880, 0]
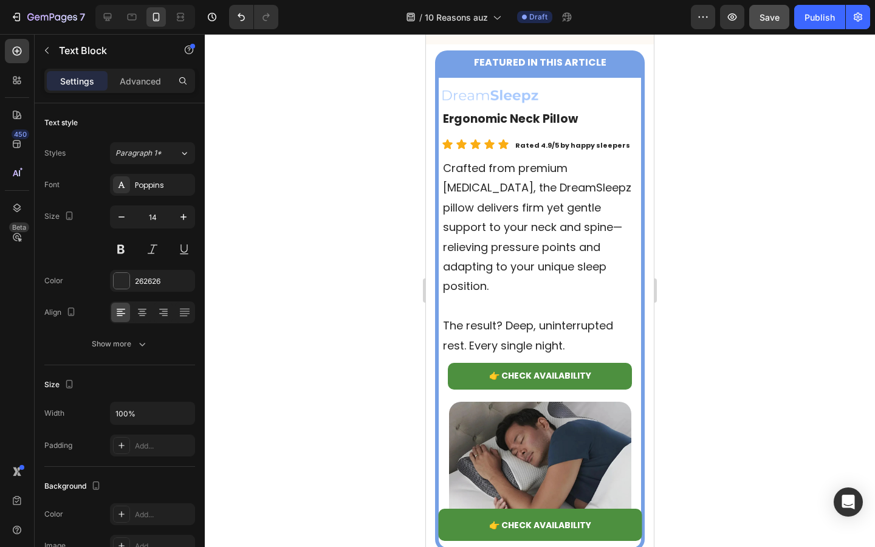
click at [545, 236] on p "Crafted from premium [MEDICAL_DATA], the DreamSleepz pillow delivers firm yet g…" at bounding box center [540, 228] width 194 height 138
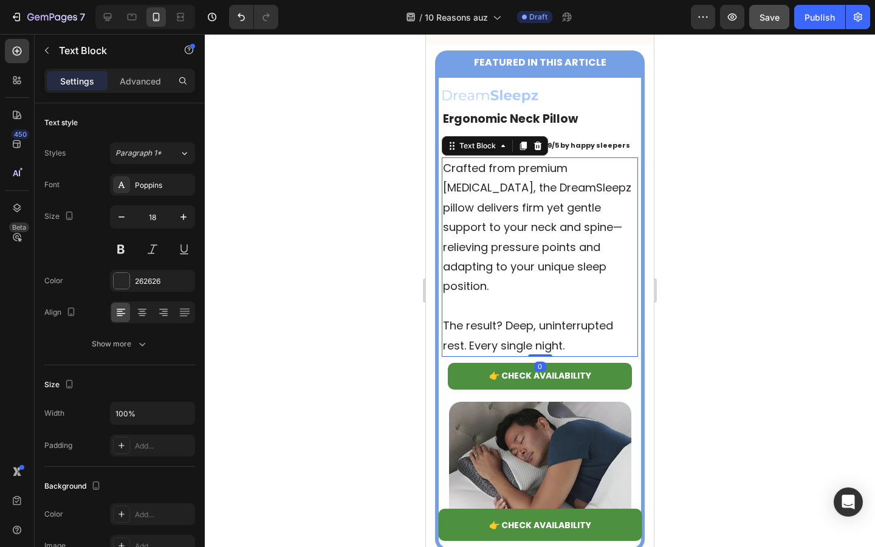
click at [514, 238] on p "Crafted from premium [MEDICAL_DATA], the DreamSleepz pillow delivers firm yet g…" at bounding box center [540, 228] width 194 height 138
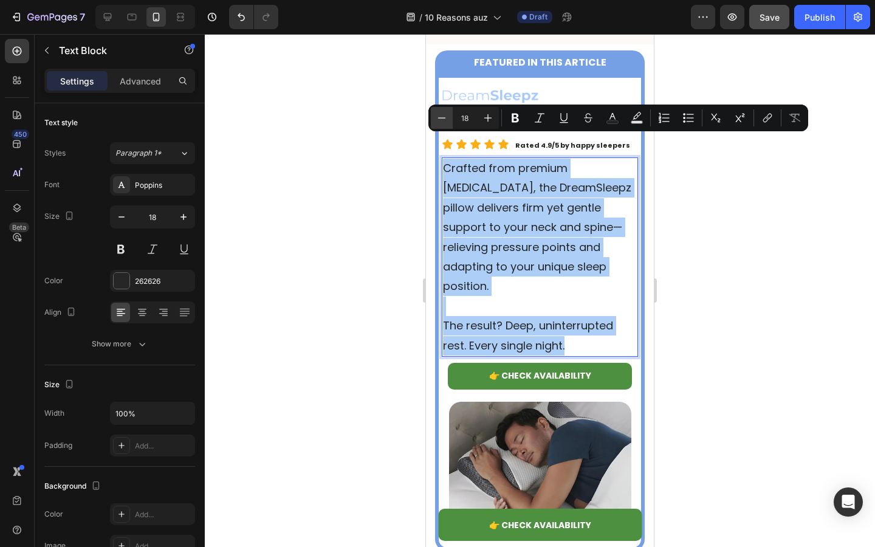
click at [447, 114] on icon "Editor contextual toolbar" at bounding box center [442, 118] width 12 height 12
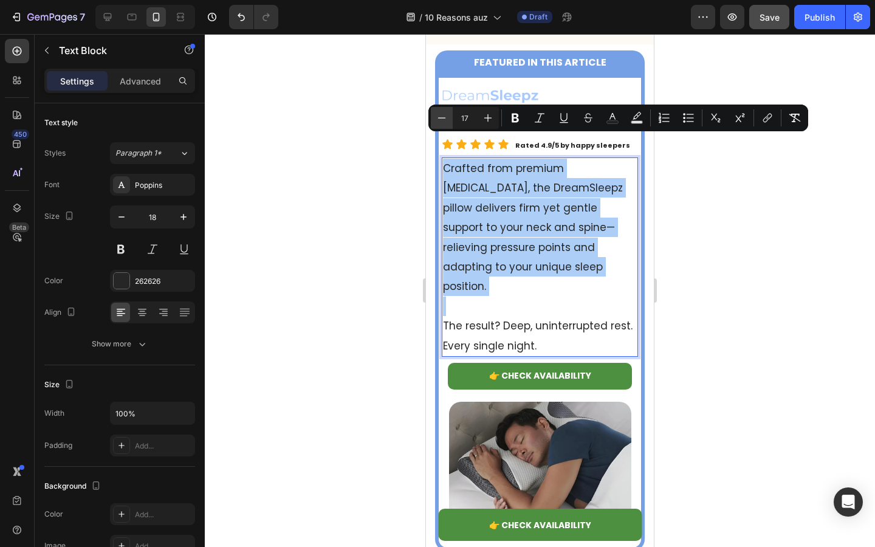
click at [447, 114] on icon "Editor contextual toolbar" at bounding box center [442, 118] width 12 height 12
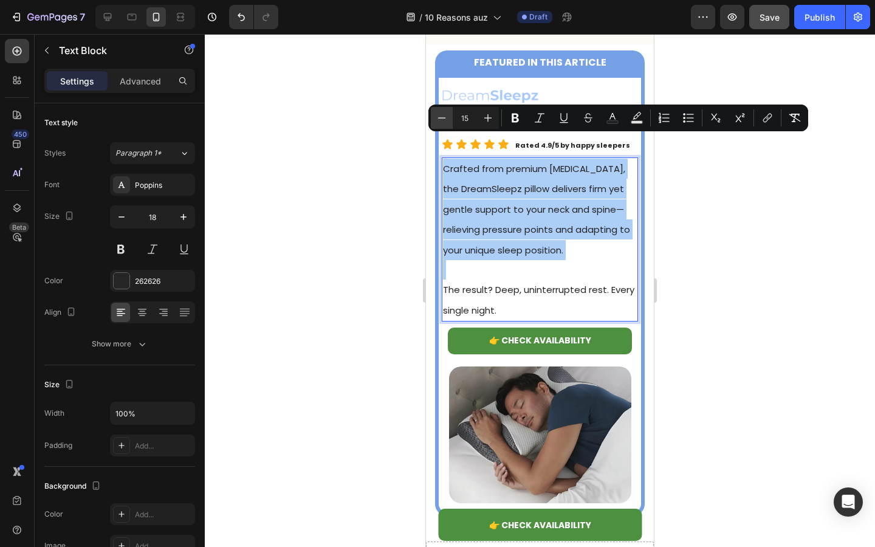
click at [447, 114] on icon "Editor contextual toolbar" at bounding box center [442, 118] width 12 height 12
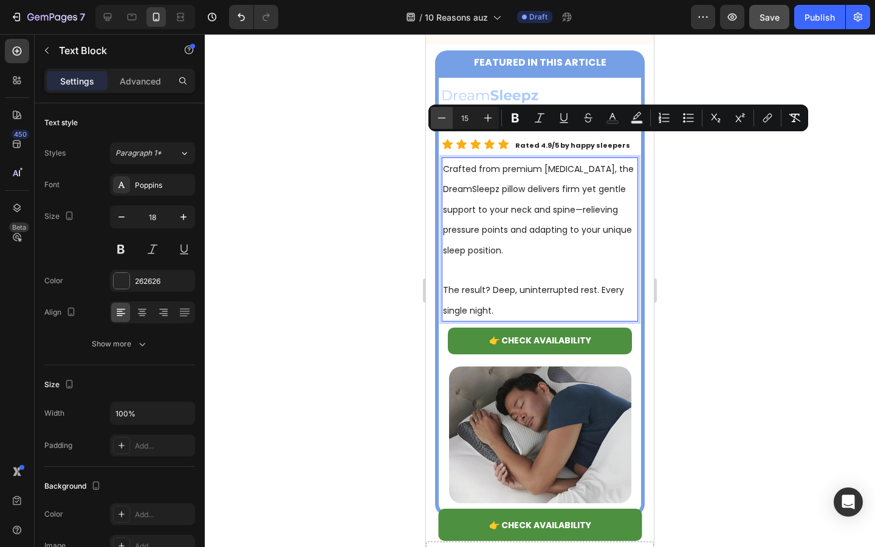
type input "14"
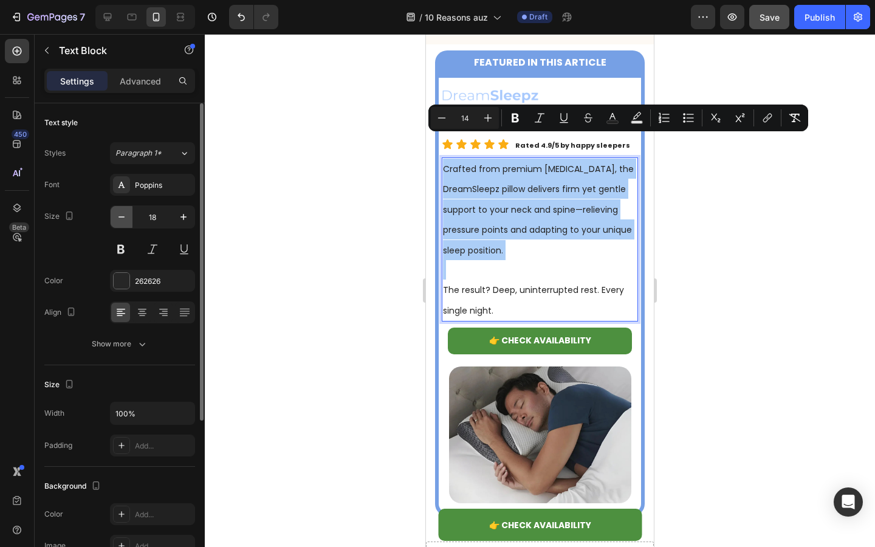
click at [115, 213] on button "button" at bounding box center [122, 217] width 22 height 22
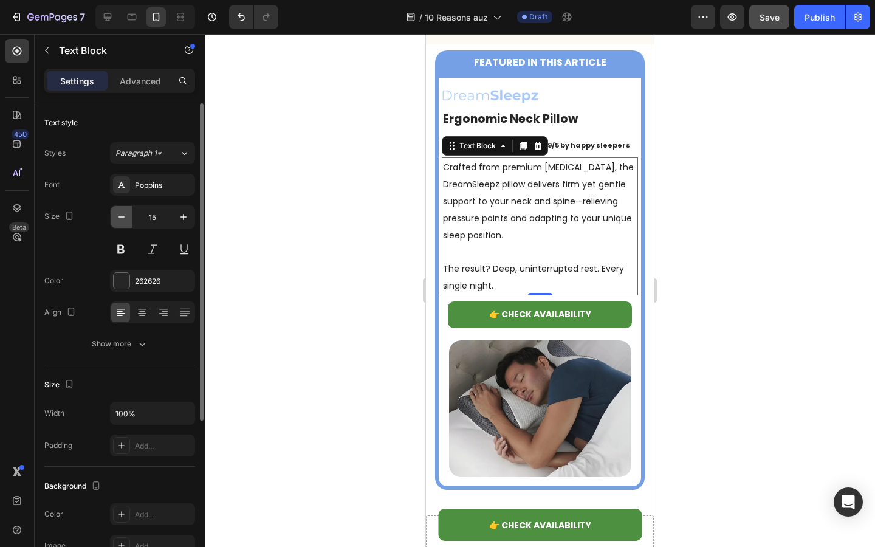
click at [121, 213] on icon "button" at bounding box center [121, 217] width 12 height 12
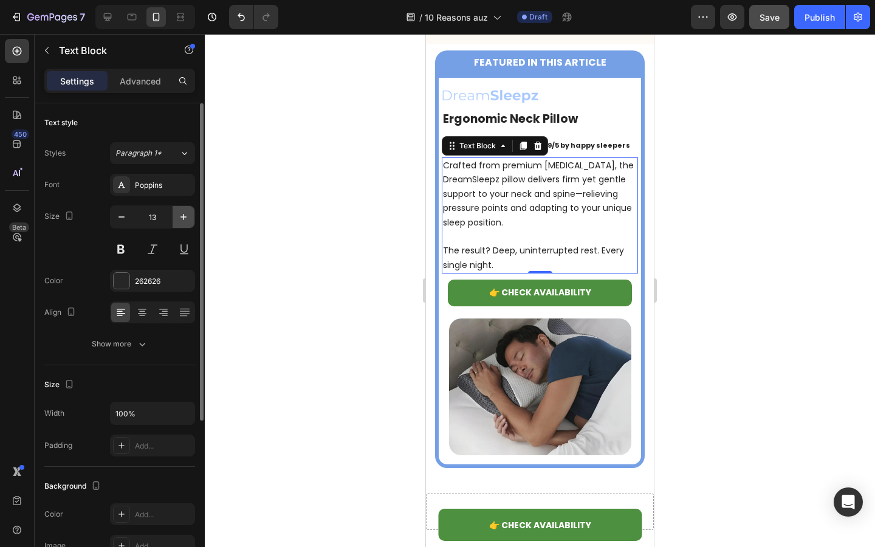
click at [179, 221] on icon "button" at bounding box center [183, 217] width 12 height 12
type input "14"
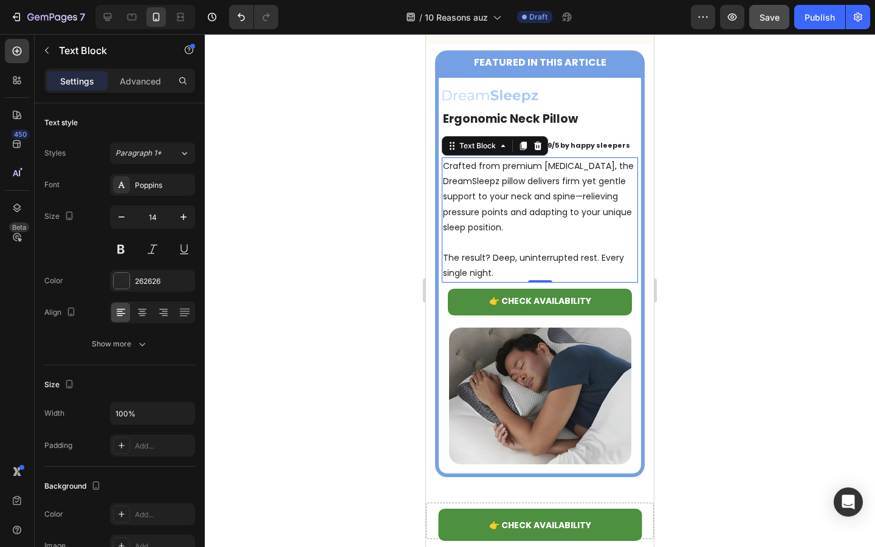
click at [494, 235] on p "Rich Text Editor. Editing area: main" at bounding box center [540, 242] width 194 height 15
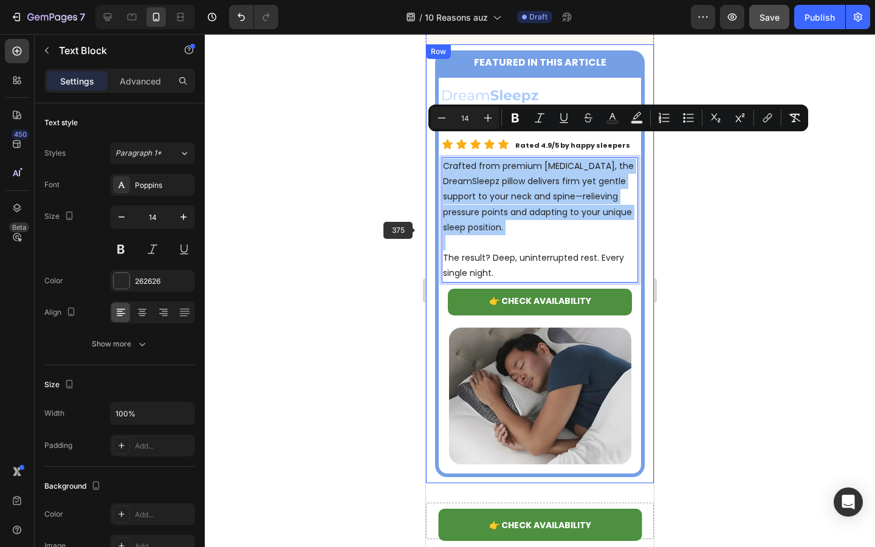
click at [380, 242] on div at bounding box center [540, 290] width 670 height 513
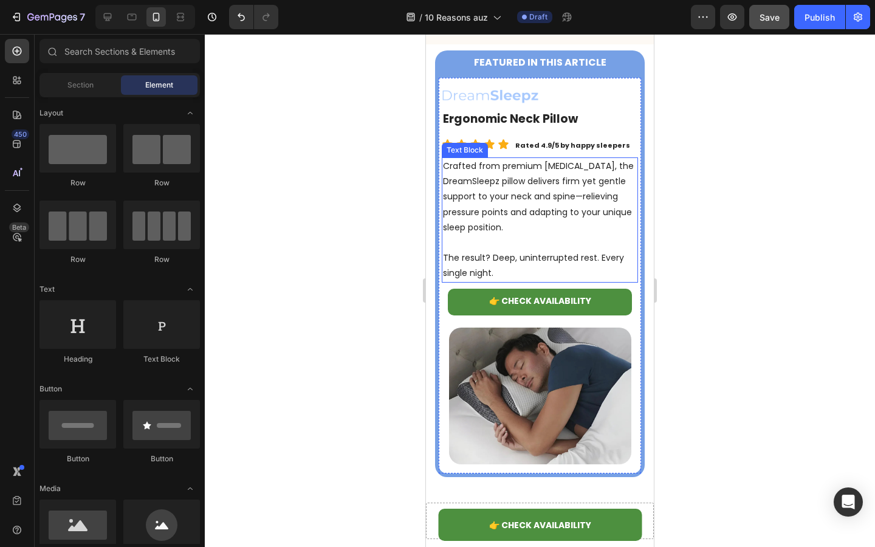
scroll to position [4872, 0]
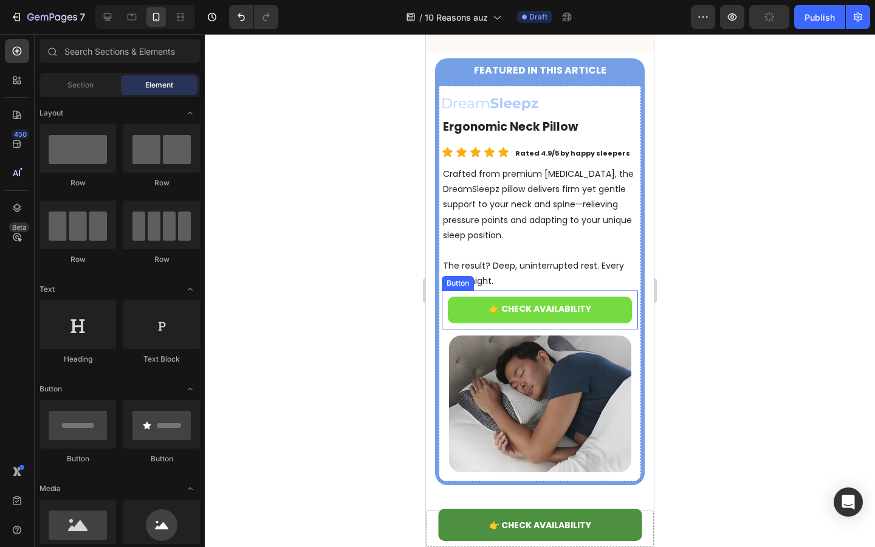
click at [455, 297] on link "👉 CHECK AVAILABILITY" at bounding box center [540, 310] width 184 height 27
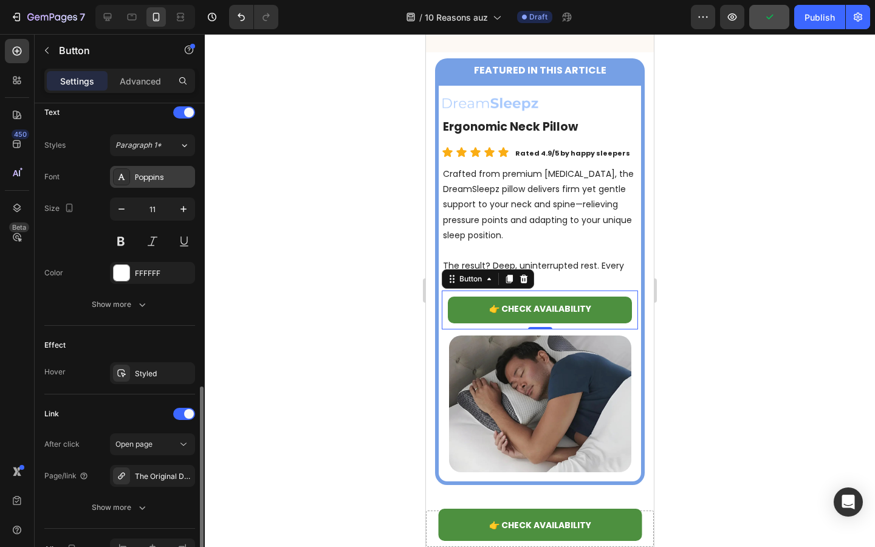
scroll to position [488, 0]
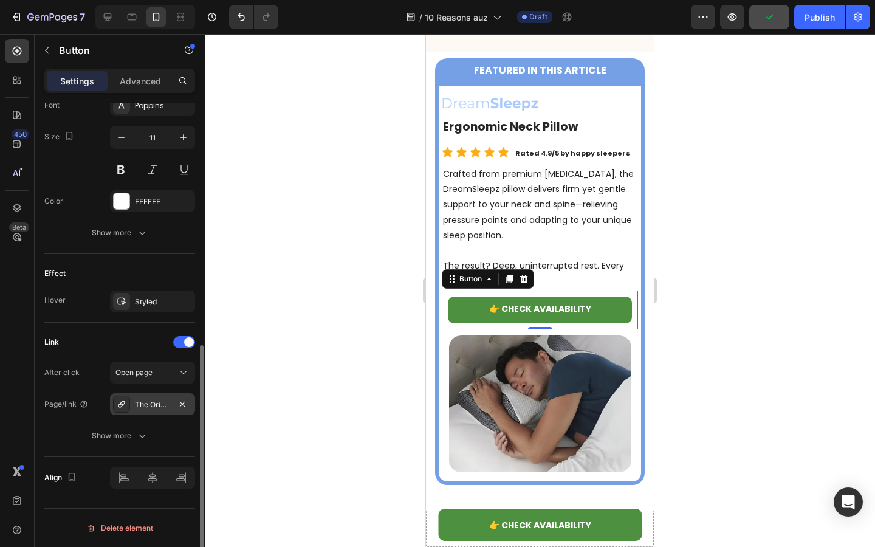
click at [151, 401] on div "The Original DreamSleepz Pillow – Finally Wake Up Pain-Free and Refreshed" at bounding box center [152, 404] width 35 height 11
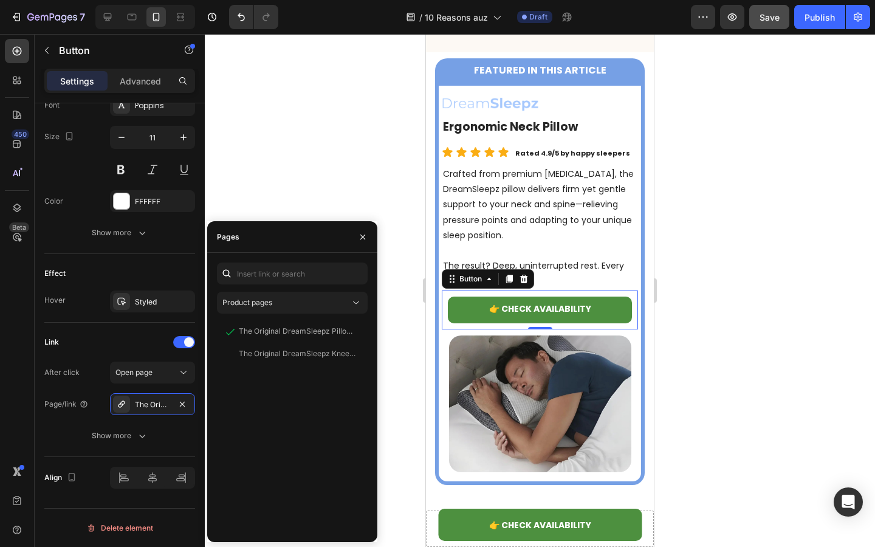
click at [286, 169] on div at bounding box center [540, 290] width 670 height 513
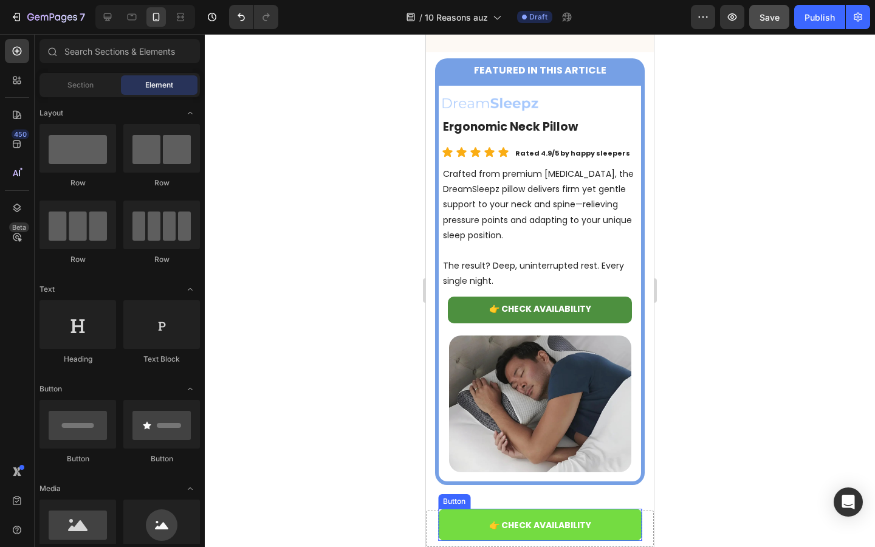
click at [466, 526] on link "👉 CHECK AVAILABILITY" at bounding box center [540, 525] width 204 height 32
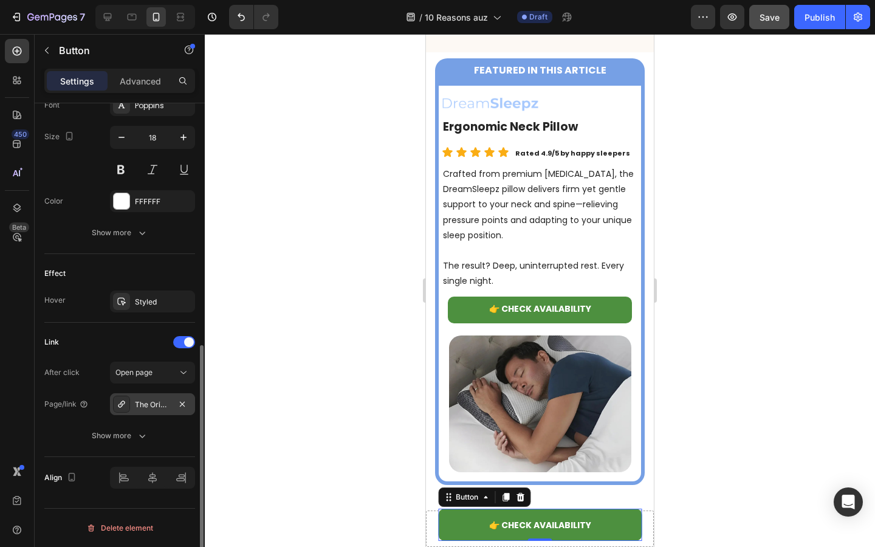
click at [149, 396] on div "The Original DreamSleepz Pillow – Finally Wake Up Pain-Free and Refreshed" at bounding box center [152, 404] width 85 height 22
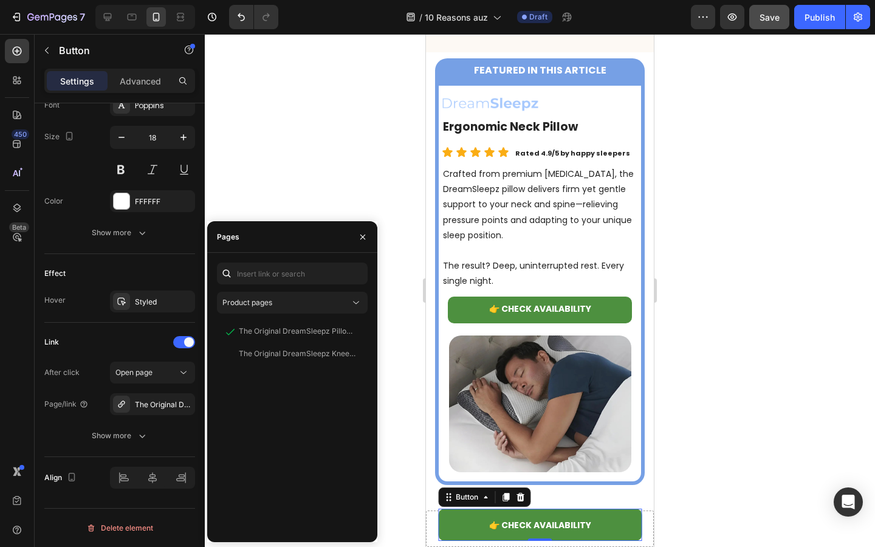
click at [310, 92] on div at bounding box center [540, 290] width 670 height 513
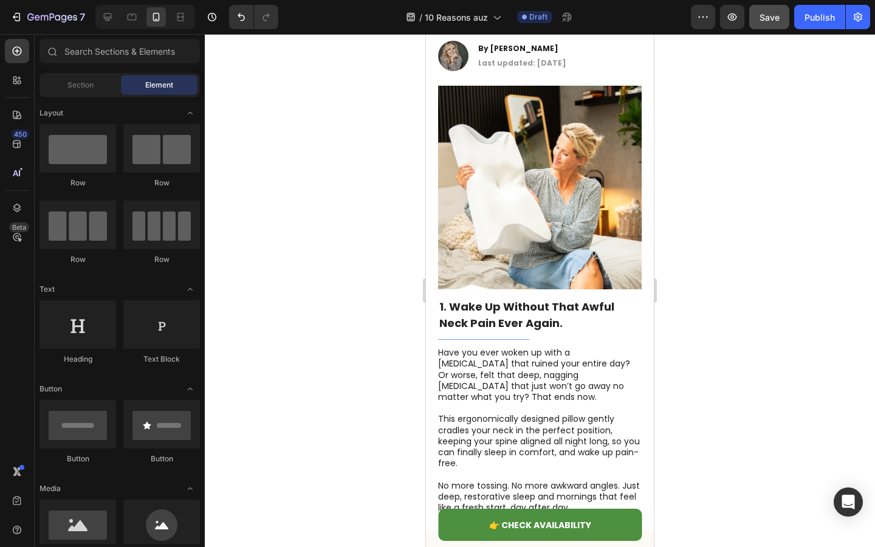
scroll to position [0, 0]
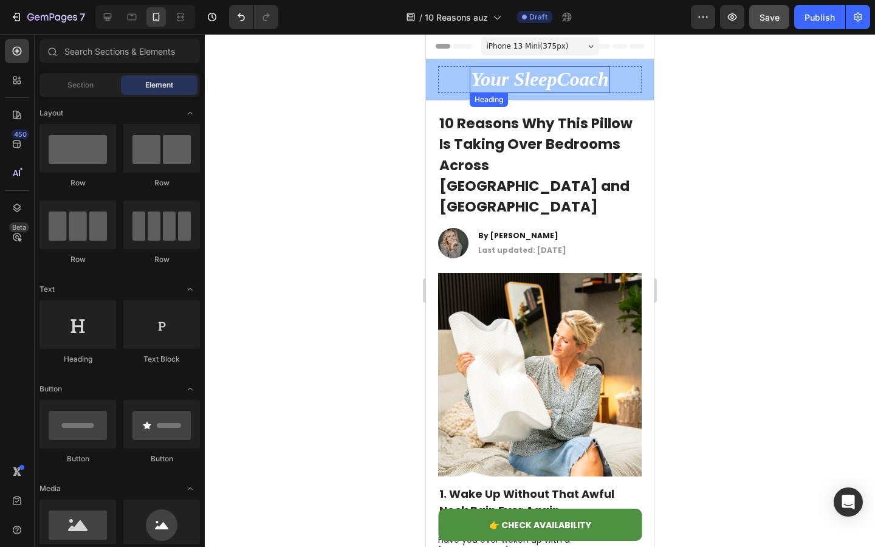
click at [555, 81] on strong "Your SleepCoach" at bounding box center [540, 79] width 138 height 22
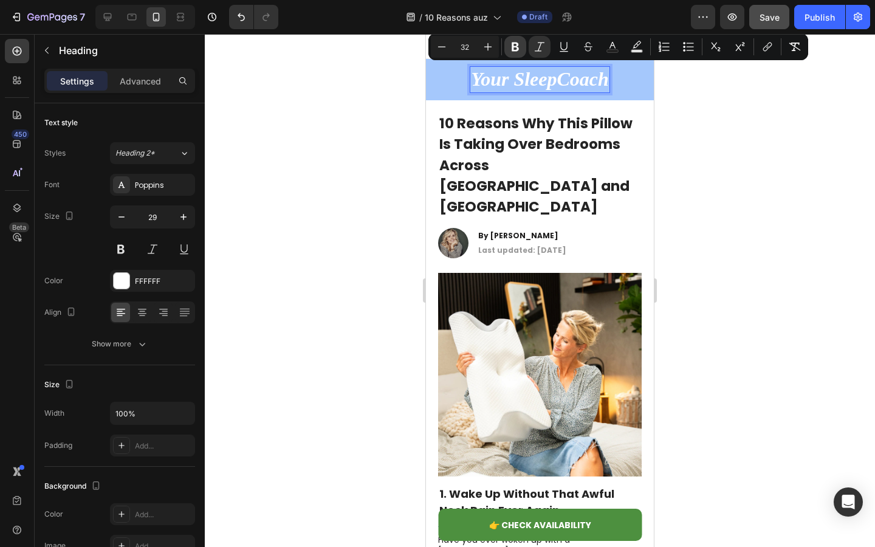
click at [513, 45] on icon "Editor contextual toolbar" at bounding box center [515, 47] width 7 height 9
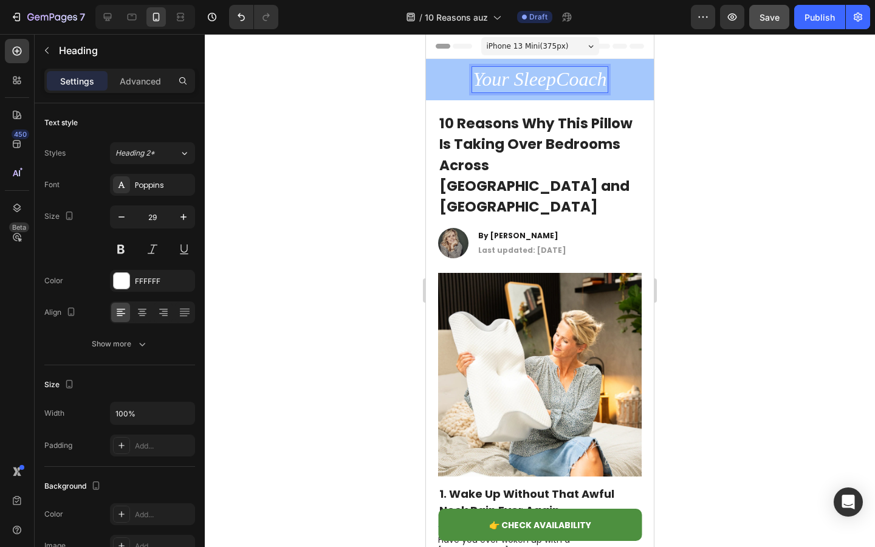
click at [513, 45] on span "iPhone 13 Mini ( 375 px)" at bounding box center [528, 46] width 82 height 12
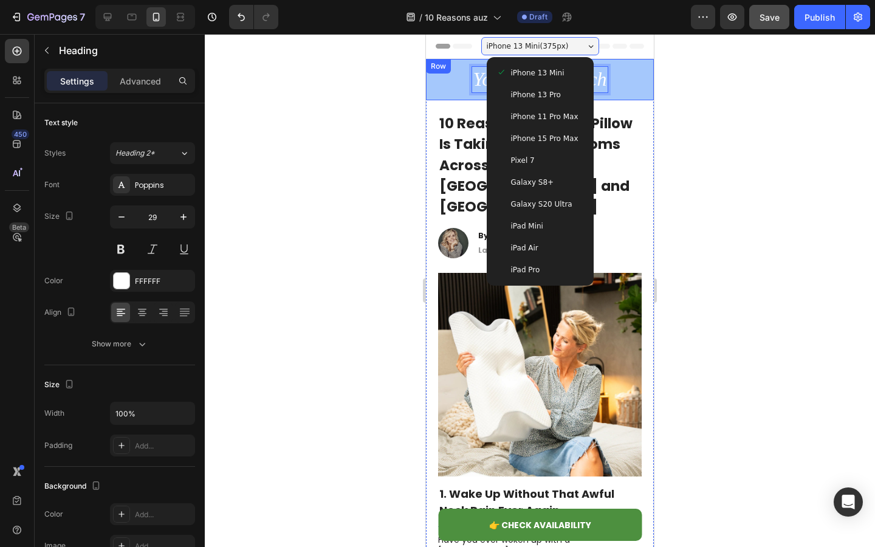
click at [439, 94] on div "Your SleepCoach Heading 0 Row Row" at bounding box center [540, 79] width 228 height 41
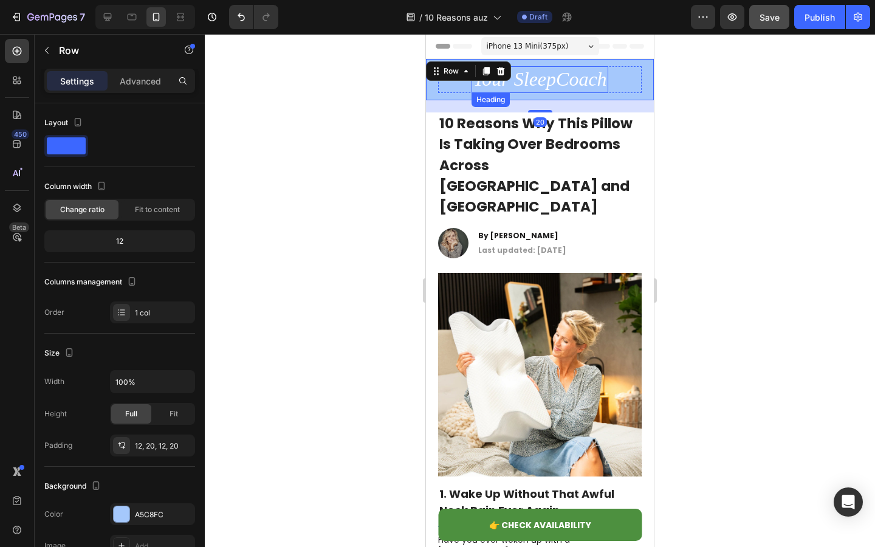
click at [523, 84] on icon "Your SleepCoach" at bounding box center [540, 79] width 134 height 22
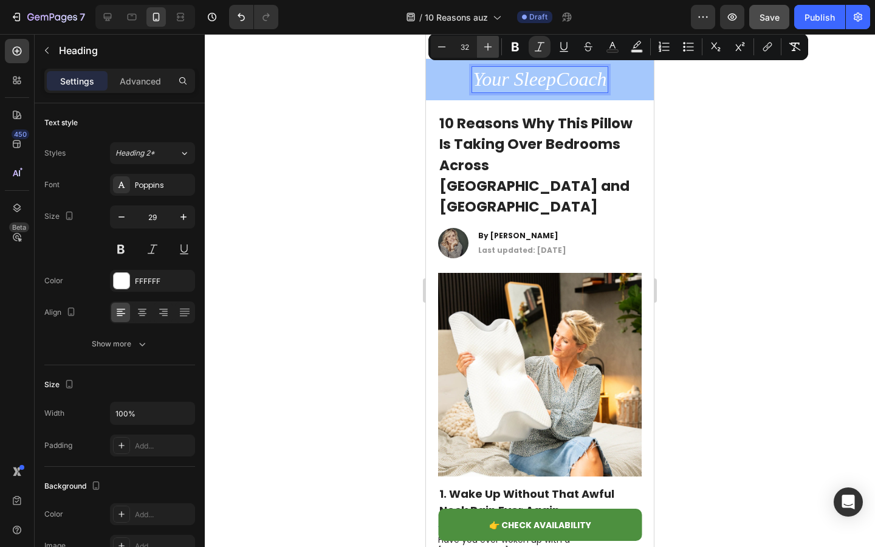
click at [485, 47] on icon "Editor contextual toolbar" at bounding box center [488, 47] width 12 height 12
click at [437, 46] on icon "Editor contextual toolbar" at bounding box center [442, 47] width 12 height 12
type input "34"
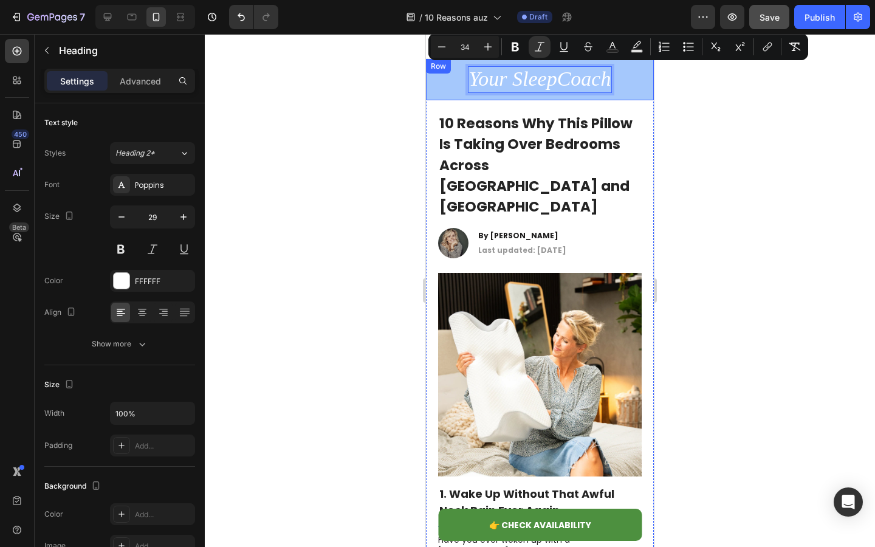
click at [445, 80] on div "Your SleepCoach Heading 0 Row" at bounding box center [540, 79] width 204 height 27
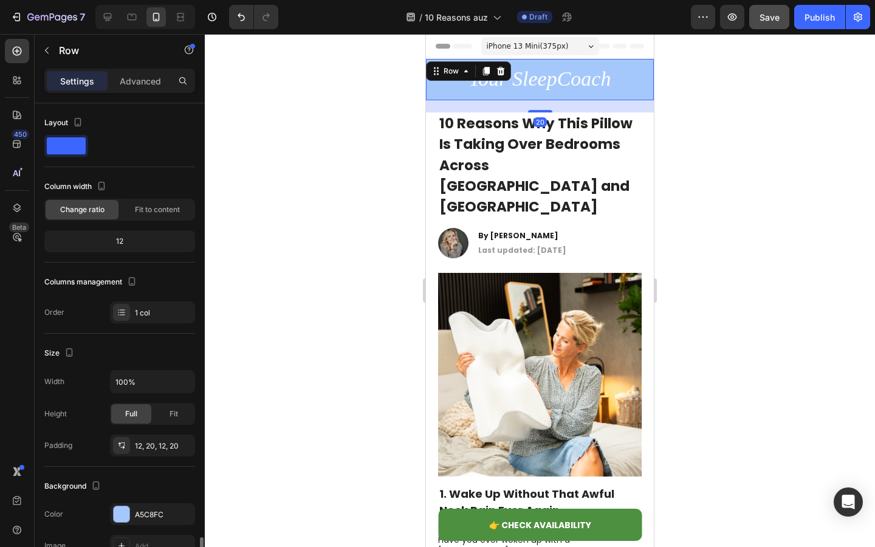
click at [432, 83] on div "⁠⁠⁠⁠⁠⁠⁠ Your SleepCoach Heading Row Row 20" at bounding box center [540, 79] width 228 height 41
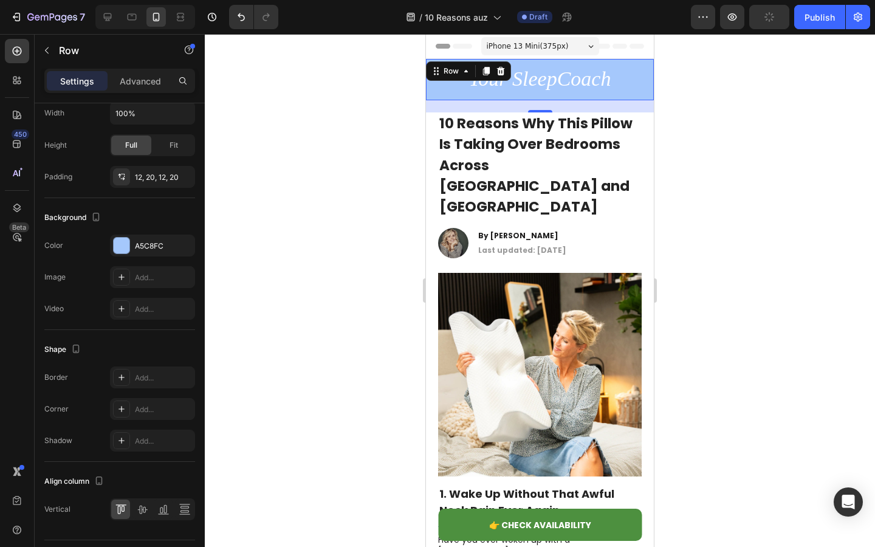
click at [288, 229] on div at bounding box center [540, 290] width 670 height 513
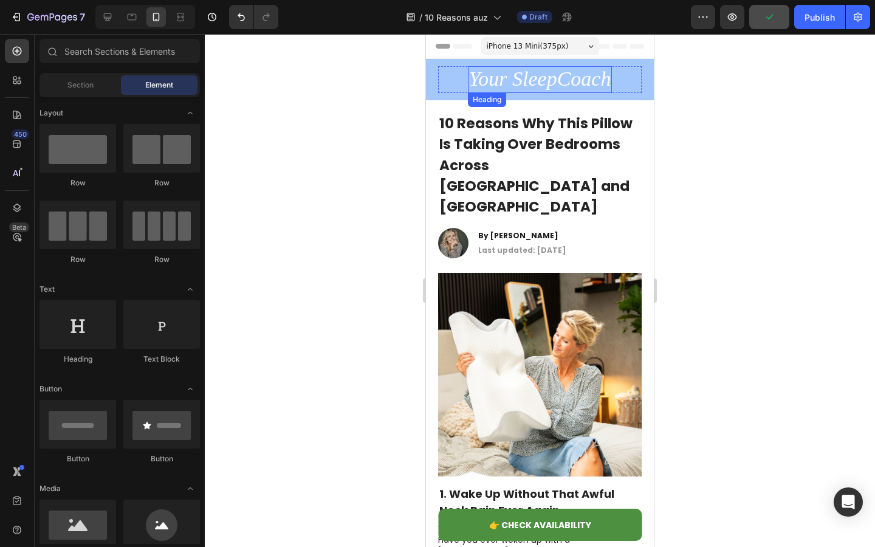
click at [523, 83] on icon "Your SleepCoach" at bounding box center [540, 78] width 142 height 22
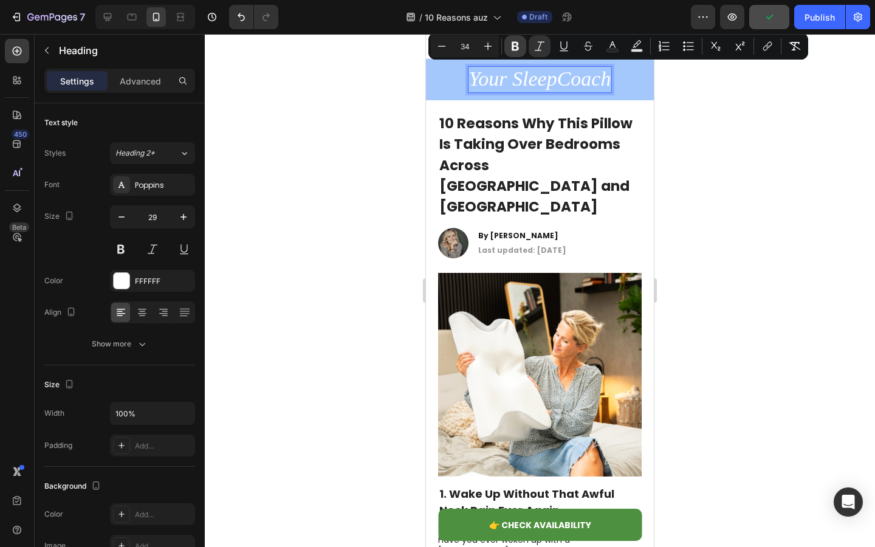
click at [516, 52] on button "Bold" at bounding box center [515, 46] width 22 height 22
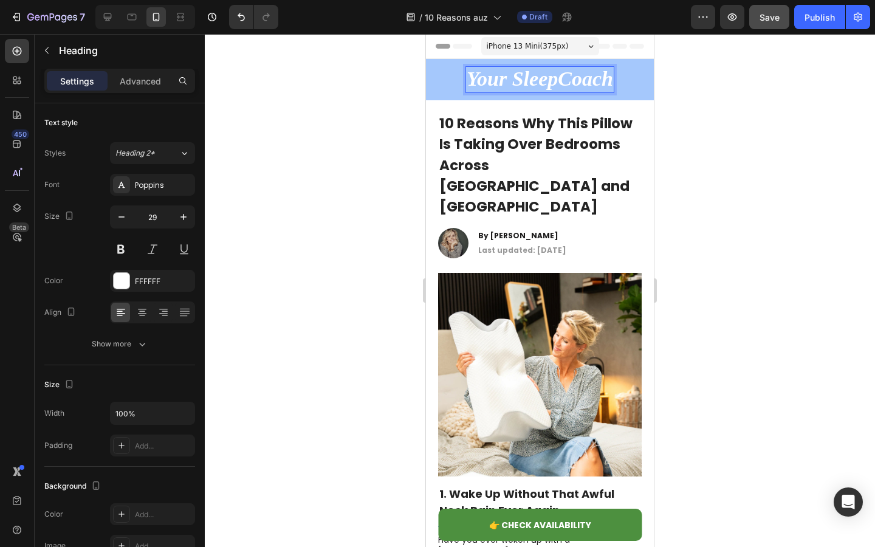
click at [352, 128] on div at bounding box center [540, 290] width 670 height 513
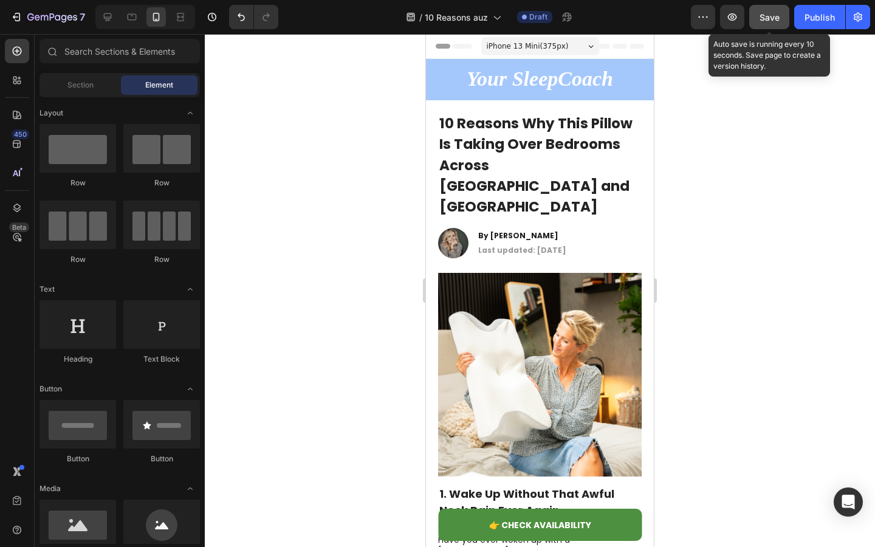
click at [767, 25] on button "Save" at bounding box center [769, 17] width 40 height 24
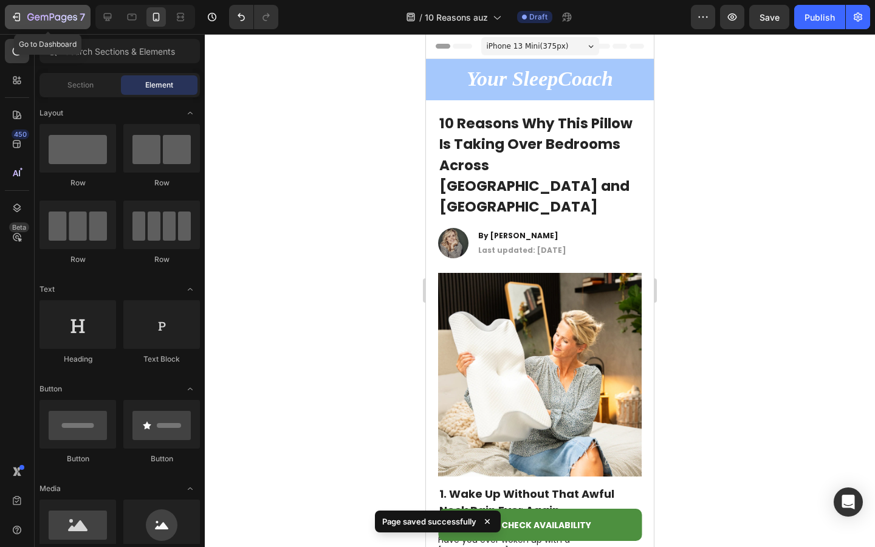
click at [44, 20] on icon "button" at bounding box center [44, 17] width 7 height 5
